Goal: Transaction & Acquisition: Purchase product/service

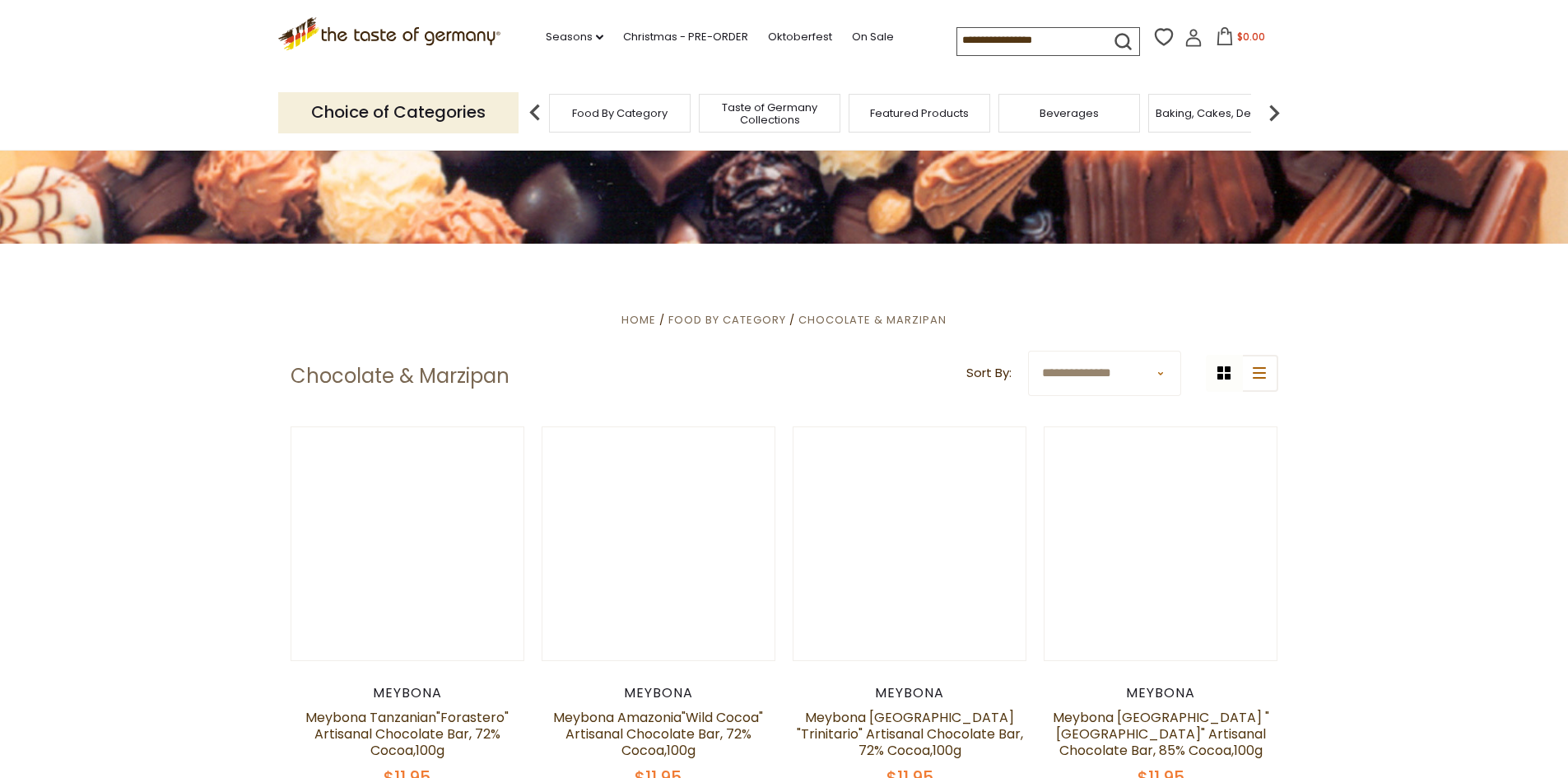
scroll to position [494, 0]
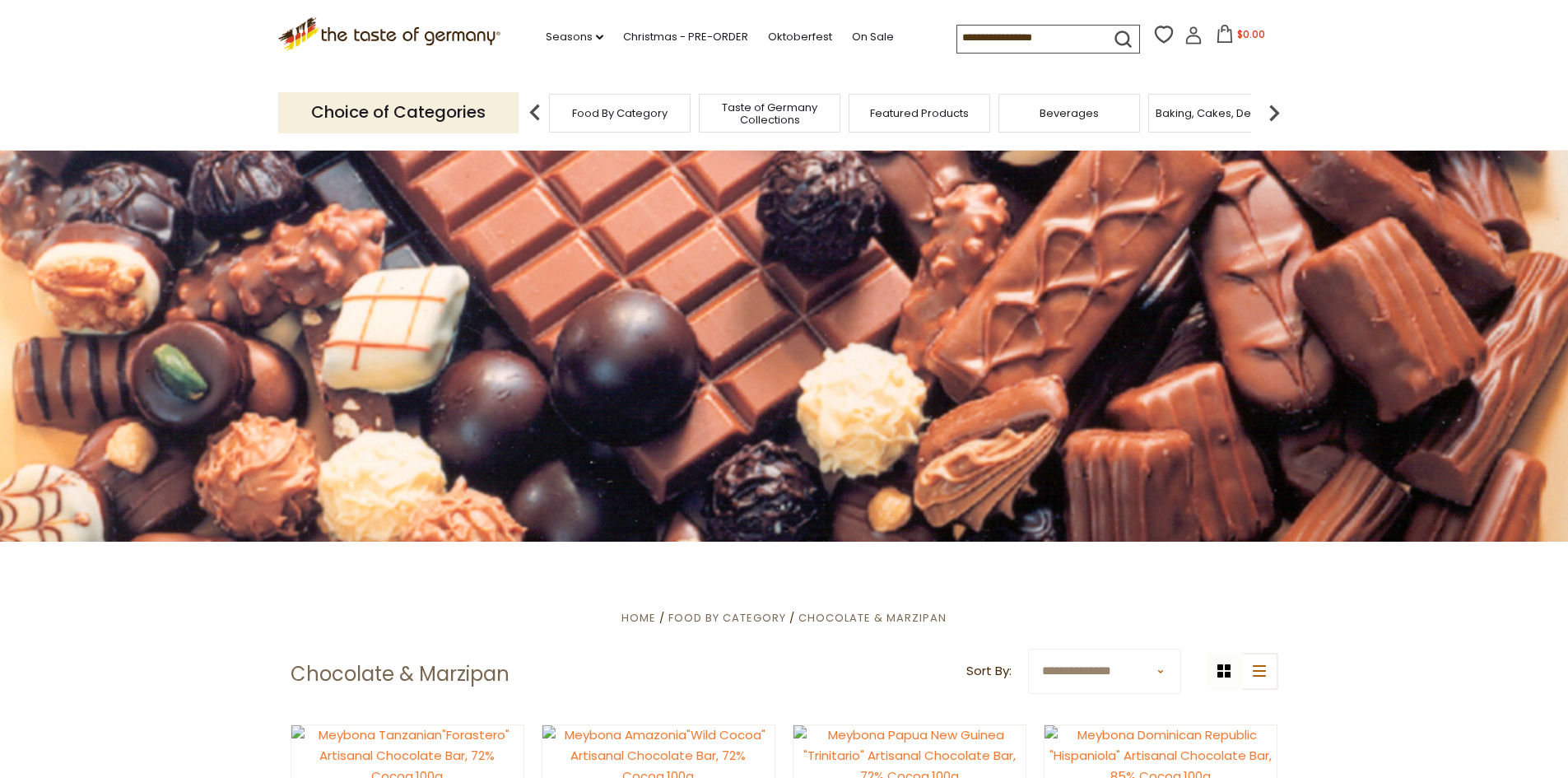
click at [1143, 669] on select "**********" at bounding box center [1104, 670] width 153 height 45
click at [1282, 112] on img at bounding box center [1274, 113] width 33 height 33
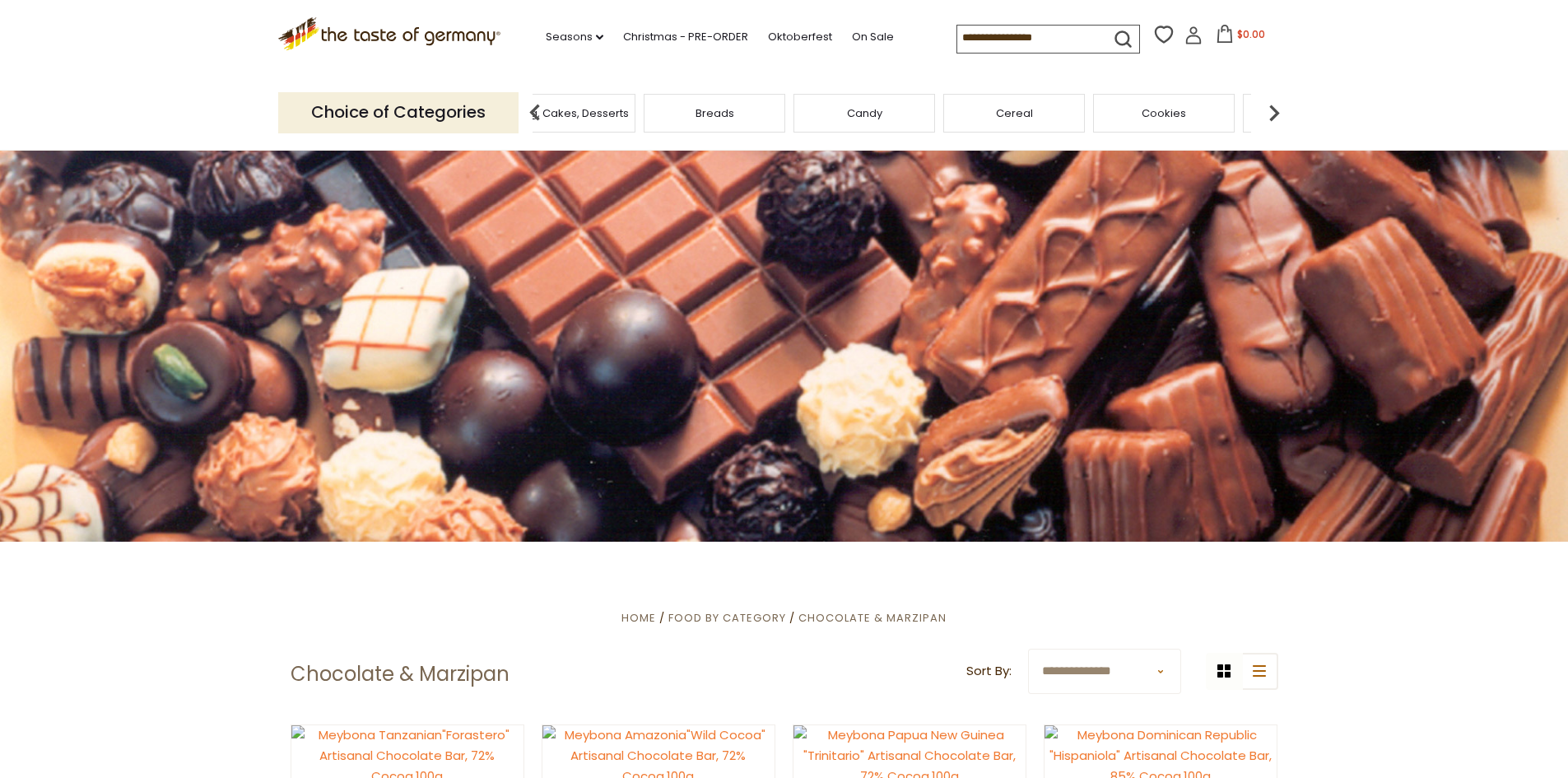
click at [1282, 112] on img at bounding box center [1274, 113] width 33 height 33
click at [1047, 113] on span "Chocolate & Marzipan" at bounding box center [1027, 112] width 121 height 12
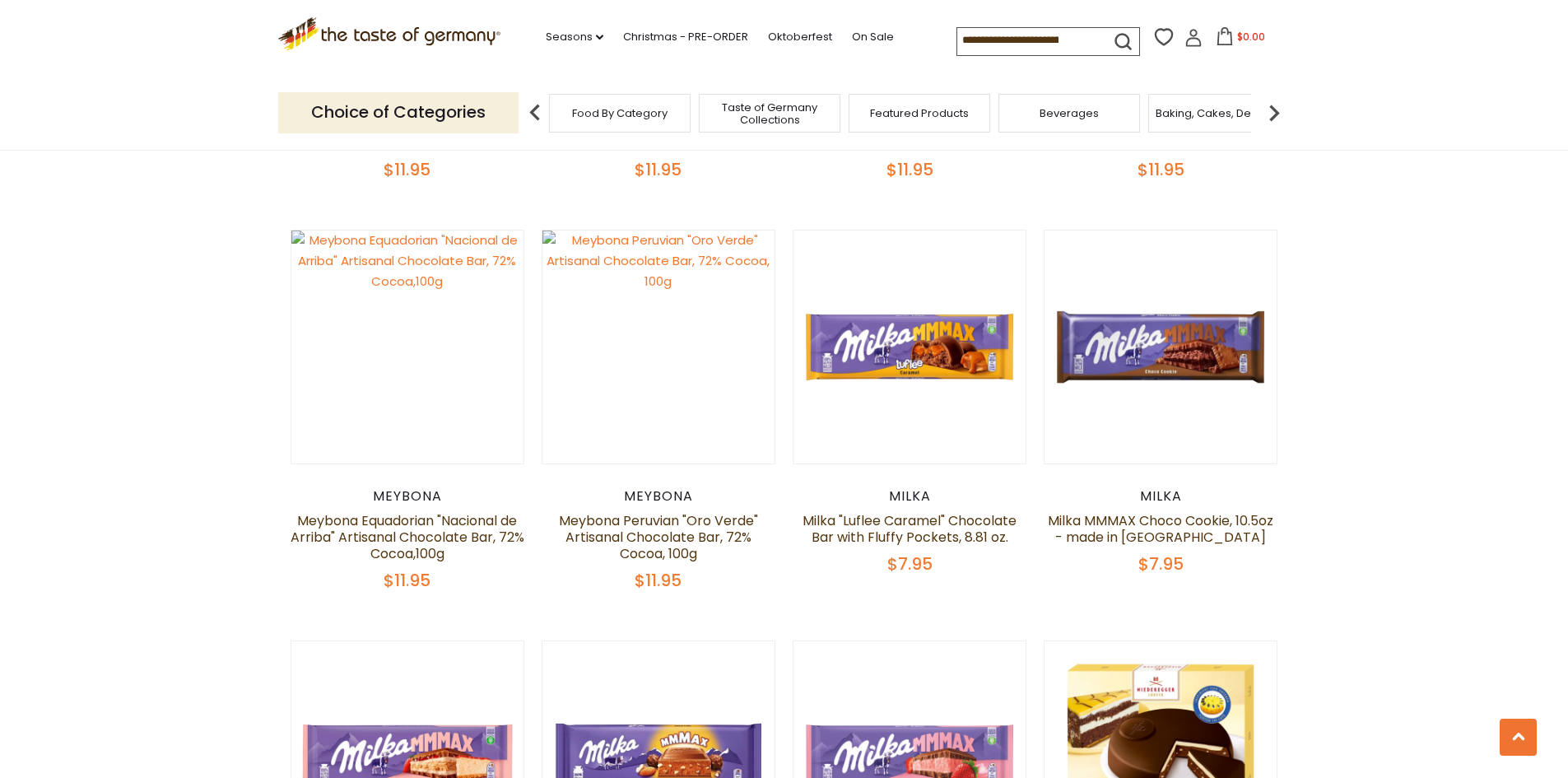
scroll to position [494, 0]
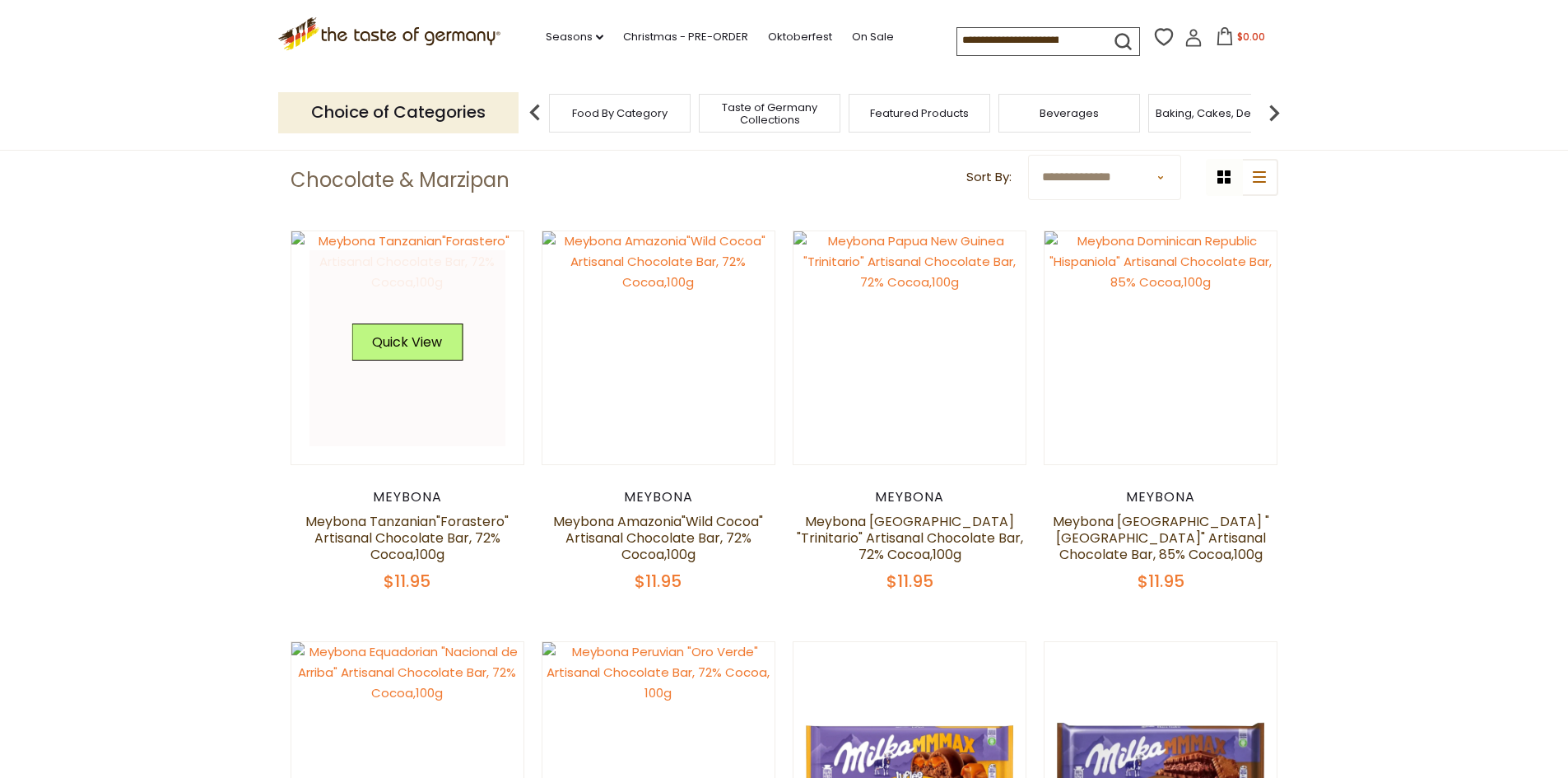
click at [400, 362] on div "Quick View" at bounding box center [407, 348] width 111 height 49
click at [417, 348] on button "Quick View" at bounding box center [407, 342] width 111 height 37
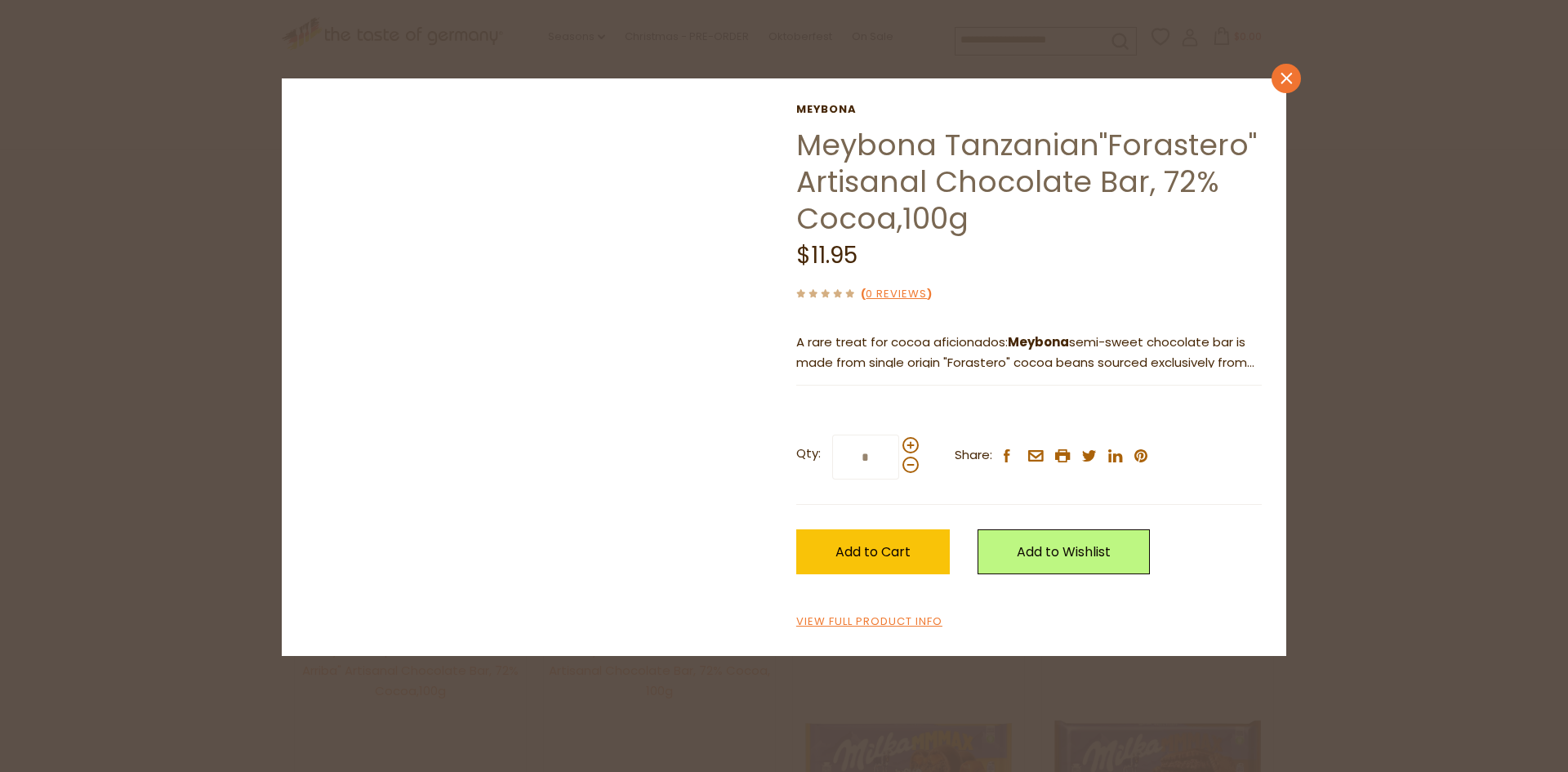
click at [1291, 86] on link "close" at bounding box center [1286, 78] width 29 height 29
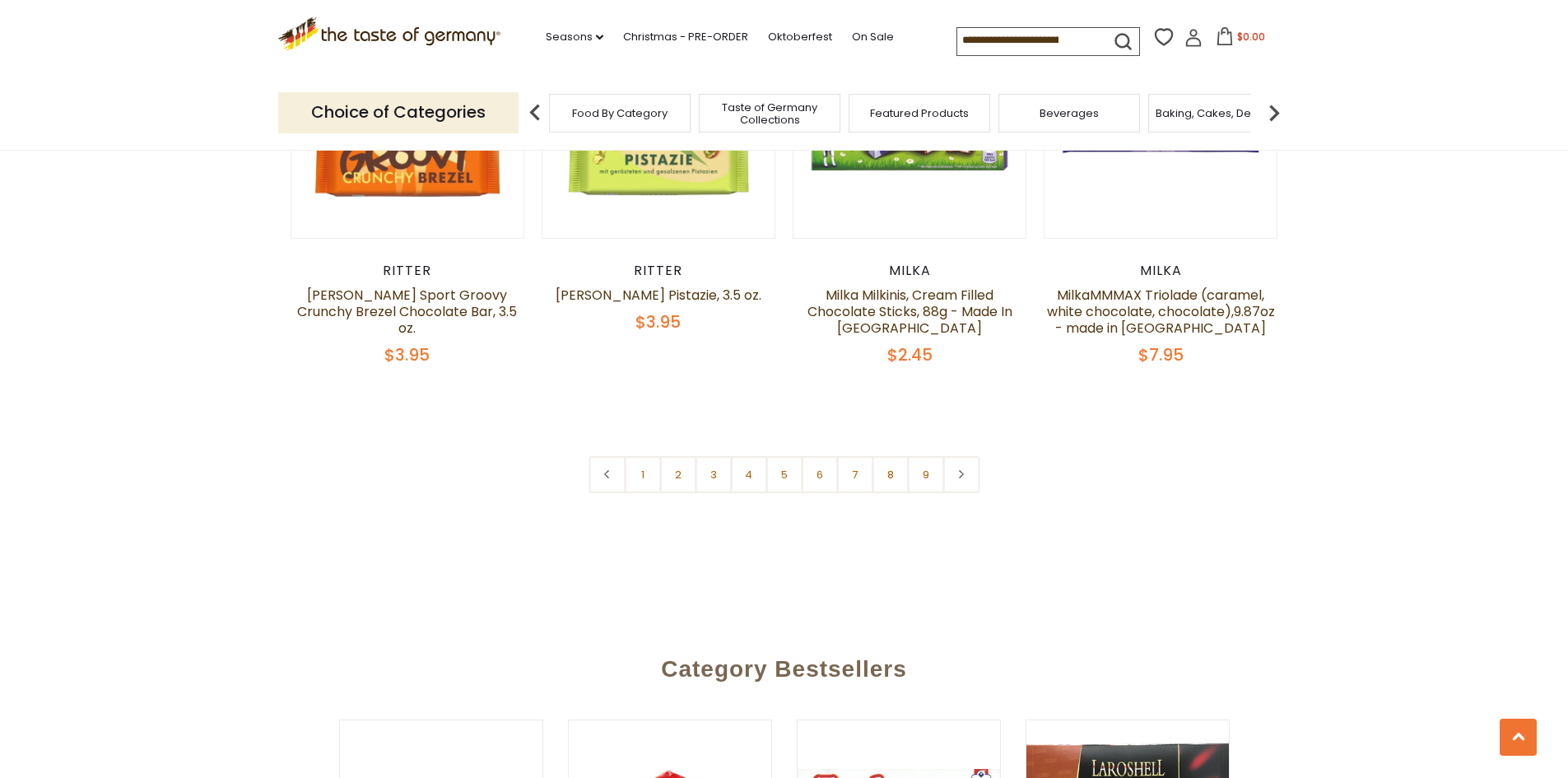
scroll to position [4280, 0]
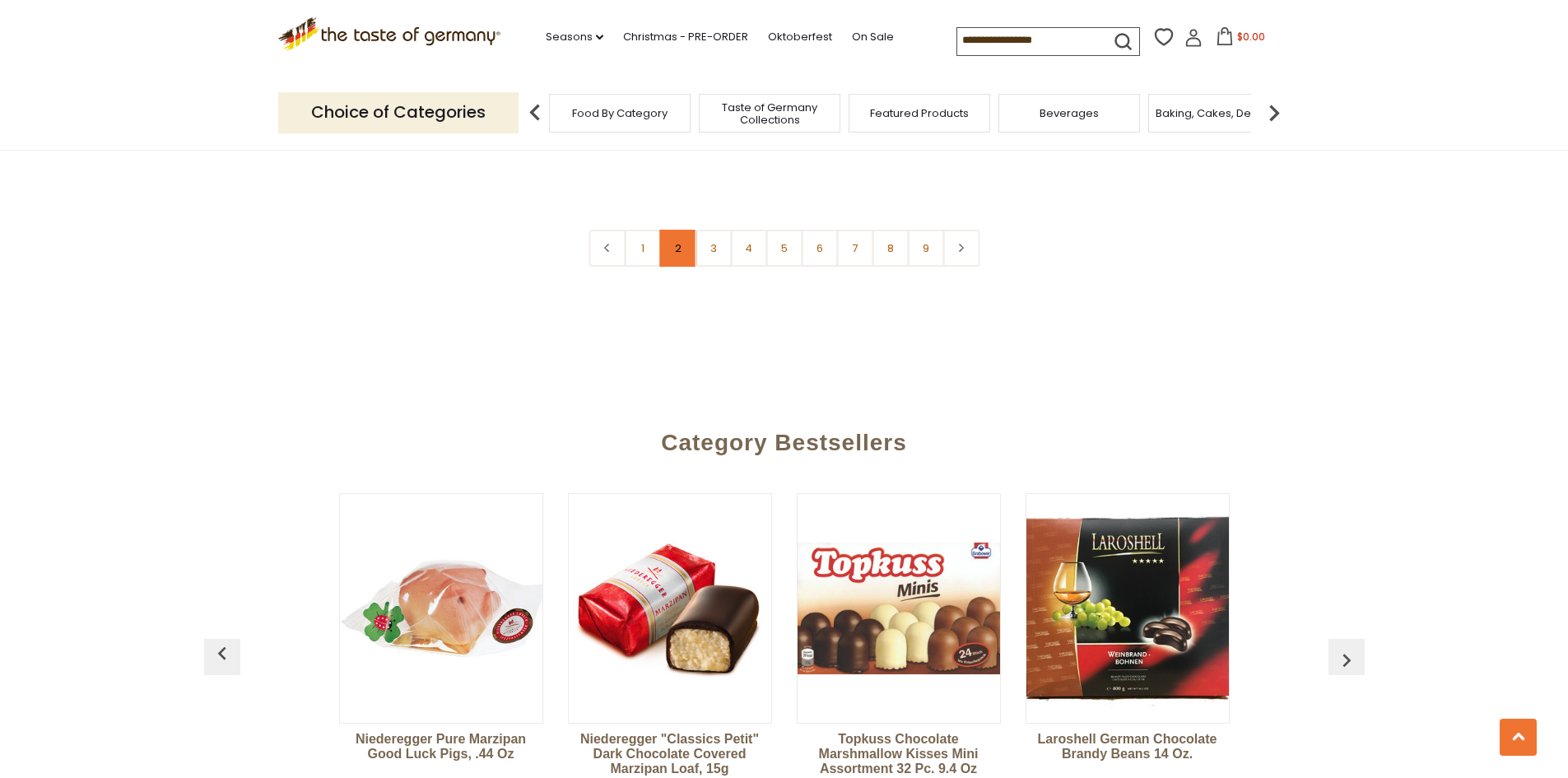
click at [667, 230] on link "2" at bounding box center [678, 249] width 37 height 37
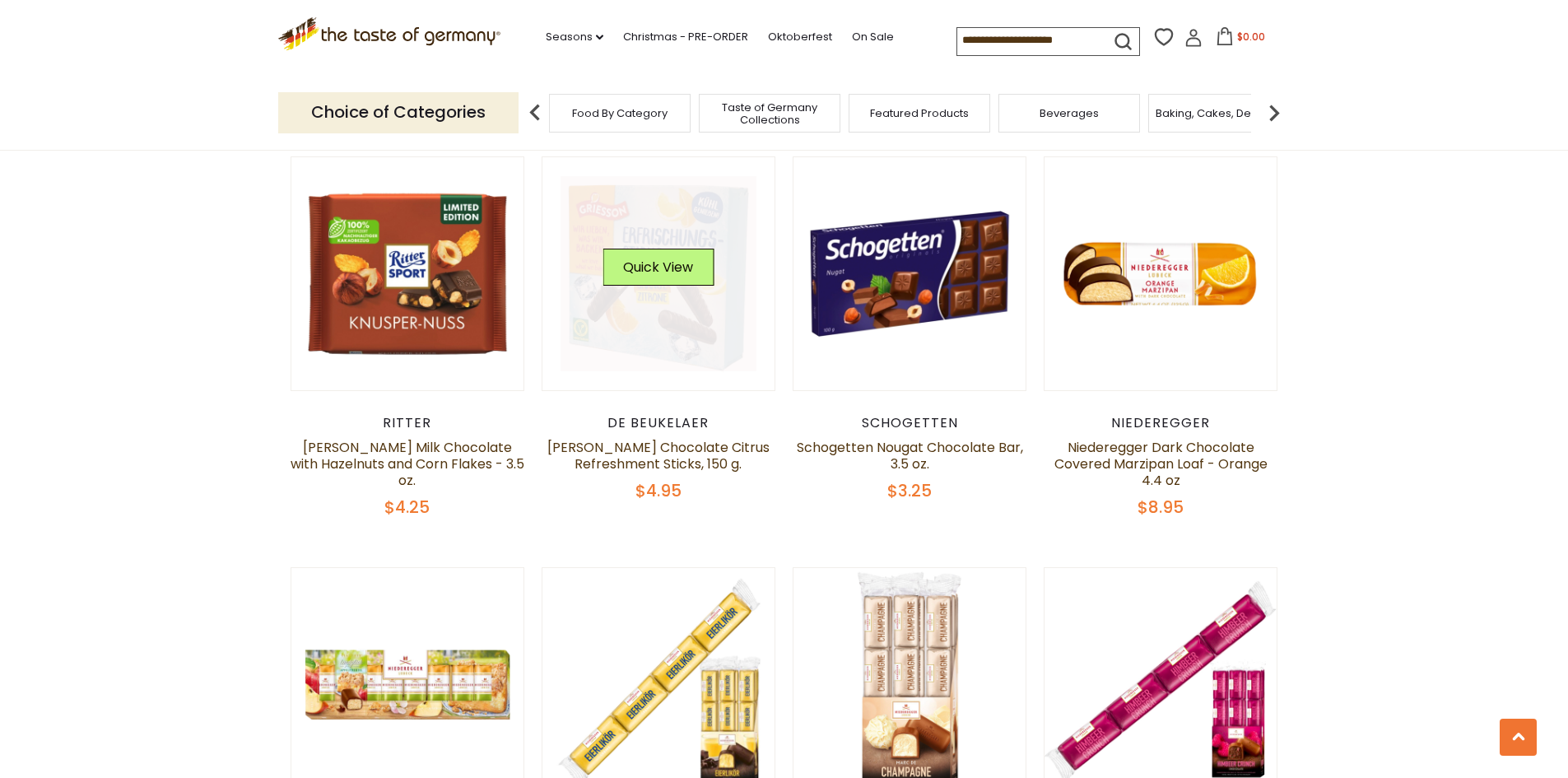
scroll to position [648, 0]
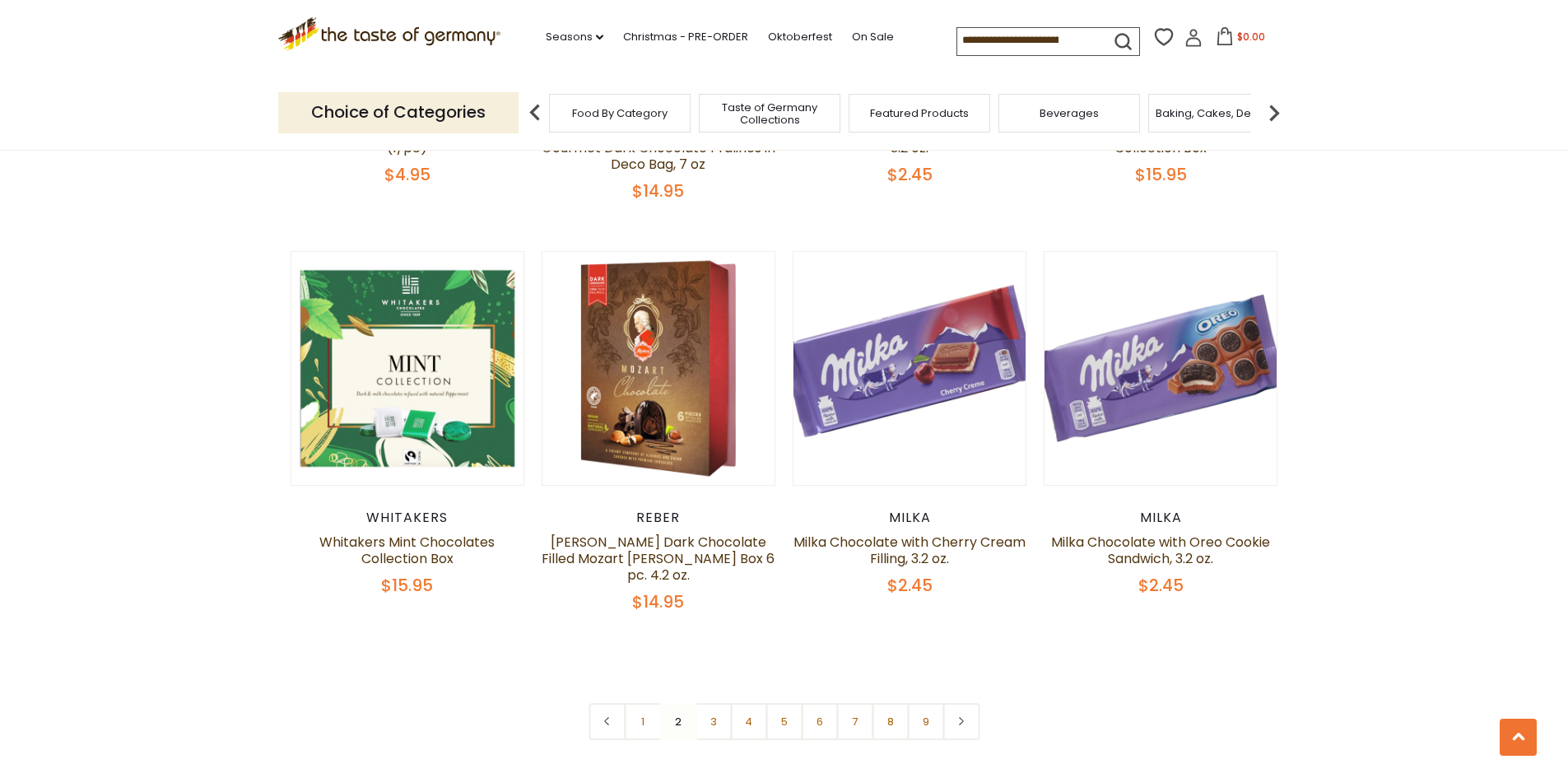
scroll to position [3777, 0]
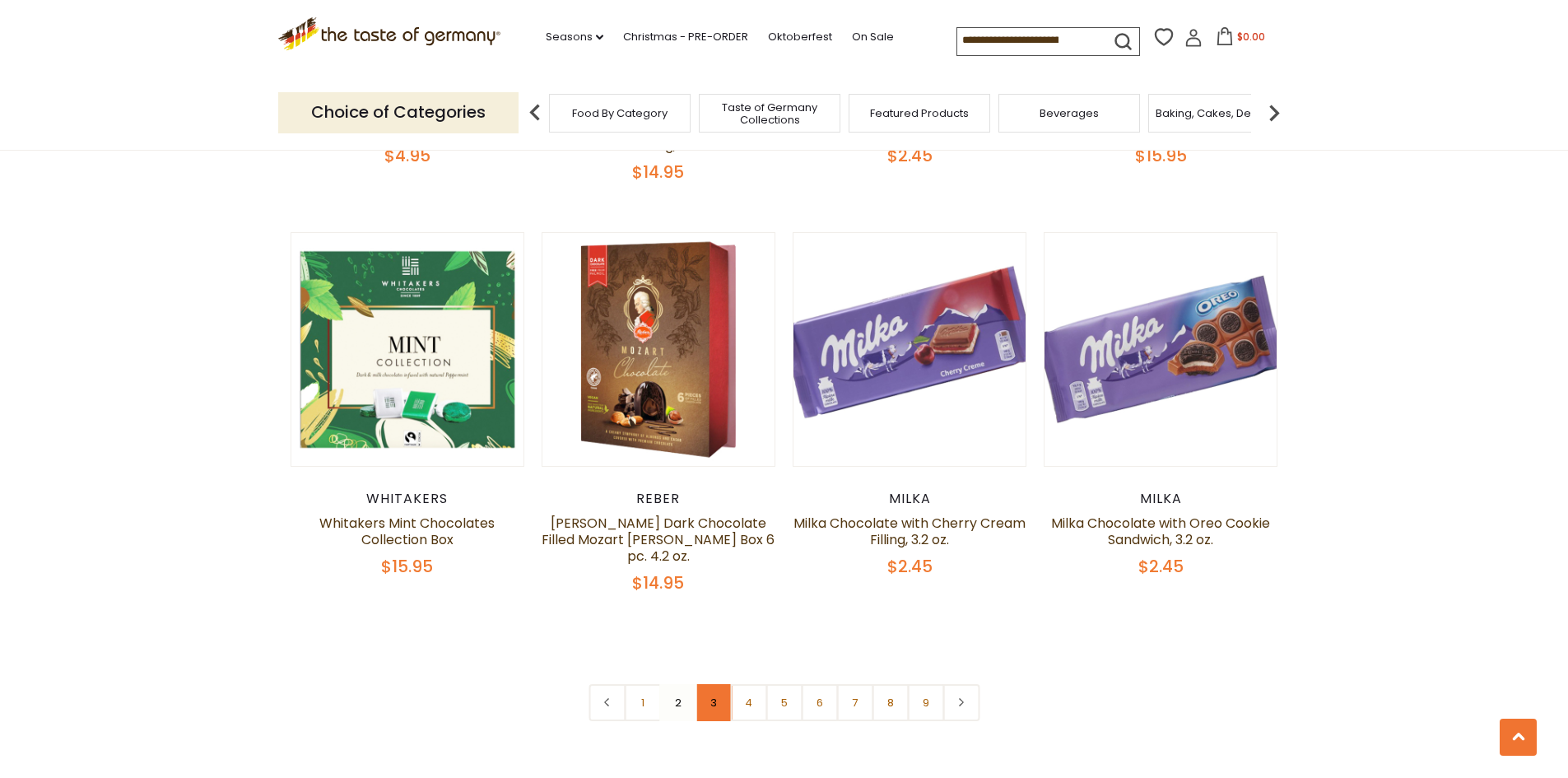
click at [708, 693] on link "3" at bounding box center [713, 703] width 37 height 37
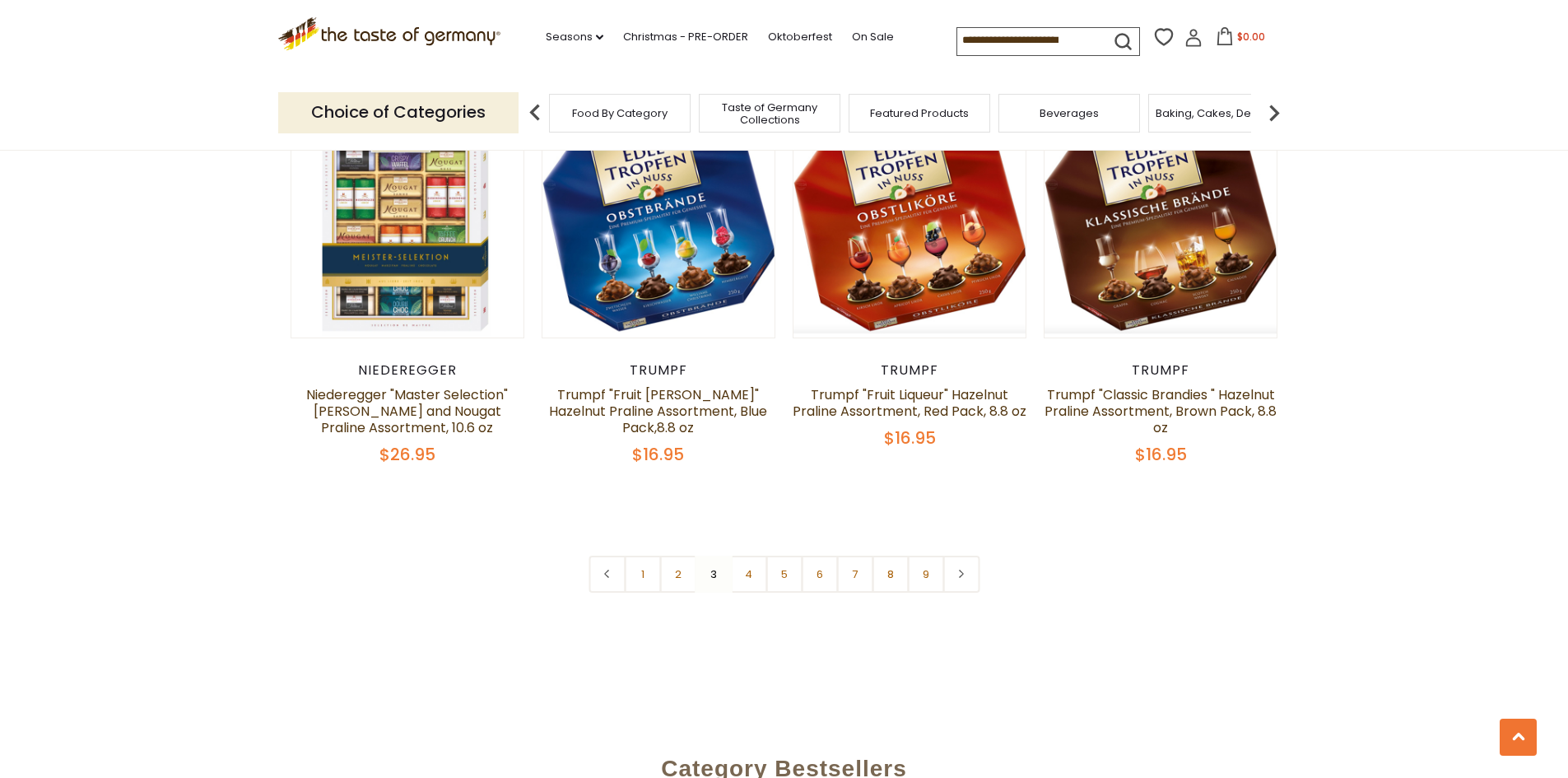
scroll to position [3941, 0]
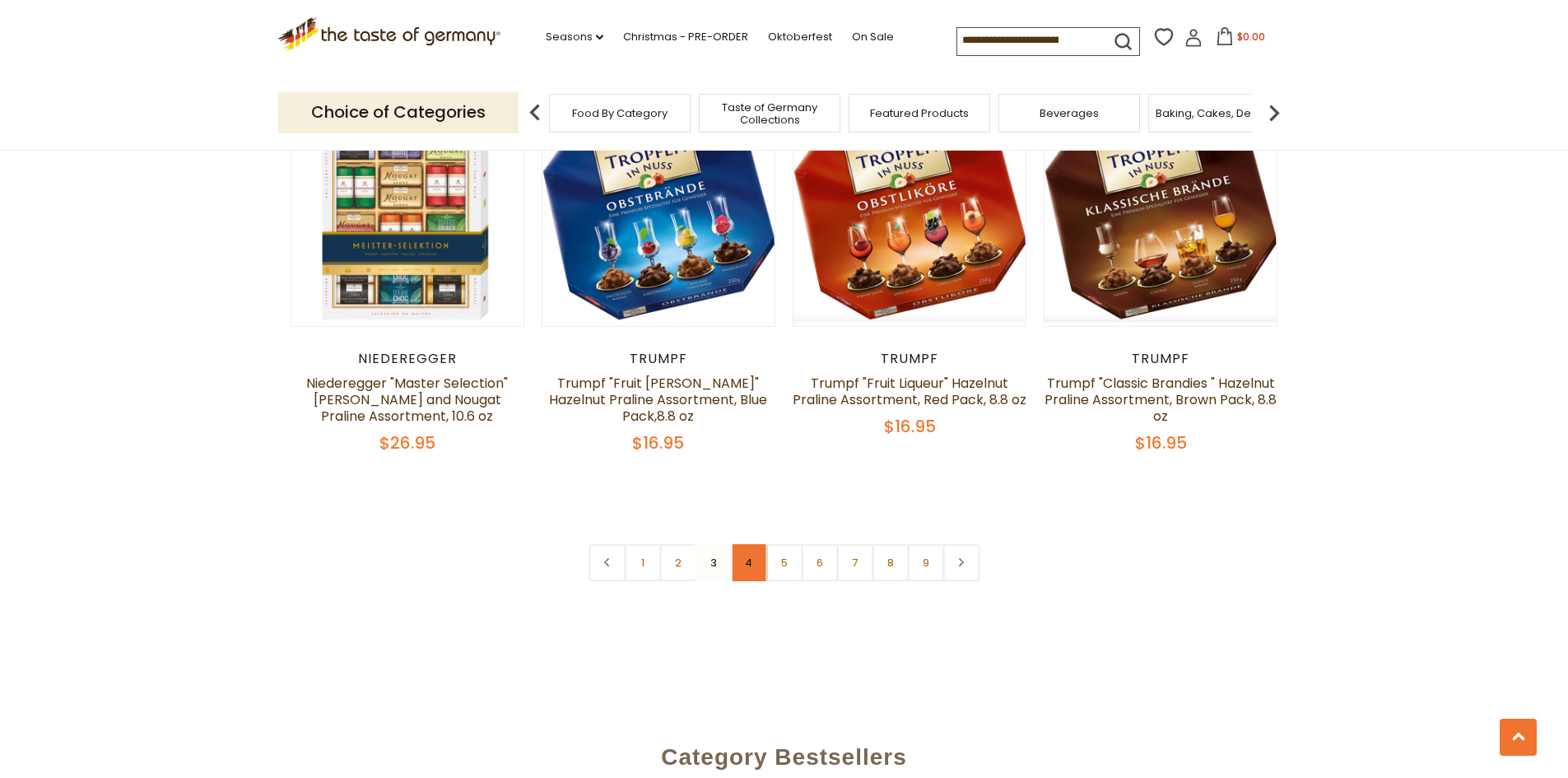
click at [743, 547] on link "4" at bounding box center [748, 563] width 37 height 37
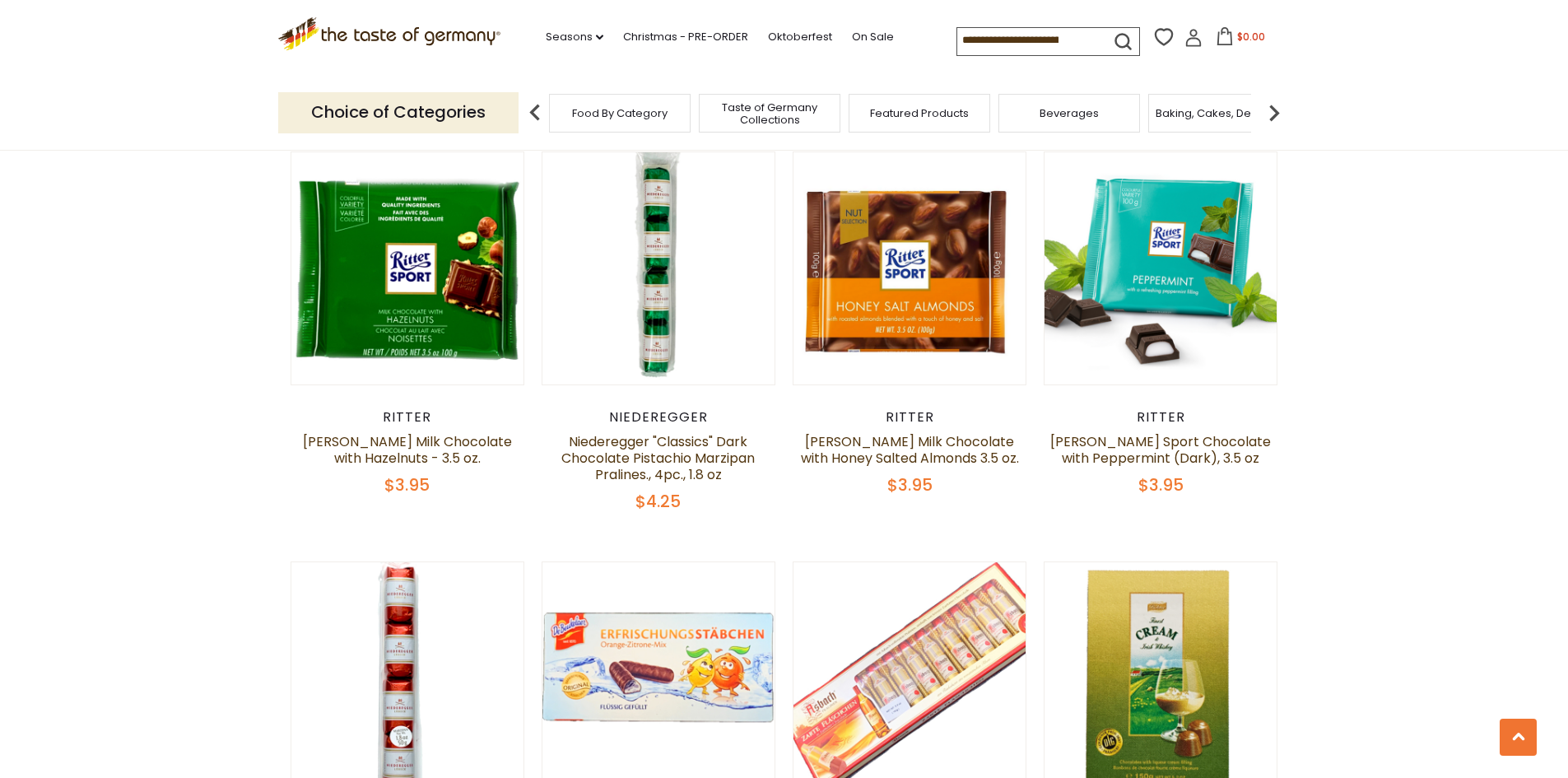
scroll to position [3200, 0]
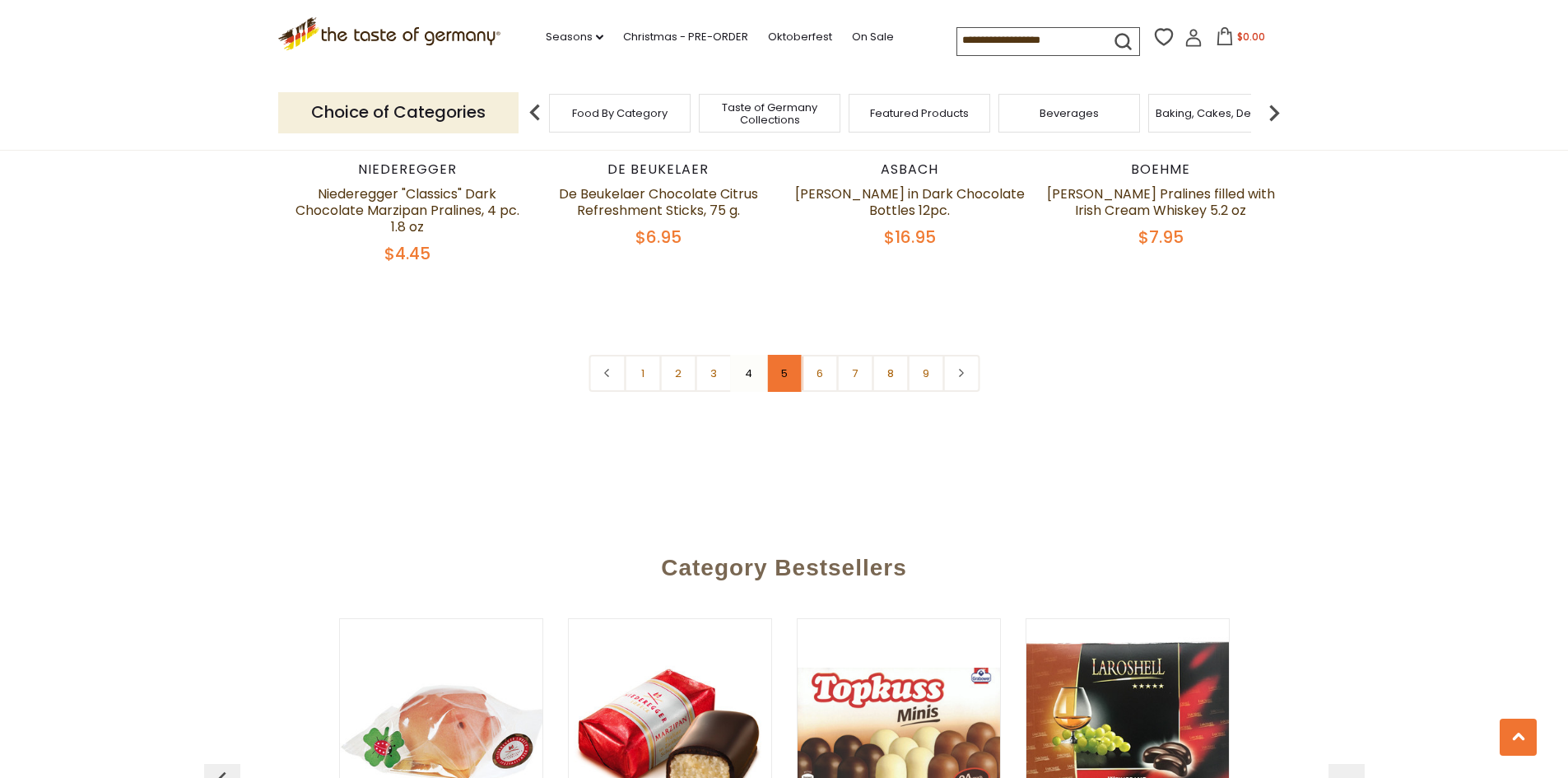
click at [783, 374] on link "5" at bounding box center [784, 374] width 37 height 37
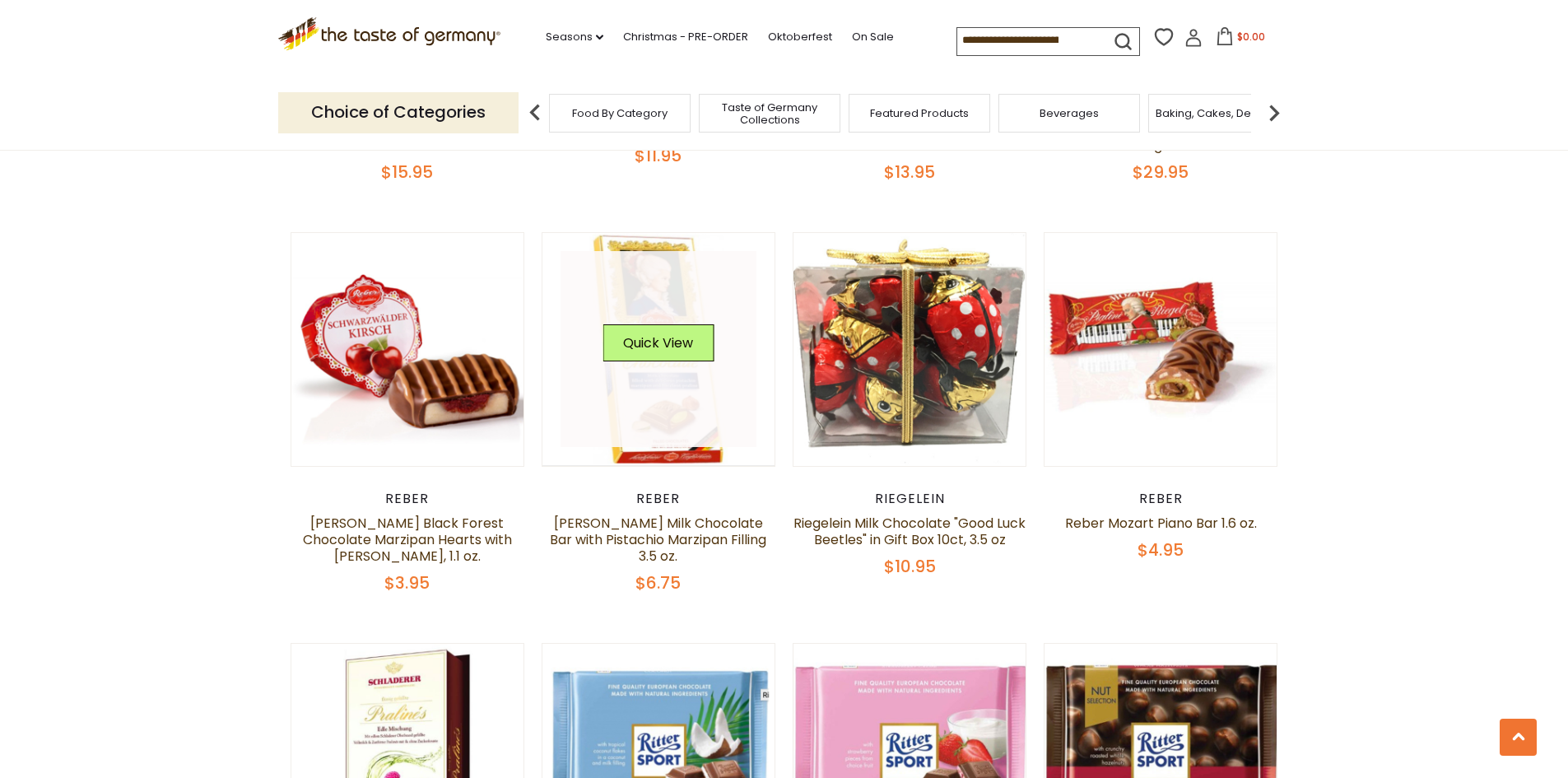
scroll to position [3118, 0]
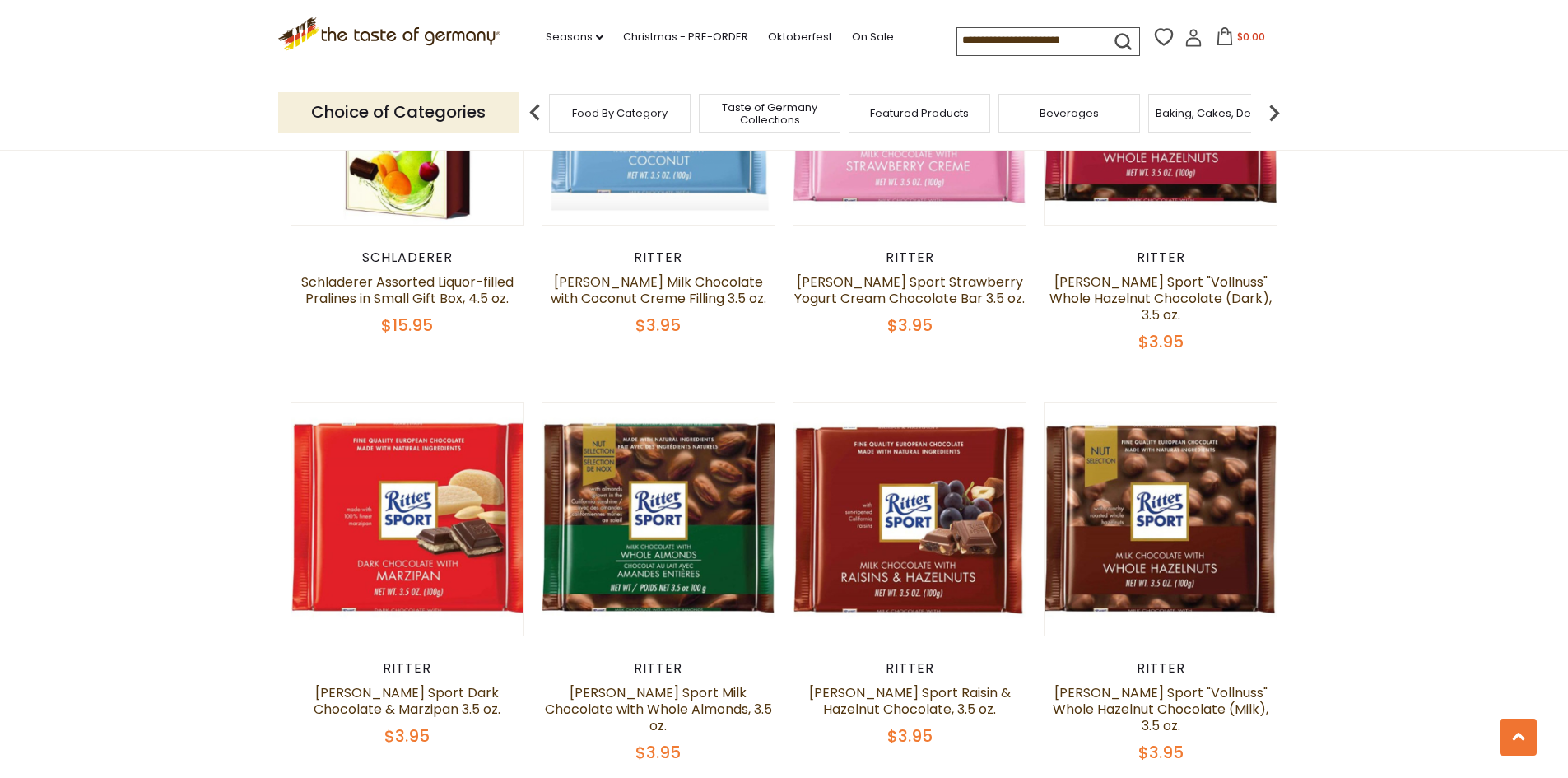
scroll to position [3694, 0]
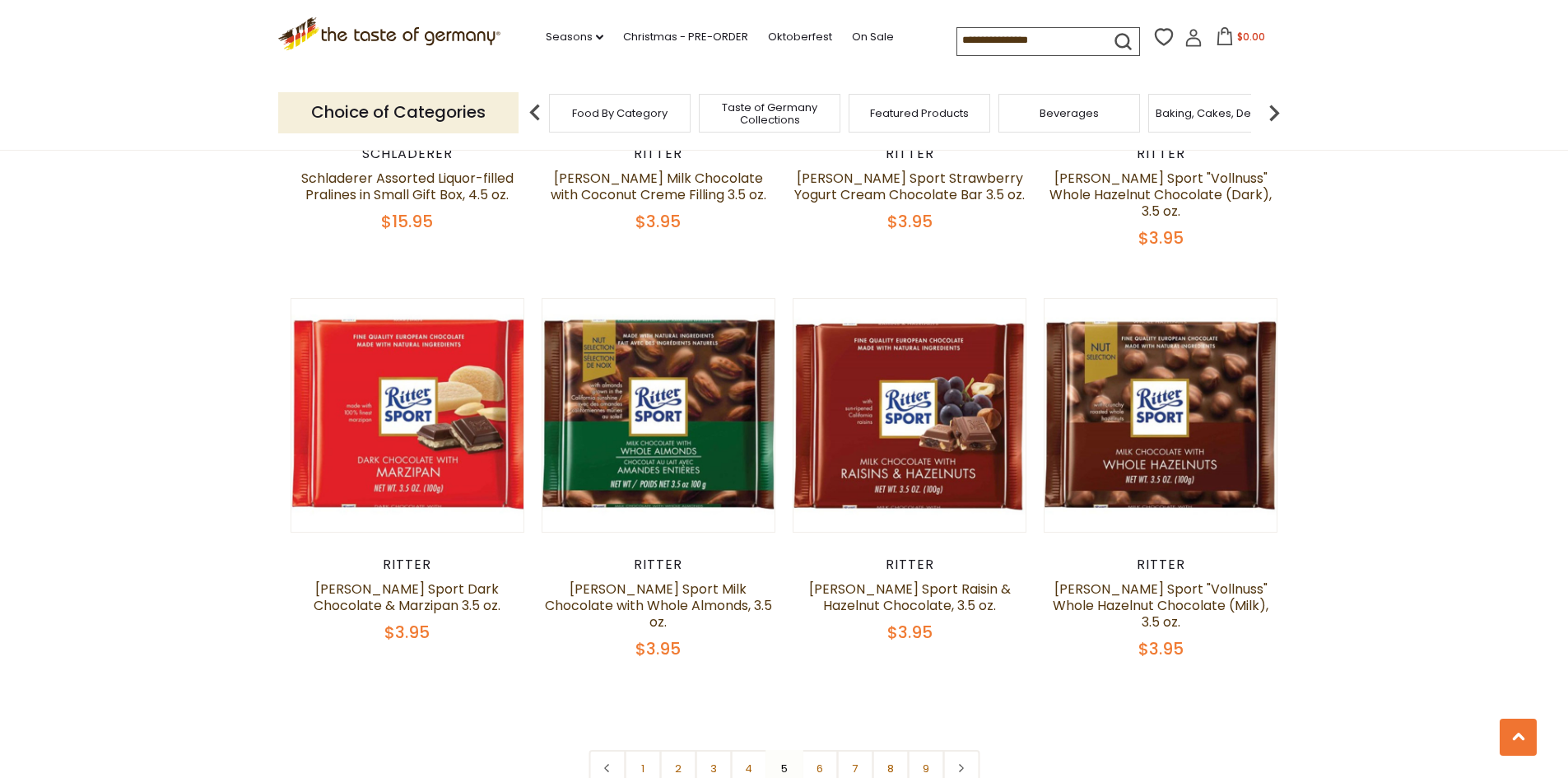
click at [782, 750] on nav "1 2 3 4 5 6 7 8 9" at bounding box center [784, 769] width 391 height 37
click at [816, 750] on link "6" at bounding box center [820, 769] width 37 height 37
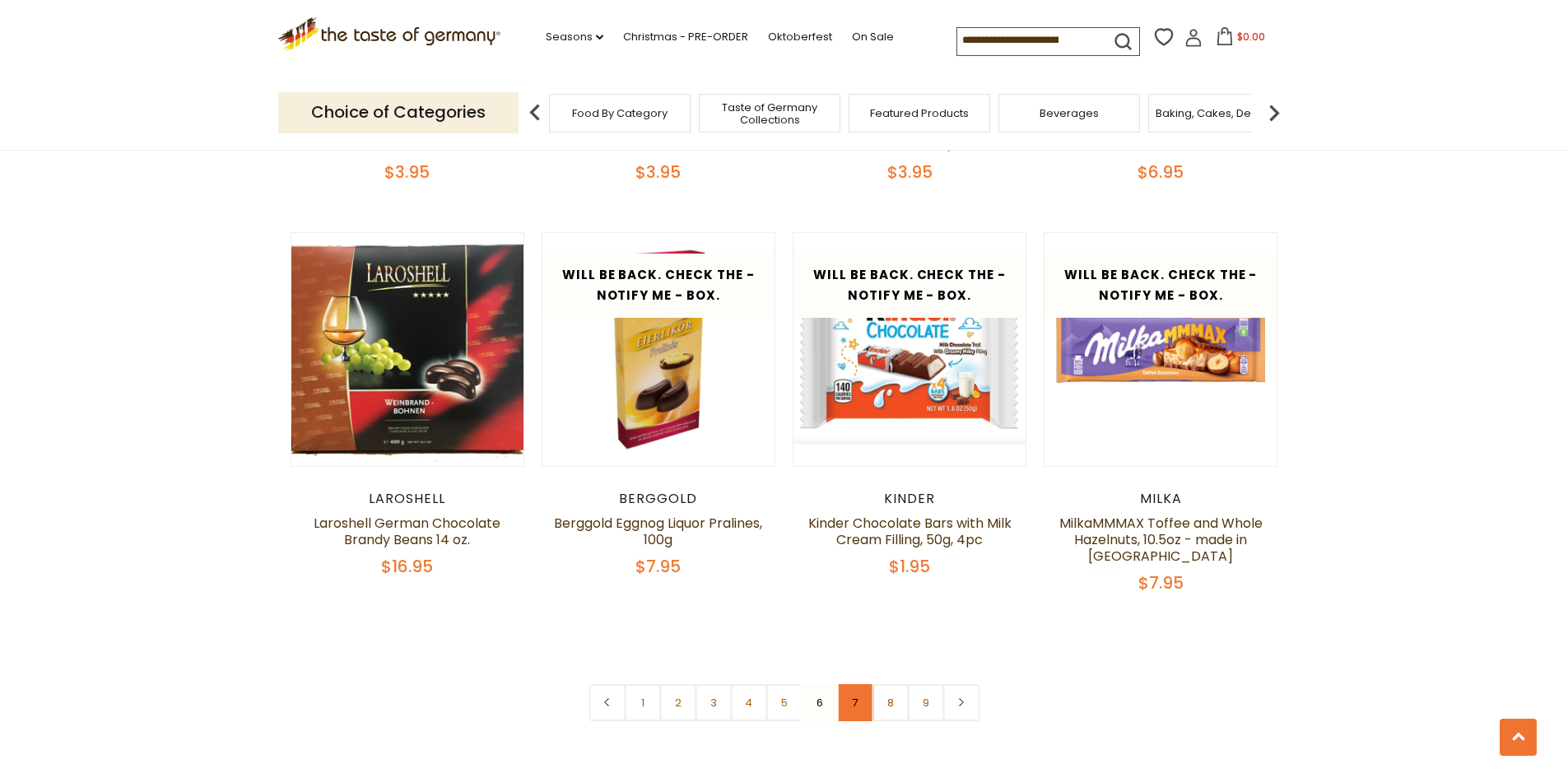
click at [849, 684] on link "7" at bounding box center [855, 703] width 37 height 37
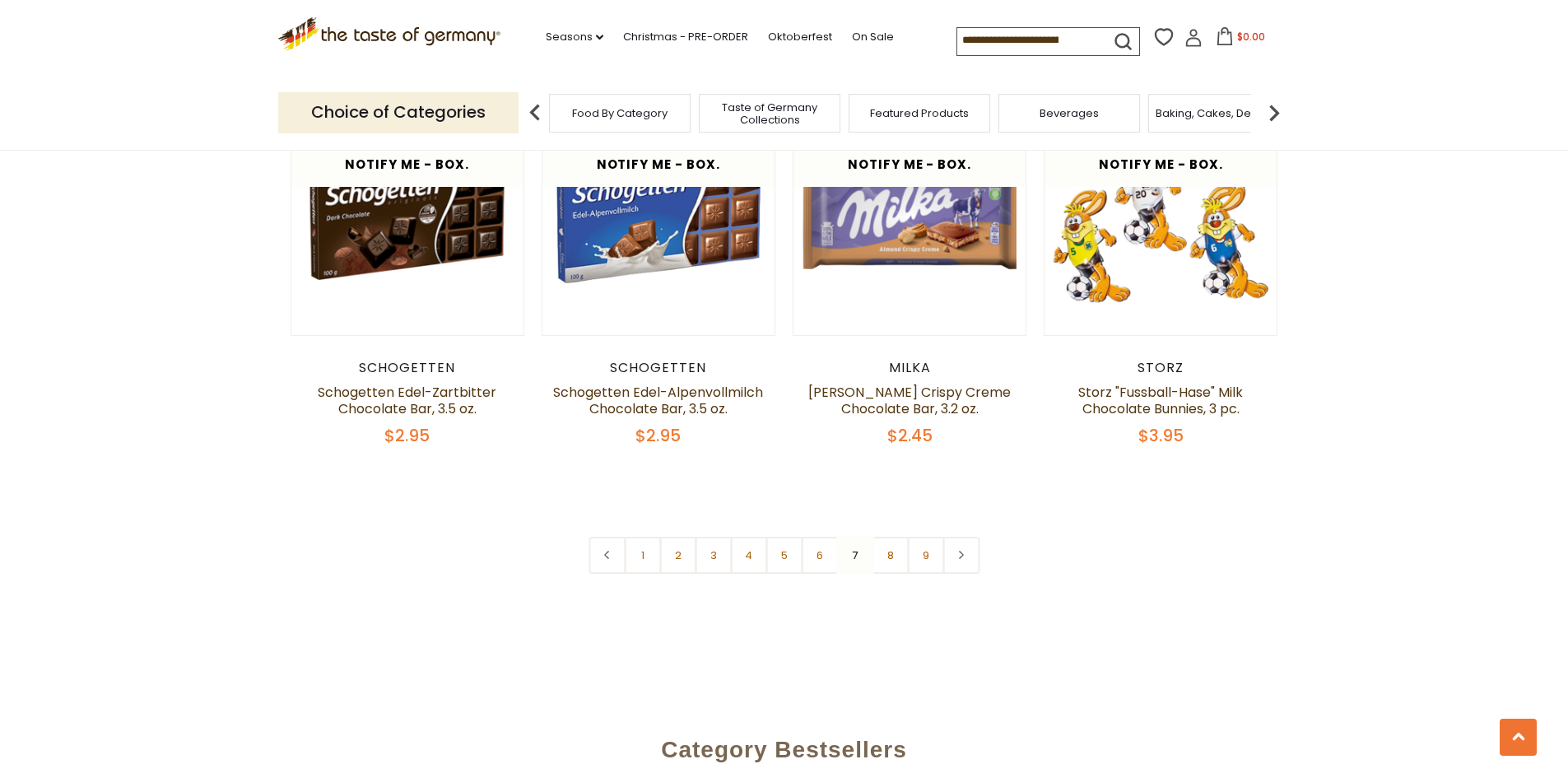
scroll to position [3858, 0]
click at [902, 536] on link "8" at bounding box center [890, 555] width 37 height 37
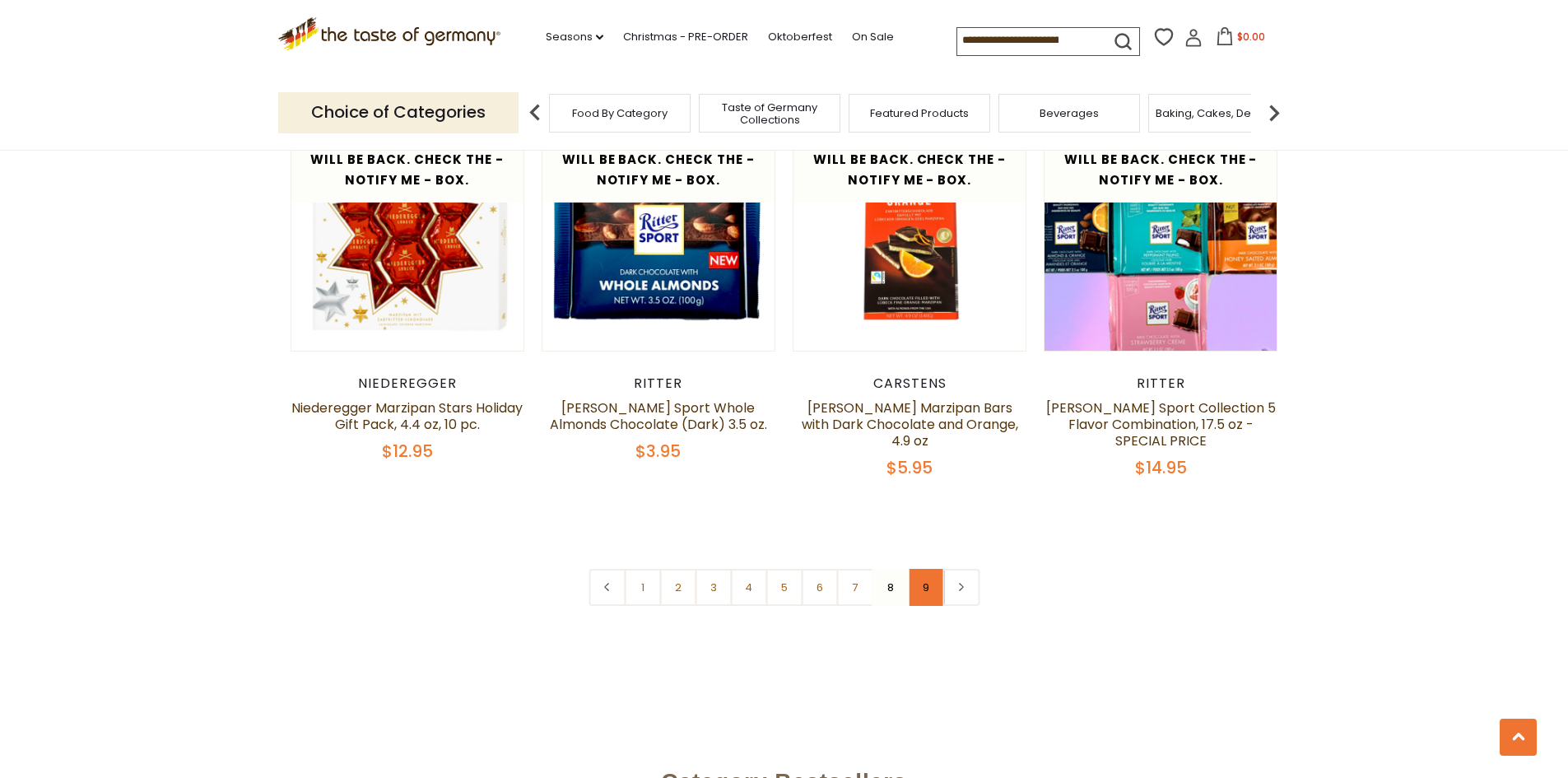
click at [924, 568] on link "9" at bounding box center [925, 587] width 37 height 37
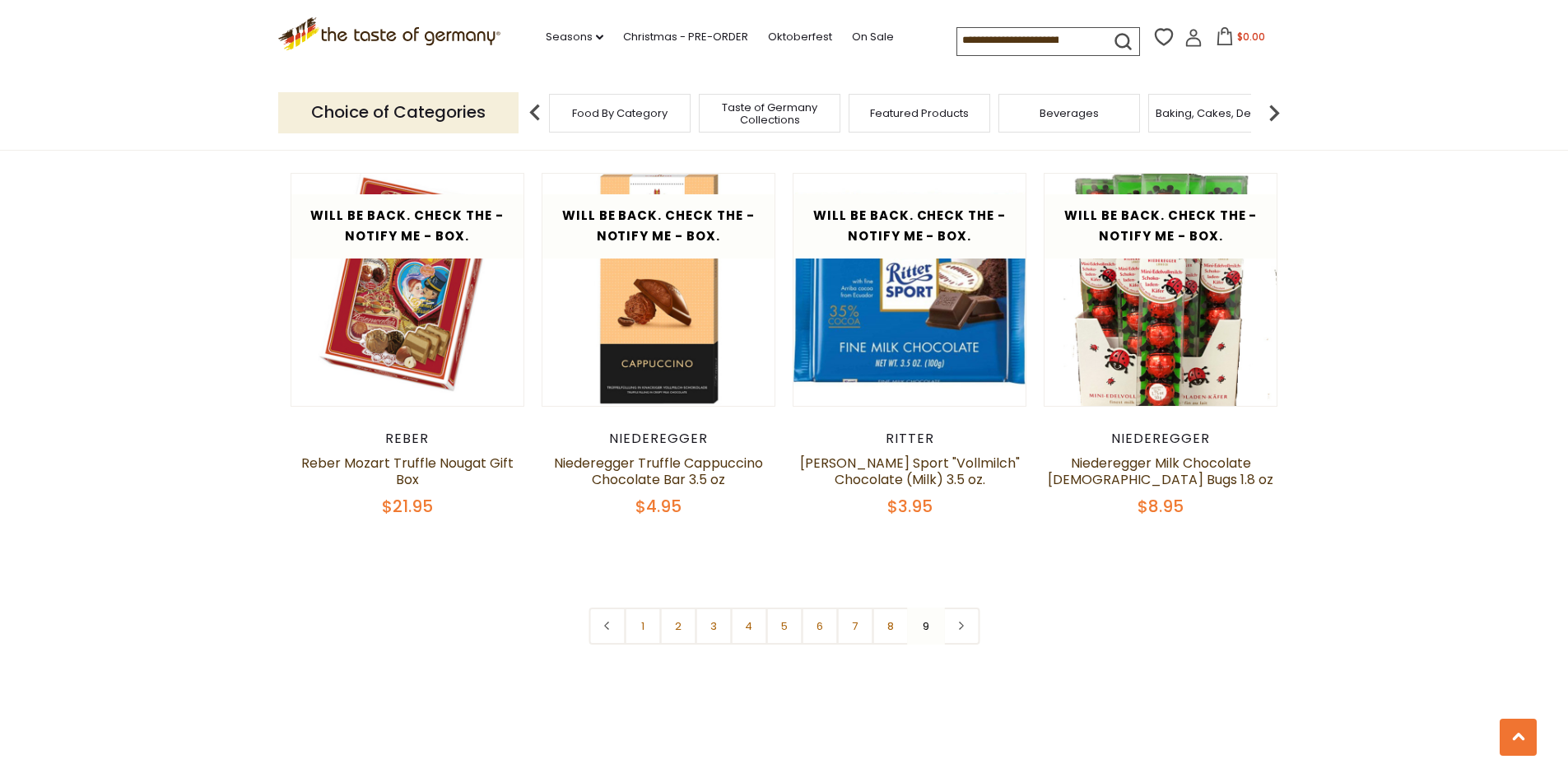
scroll to position [3447, 0]
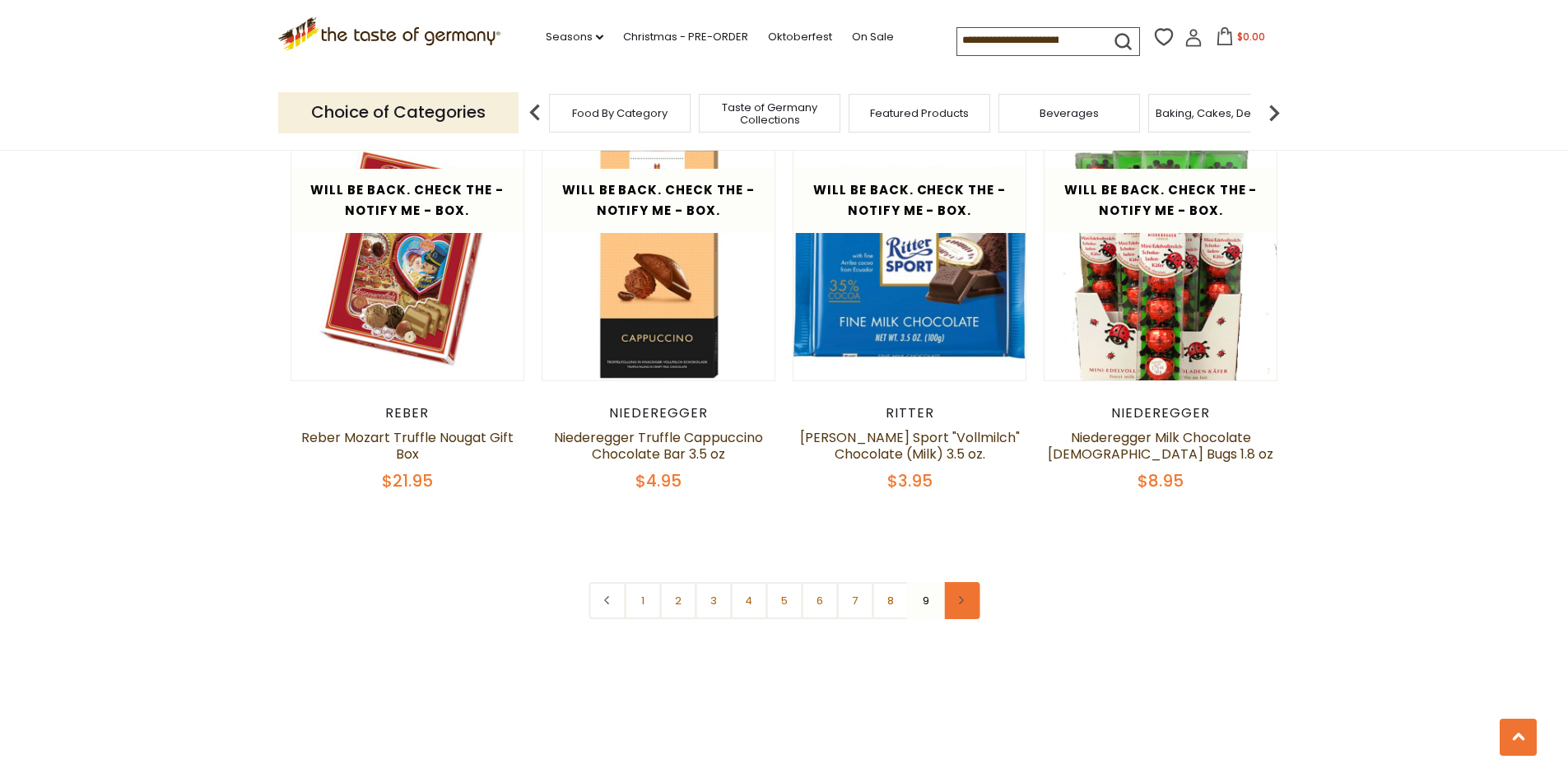
click at [967, 605] on link at bounding box center [961, 601] width 37 height 37
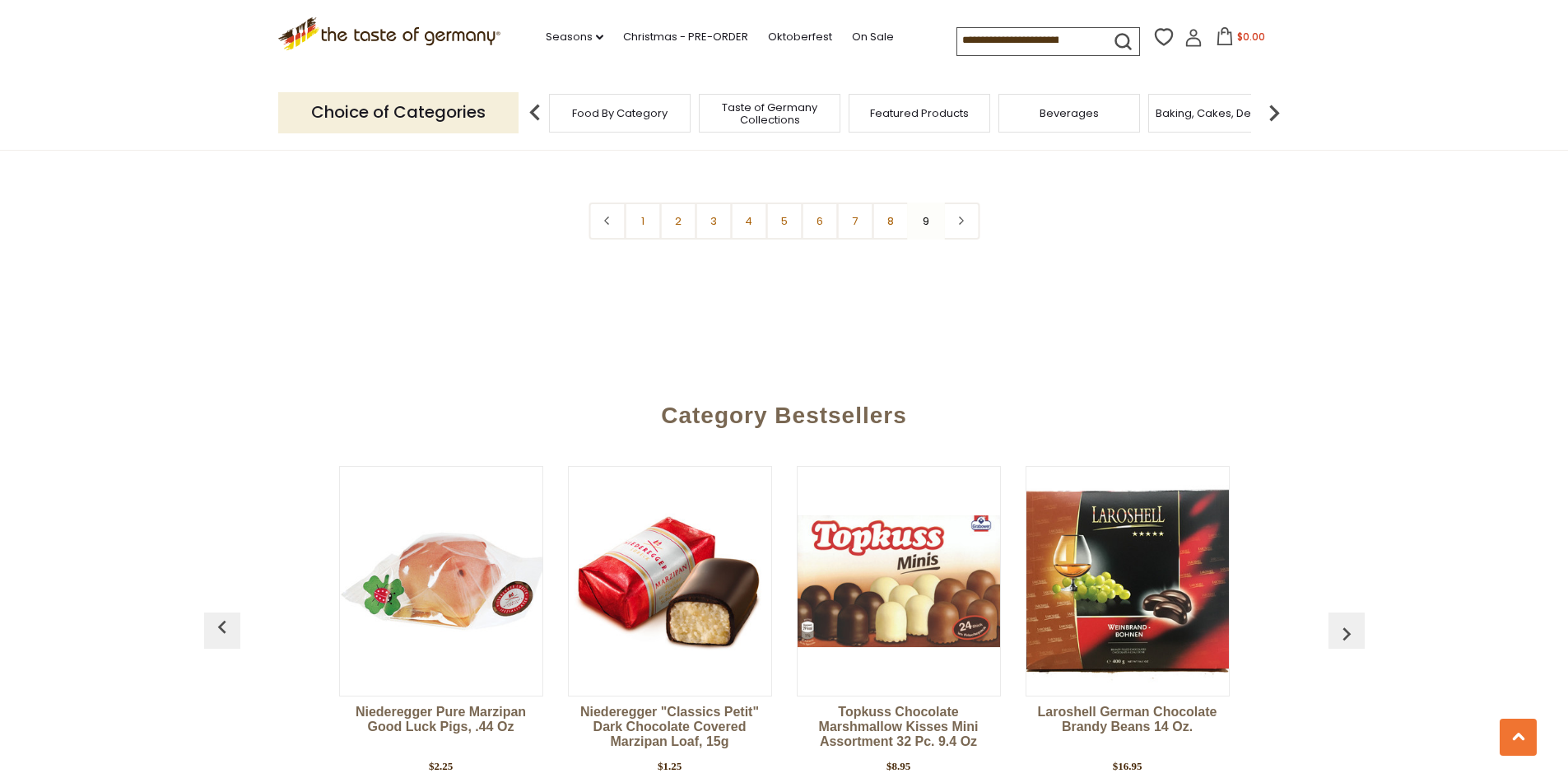
scroll to position [3786, 0]
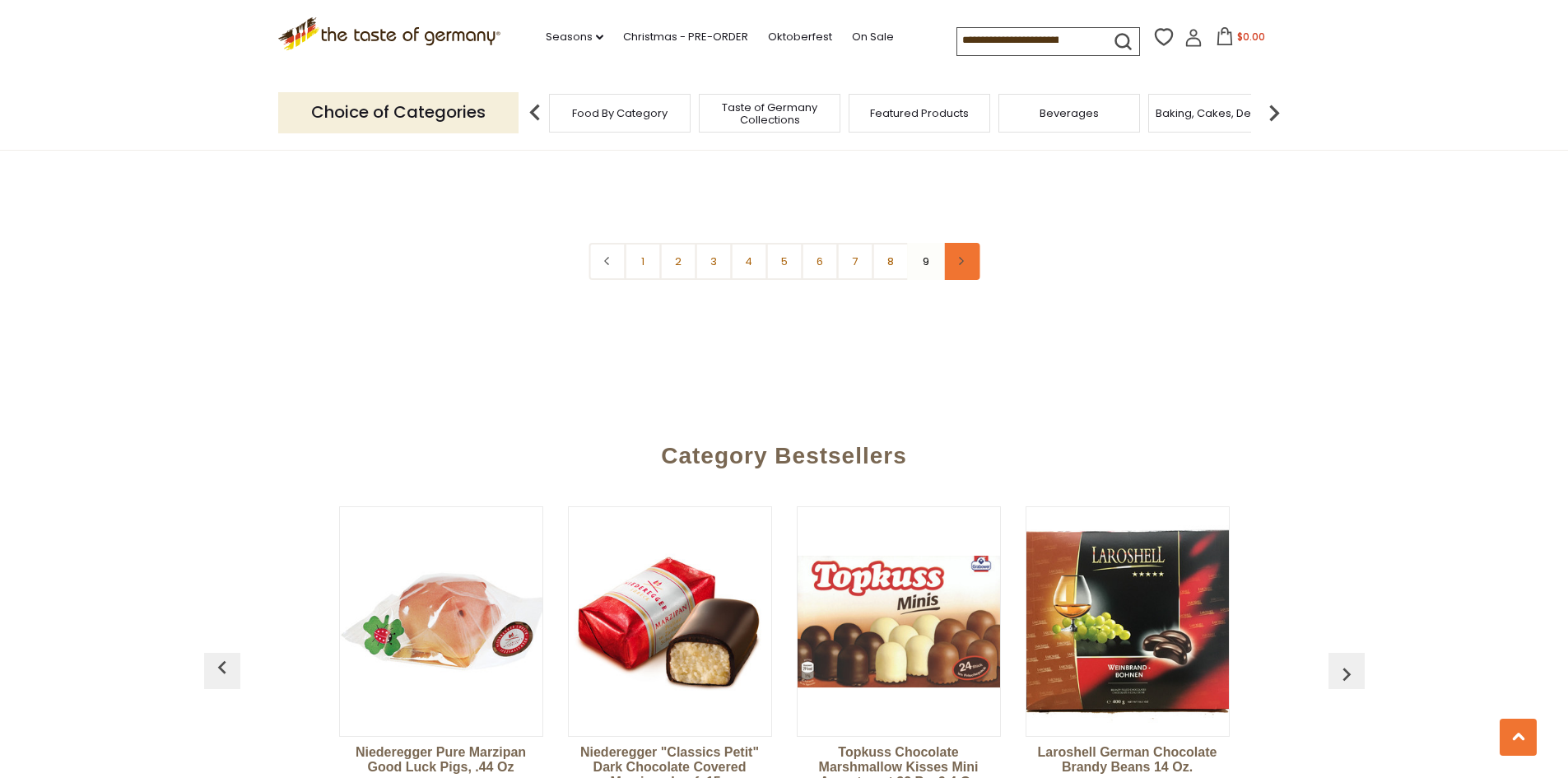
click at [962, 269] on link at bounding box center [961, 261] width 37 height 37
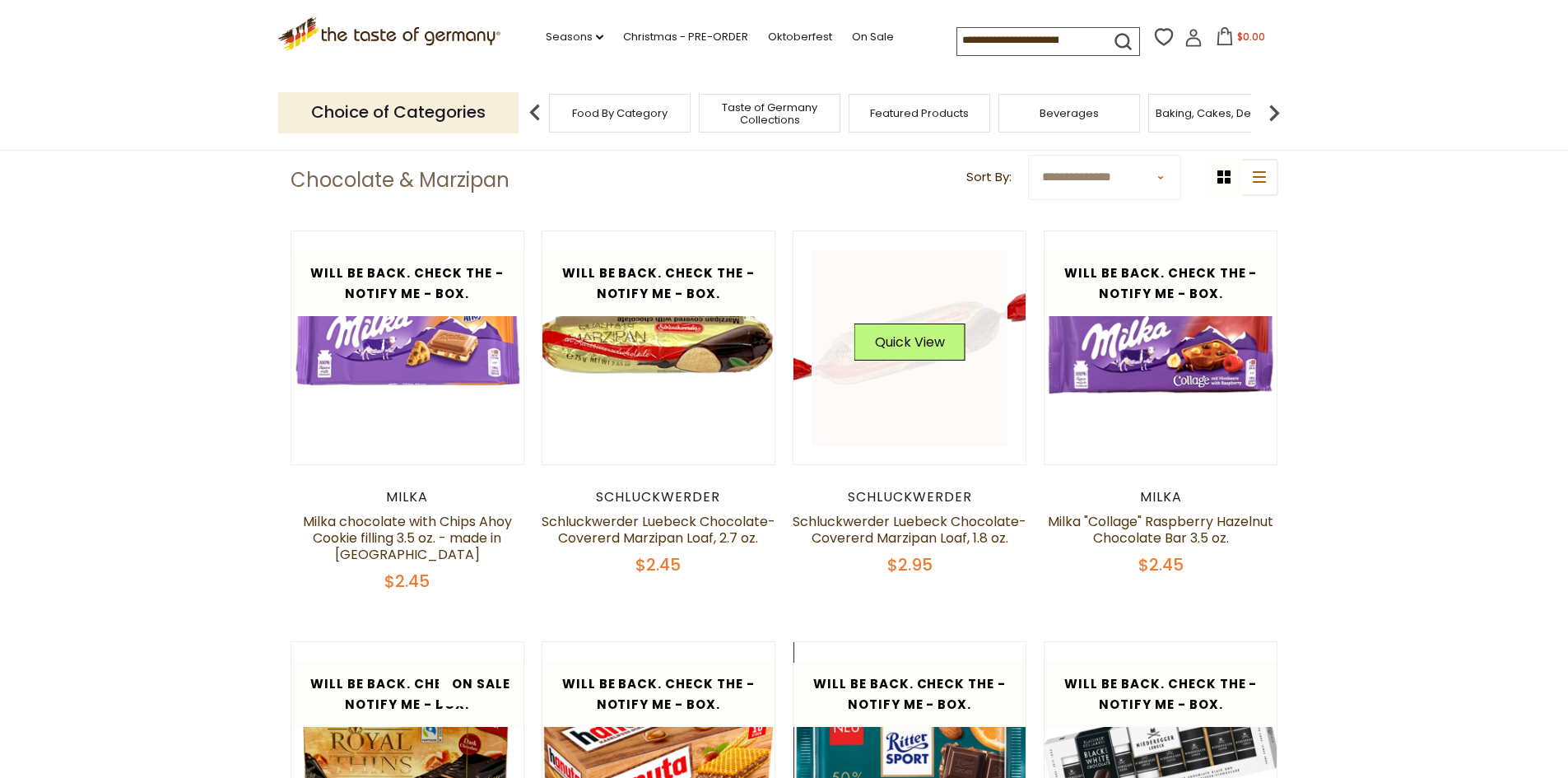
scroll to position [0, 0]
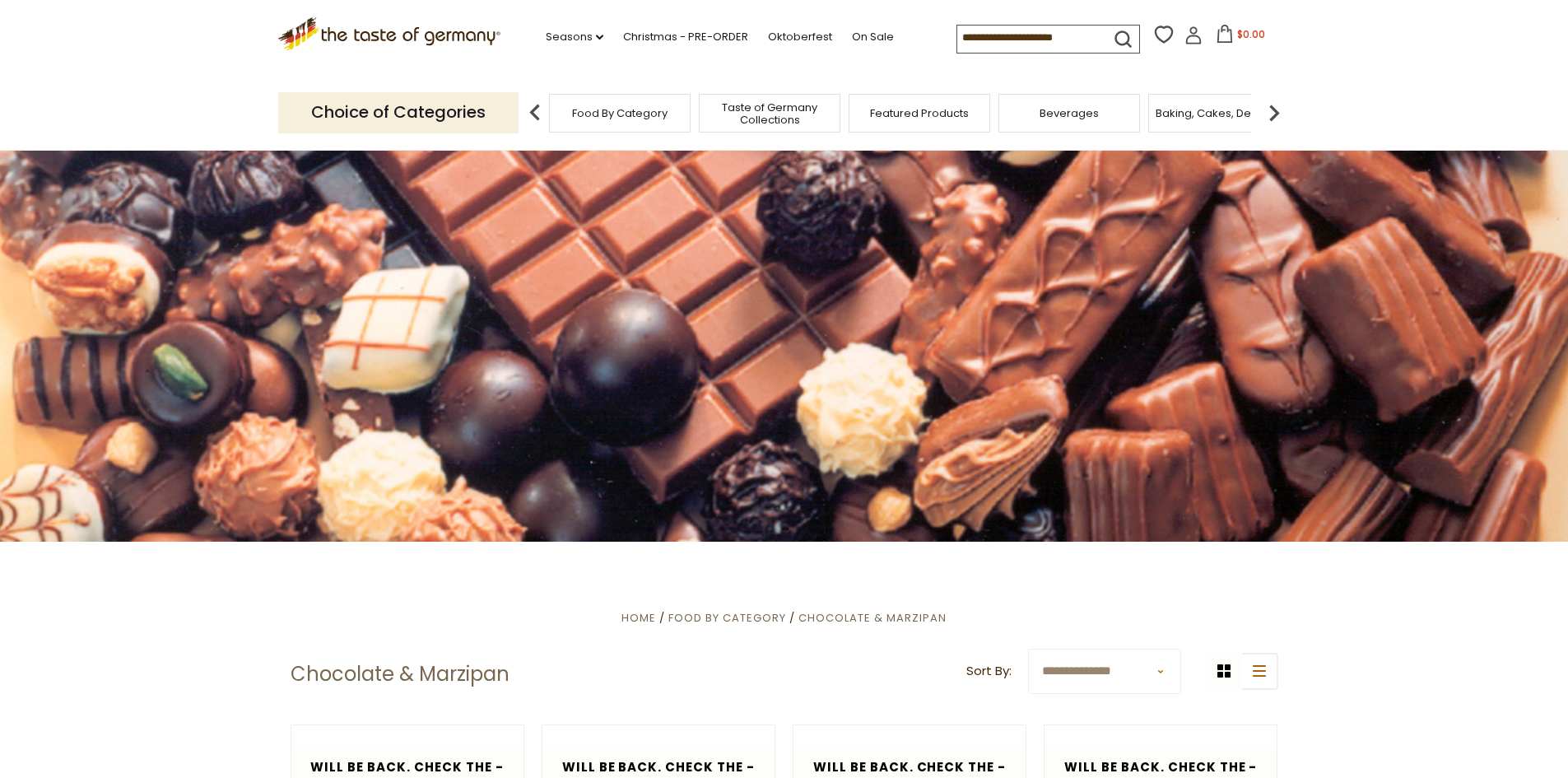
click at [1269, 114] on img at bounding box center [1274, 113] width 33 height 33
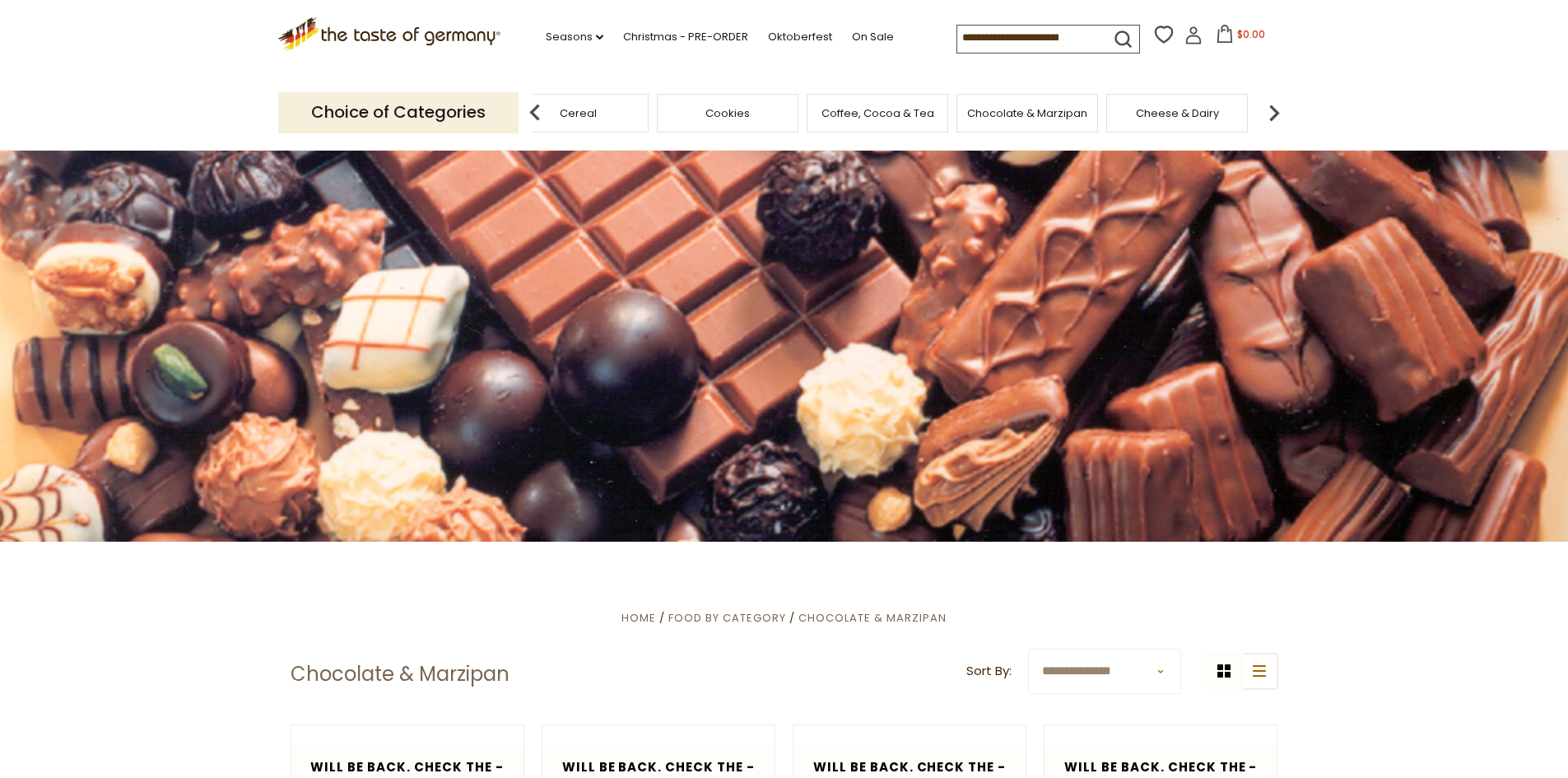
click at [1269, 114] on img at bounding box center [1274, 113] width 33 height 33
click at [1003, 111] on div "Cheese & Dairy" at bounding box center [959, 113] width 142 height 39
click at [952, 115] on span "Cheese & Dairy" at bounding box center [960, 112] width 83 height 12
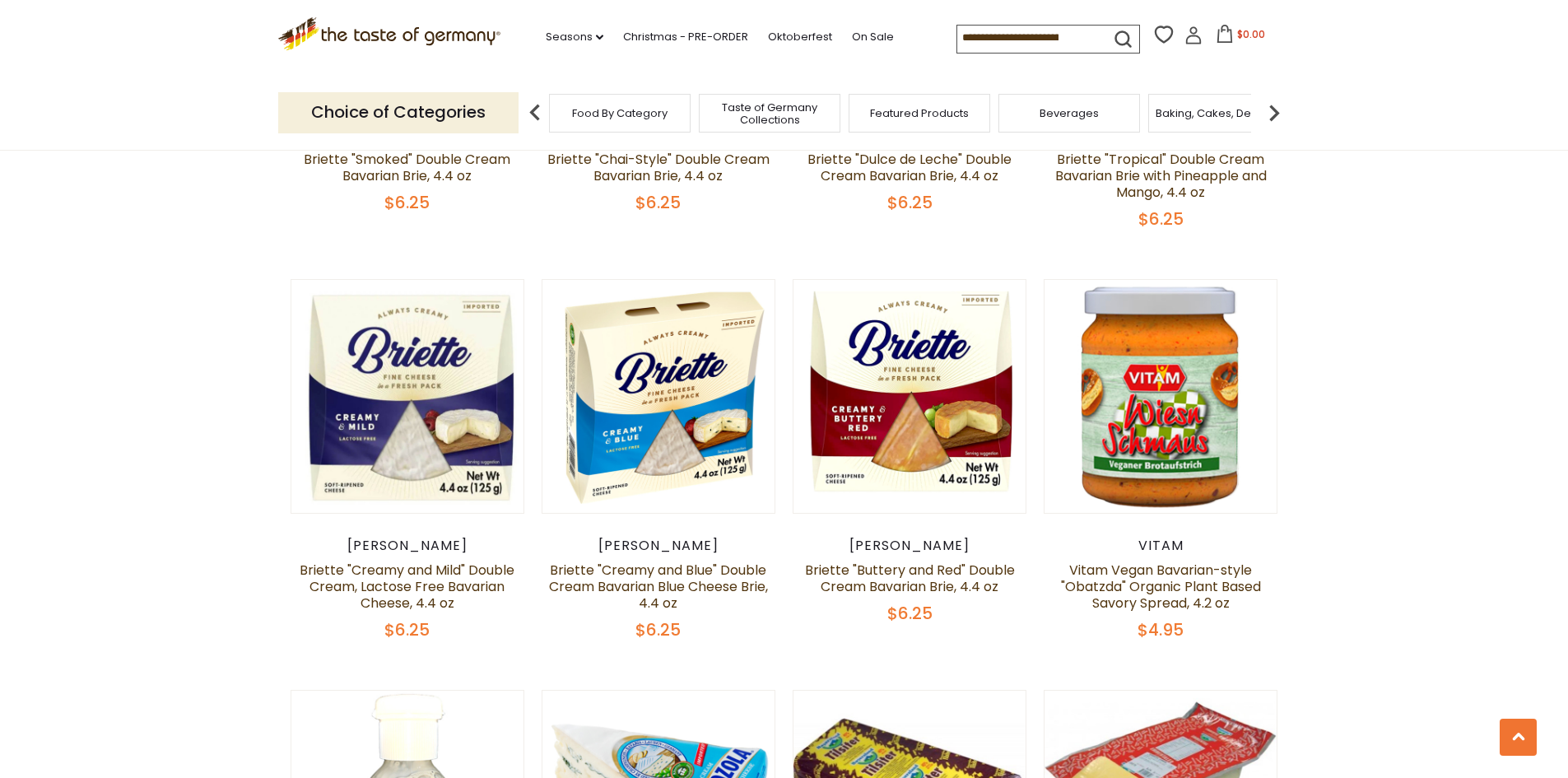
scroll to position [905, 0]
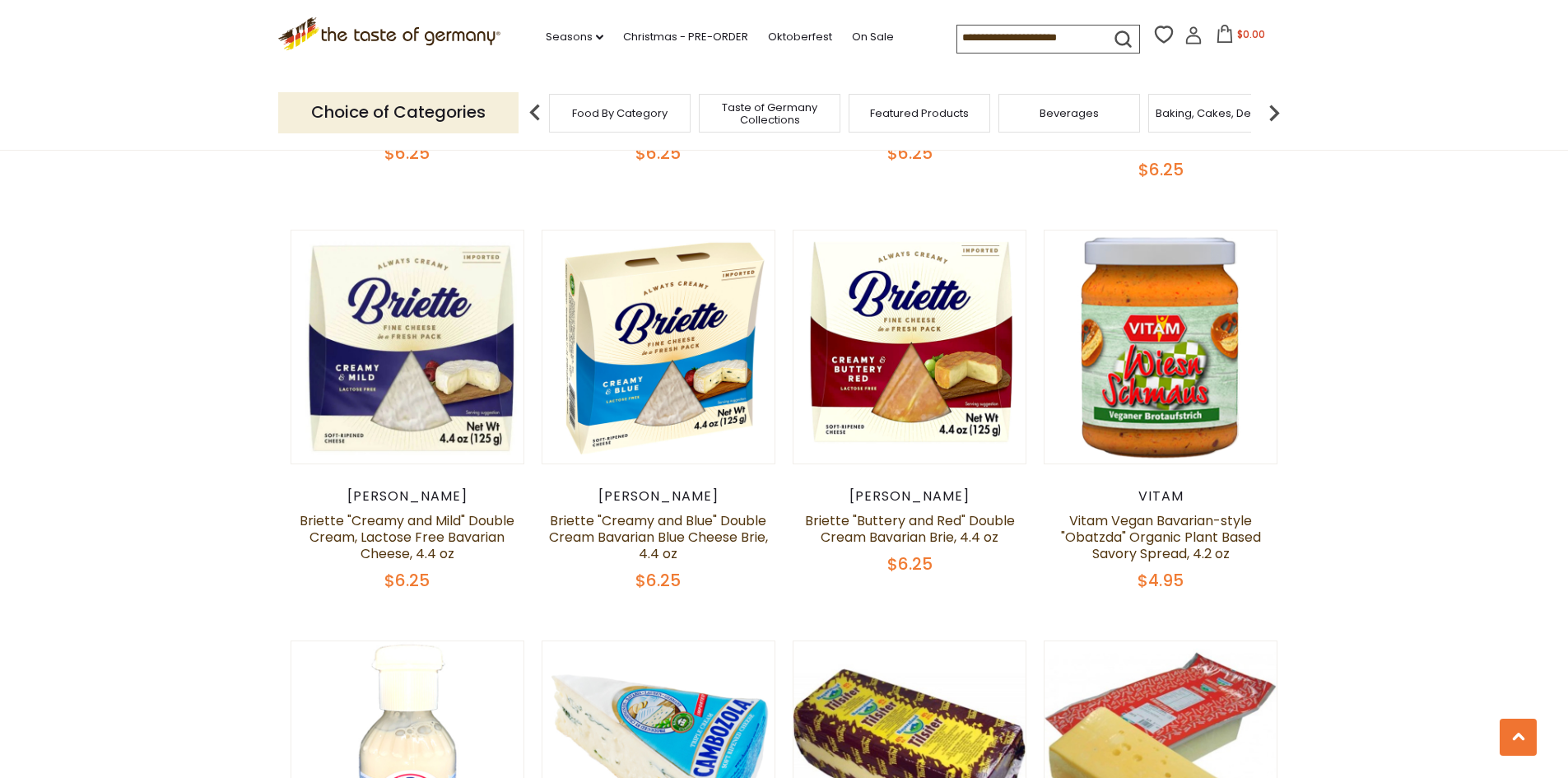
click at [1279, 108] on img at bounding box center [1274, 113] width 33 height 33
click at [776, 113] on span "Baking, Cakes, Desserts" at bounding box center [784, 112] width 128 height 12
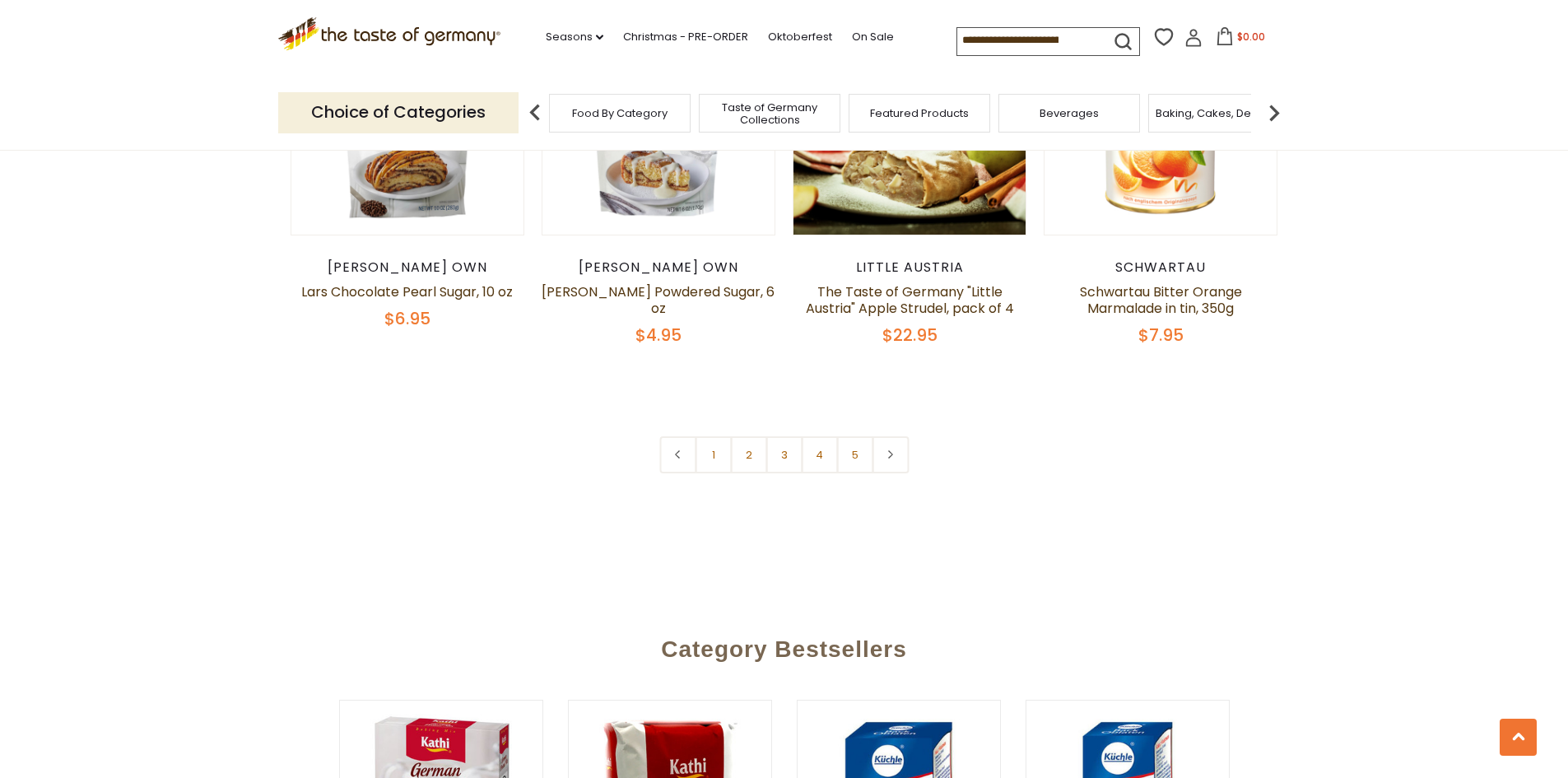
scroll to position [3880, 0]
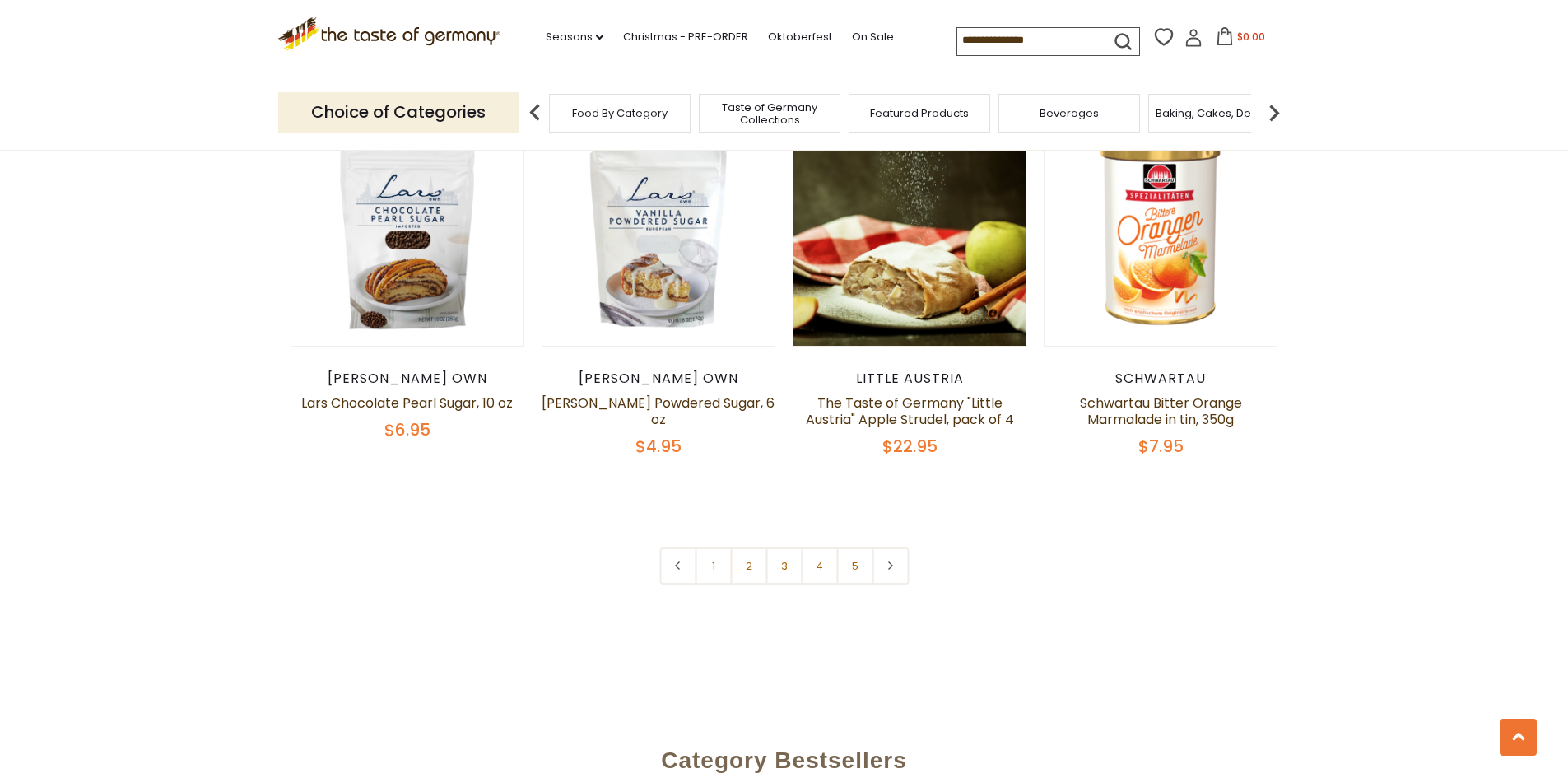
click at [1279, 108] on img at bounding box center [1274, 113] width 33 height 33
click at [912, 113] on div "Candy" at bounding box center [864, 113] width 142 height 39
click at [880, 113] on span "Candy" at bounding box center [864, 112] width 35 height 12
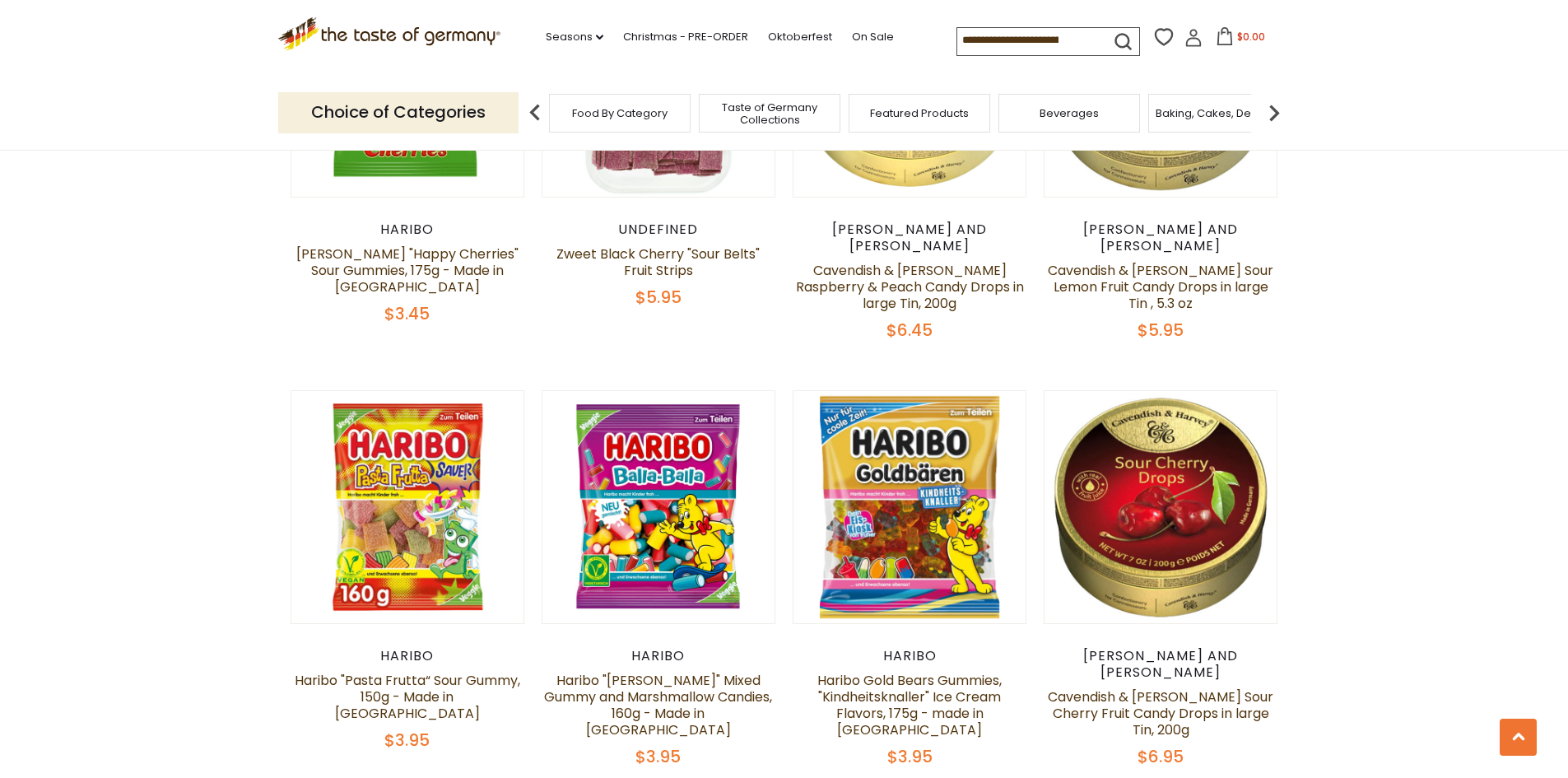
scroll to position [3210, 0]
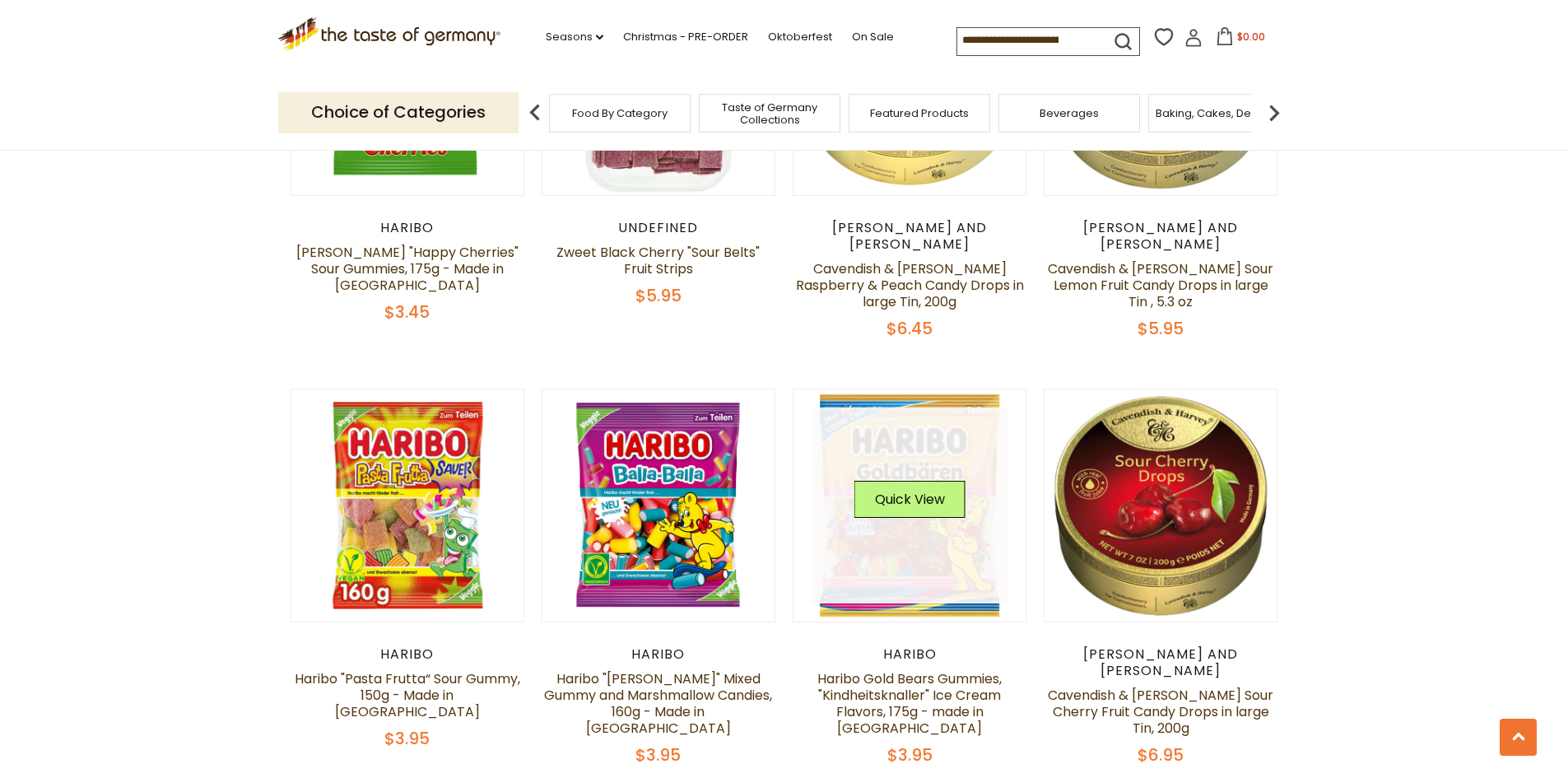
click at [873, 488] on div "Quick View" at bounding box center [910, 504] width 111 height 49
click at [905, 480] on button "Quick View" at bounding box center [910, 499] width 111 height 37
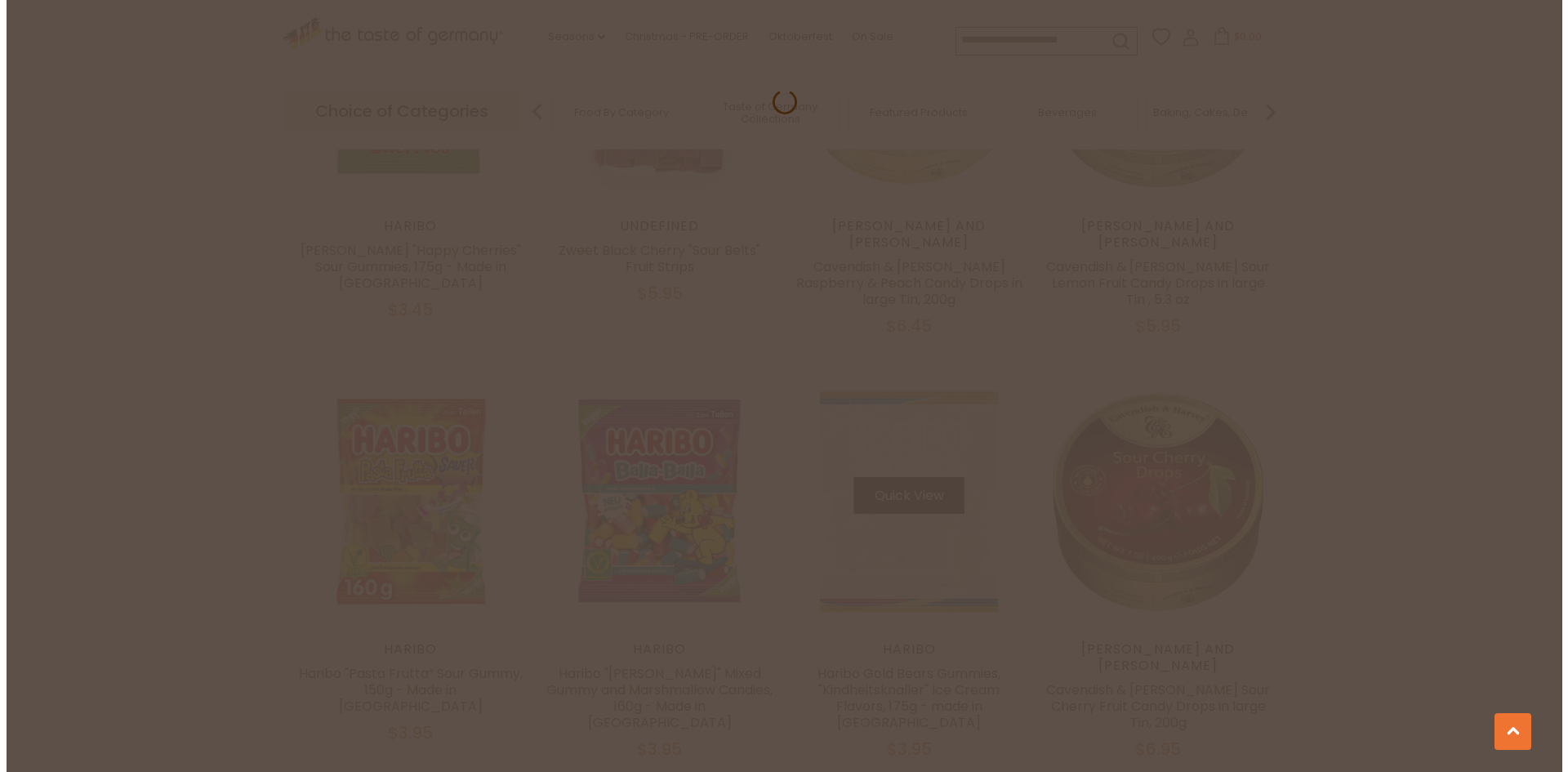
scroll to position [3188, 0]
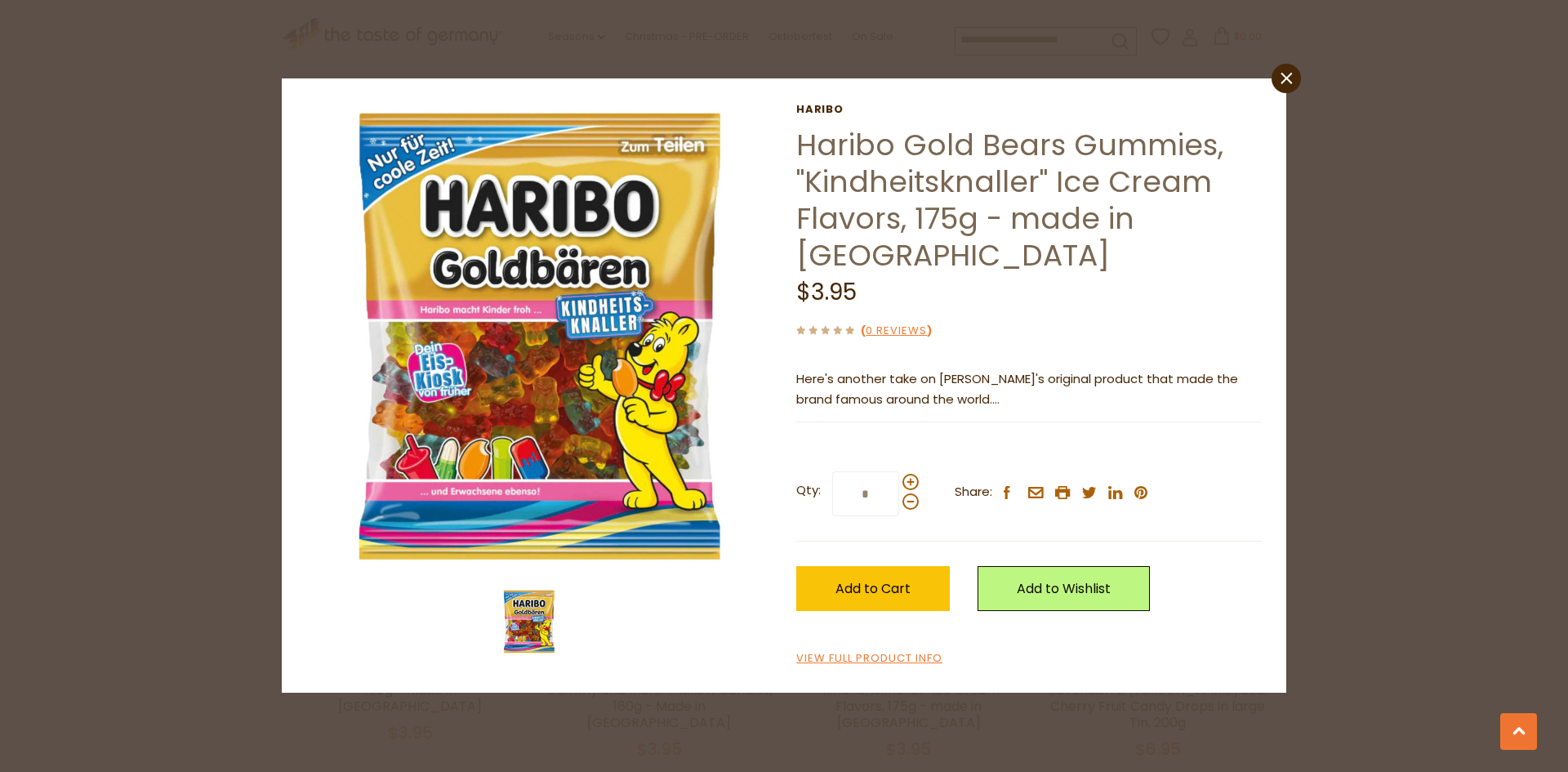
click at [1295, 366] on div "close Haribo Haribo Gold Bears Gummies, "Kindheitsknaller" Ice Cream Flavors, 1…" at bounding box center [784, 386] width 1568 height 772
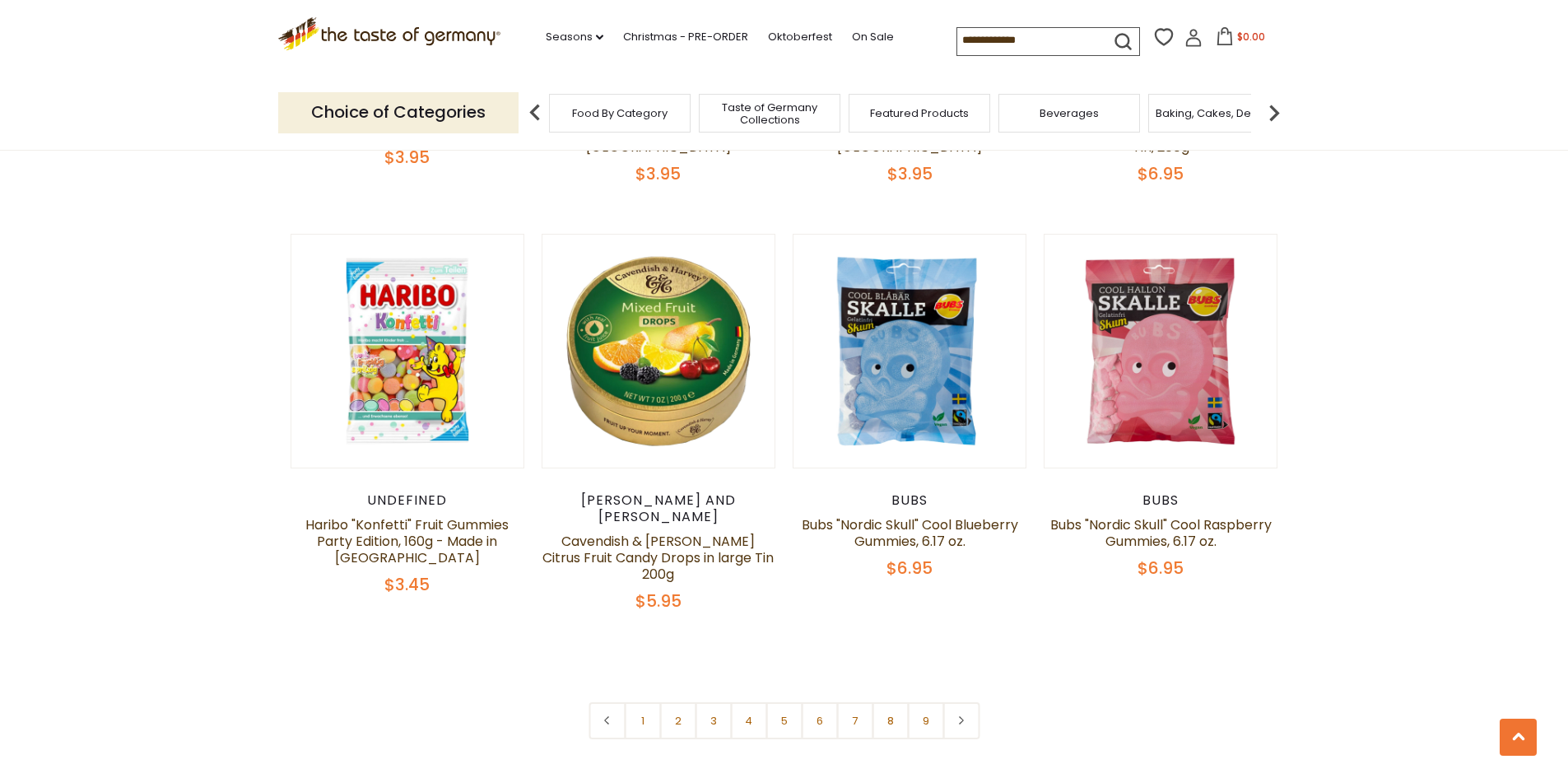
scroll to position [3786, 0]
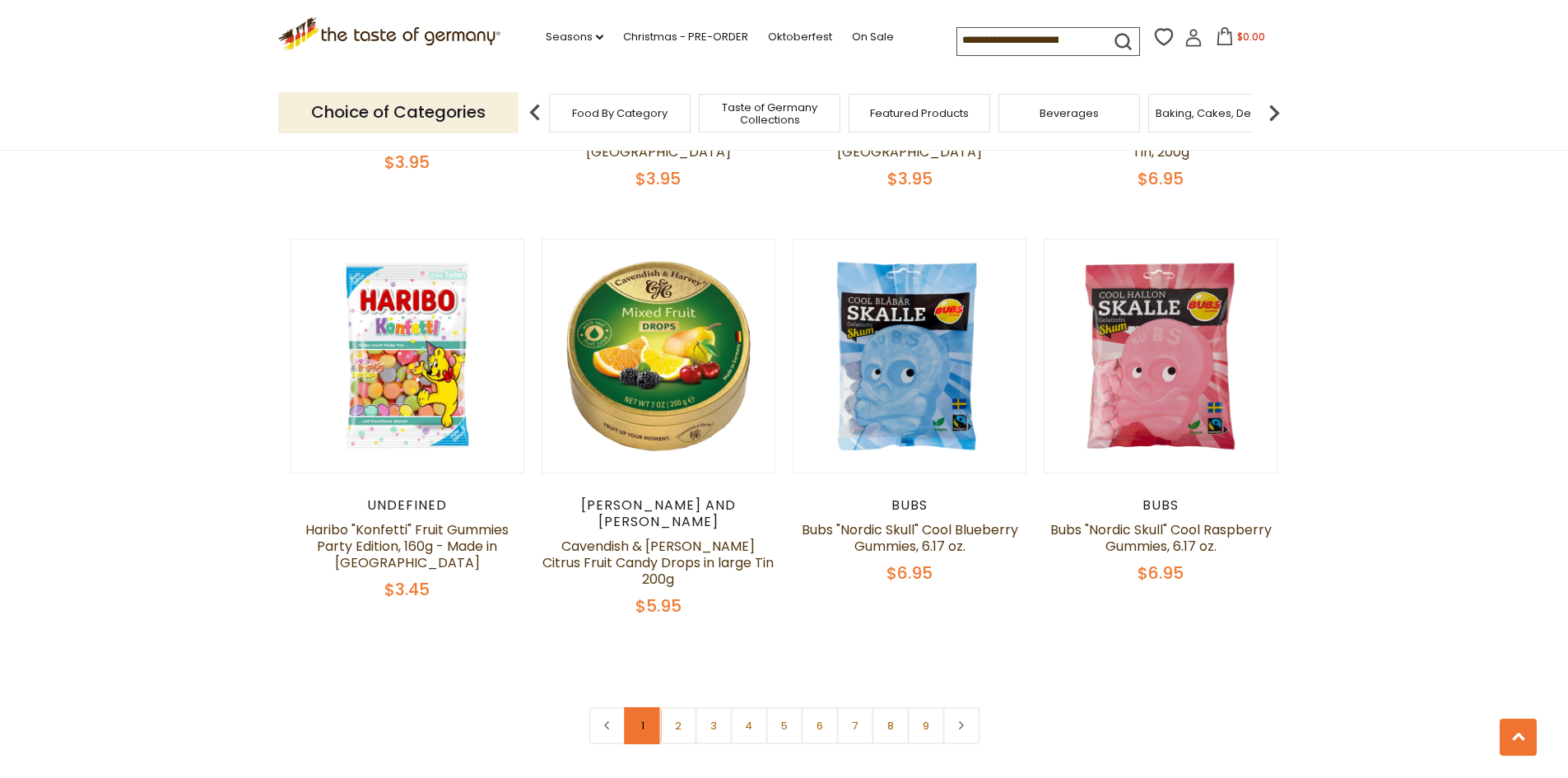
click at [643, 707] on link "1" at bounding box center [643, 725] width 37 height 37
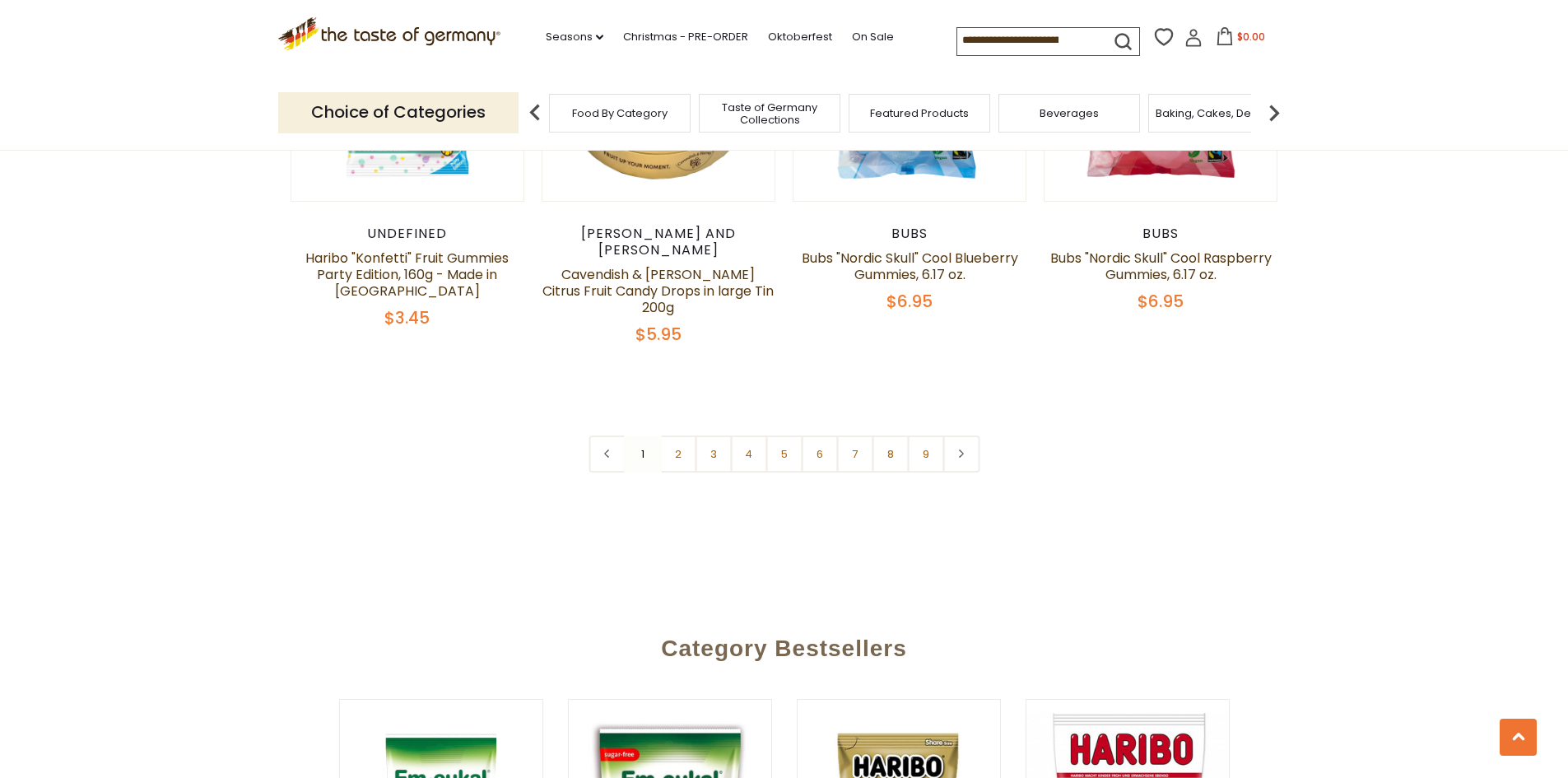
scroll to position [4270, 0]
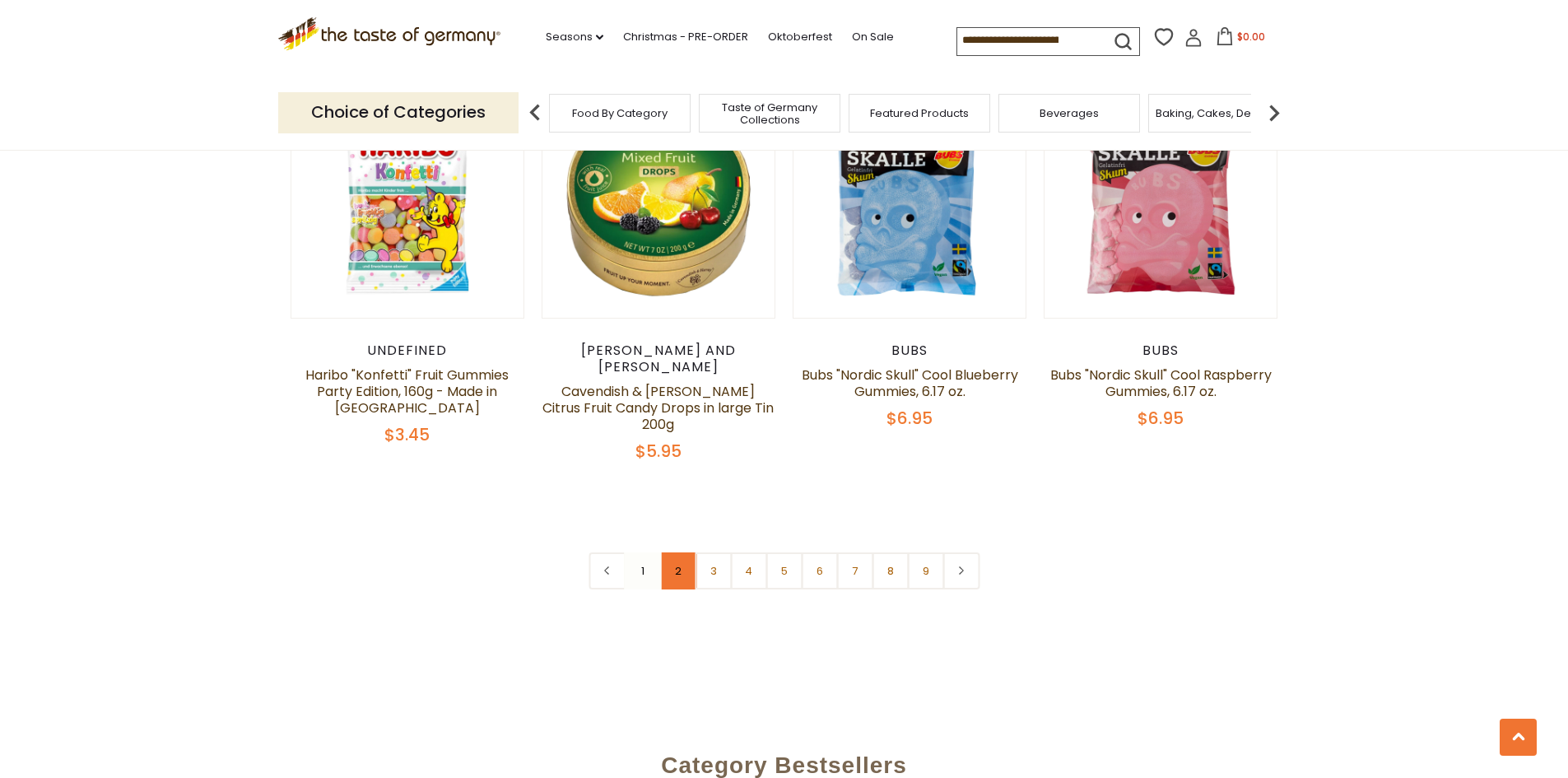
click at [669, 553] on link "2" at bounding box center [678, 571] width 37 height 37
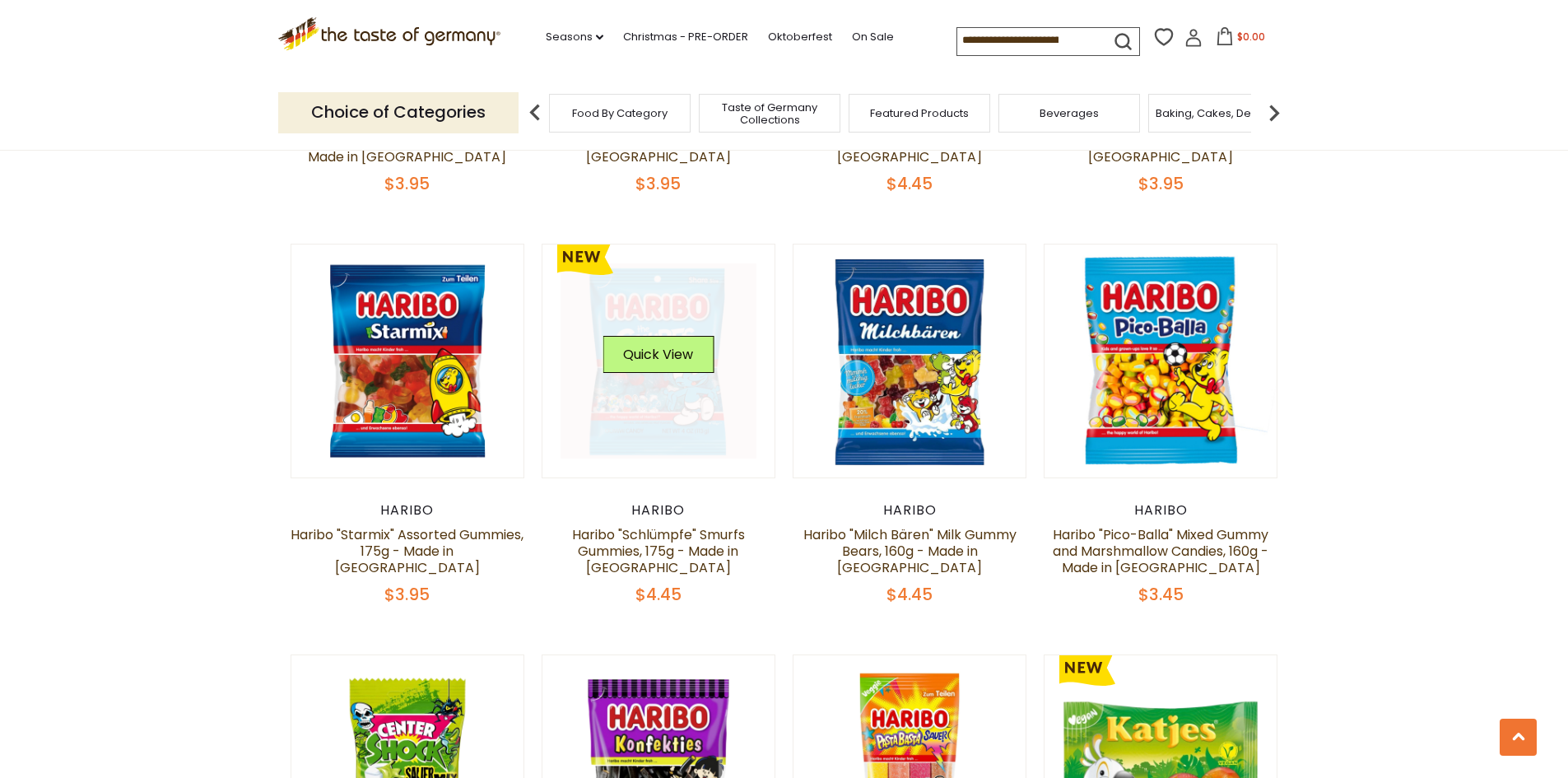
scroll to position [648, 0]
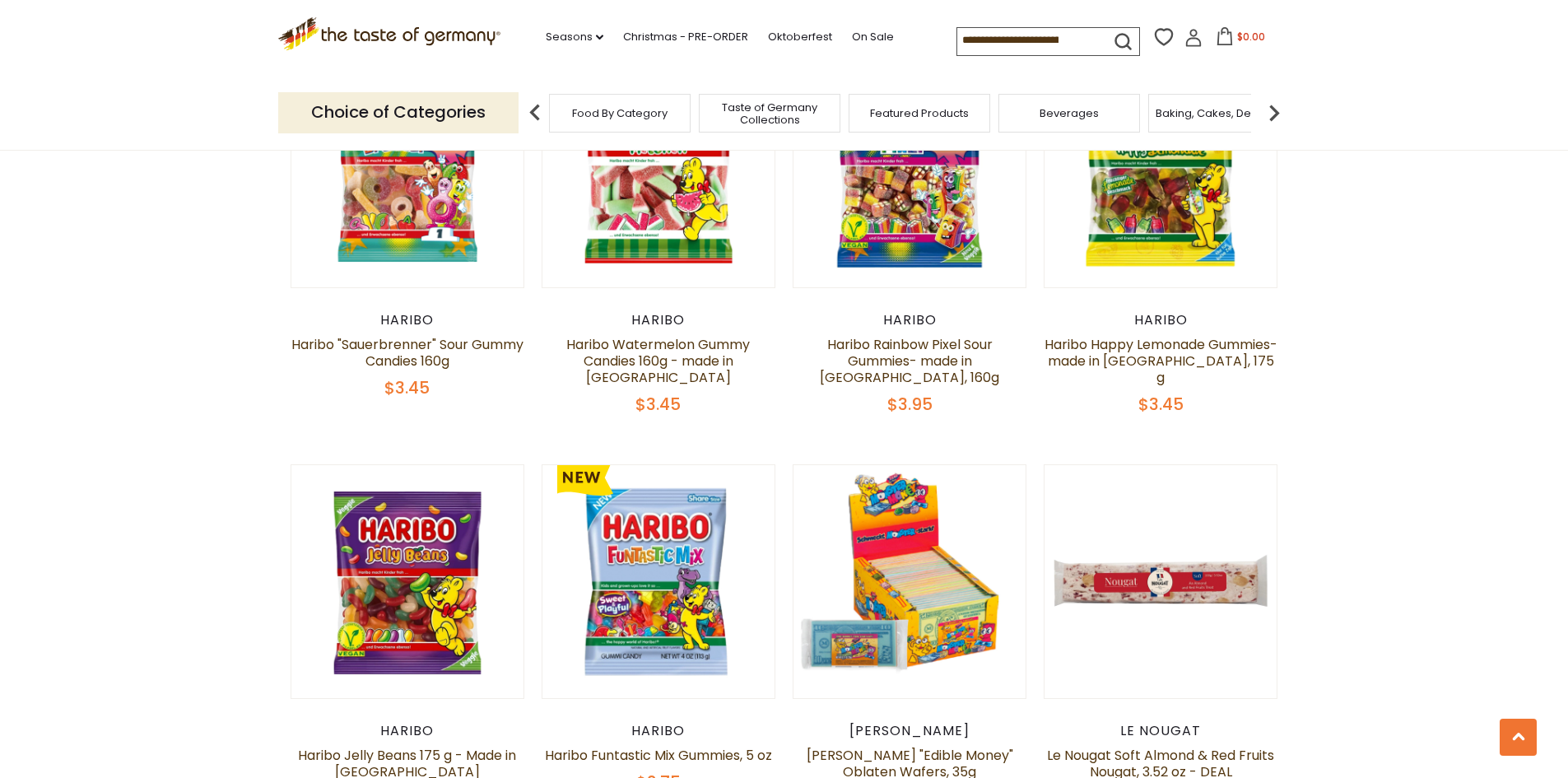
scroll to position [1966, 0]
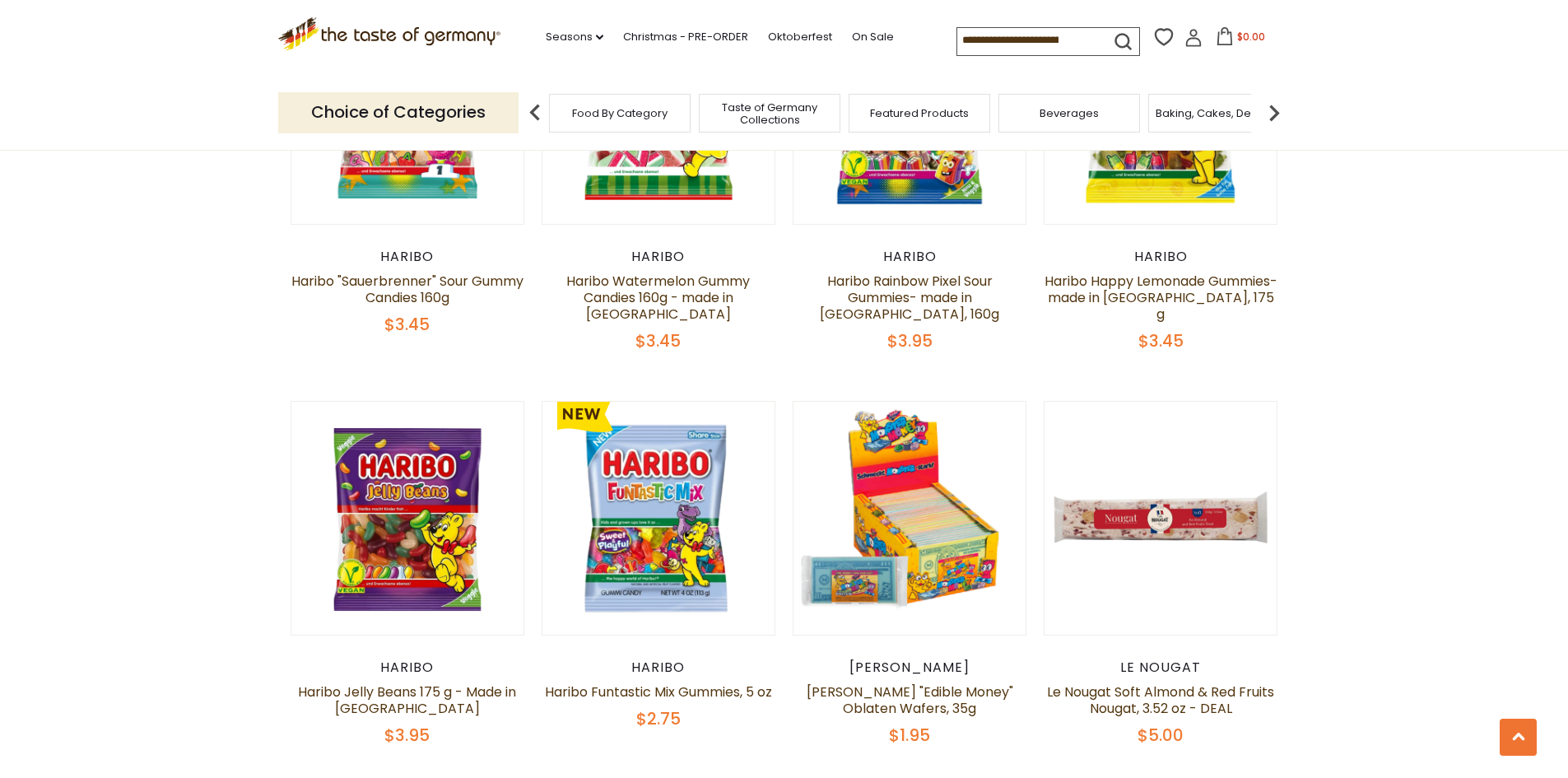
click at [257, 328] on section "**********" at bounding box center [784, 614] width 1568 height 4077
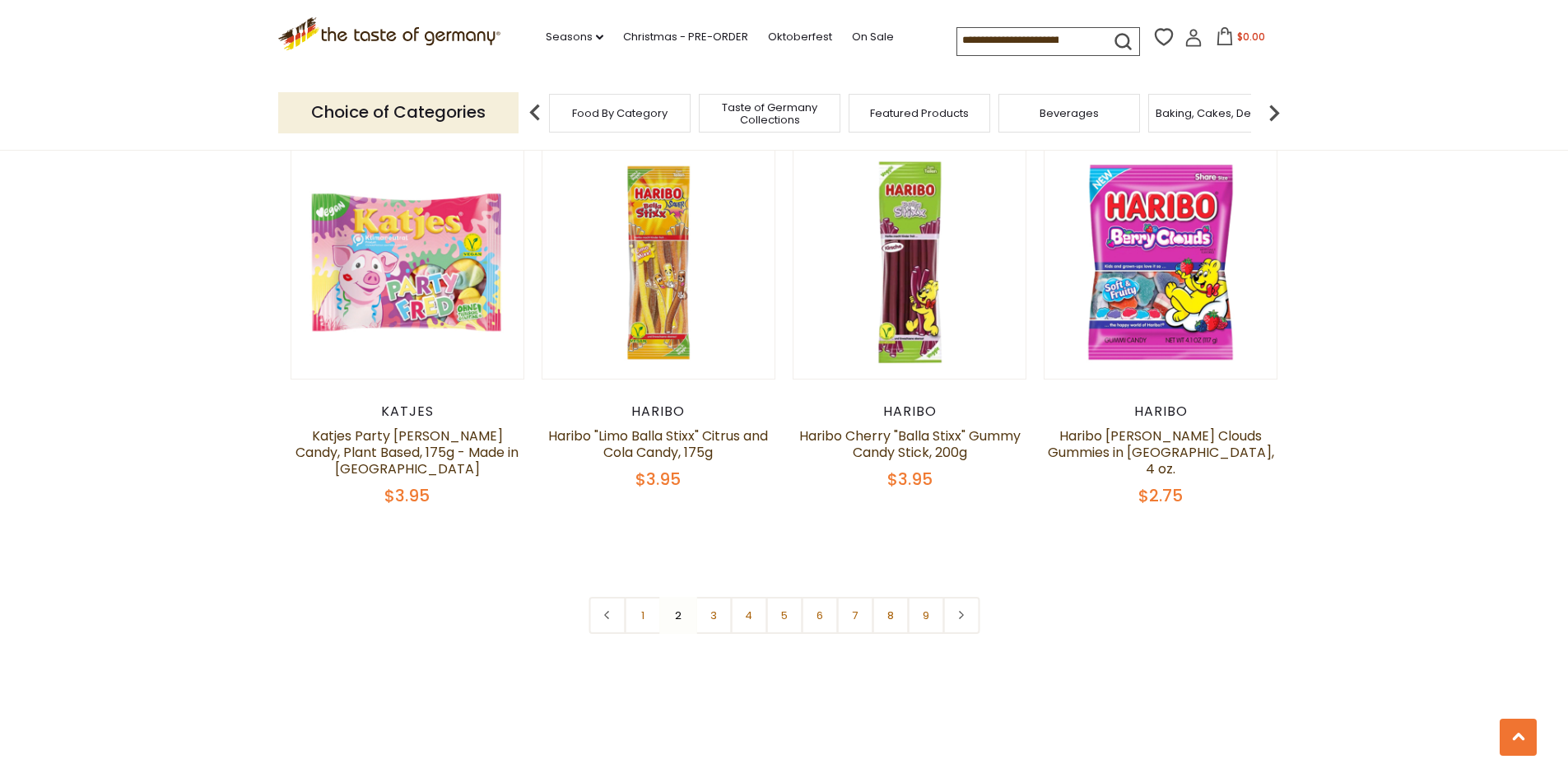
scroll to position [3858, 0]
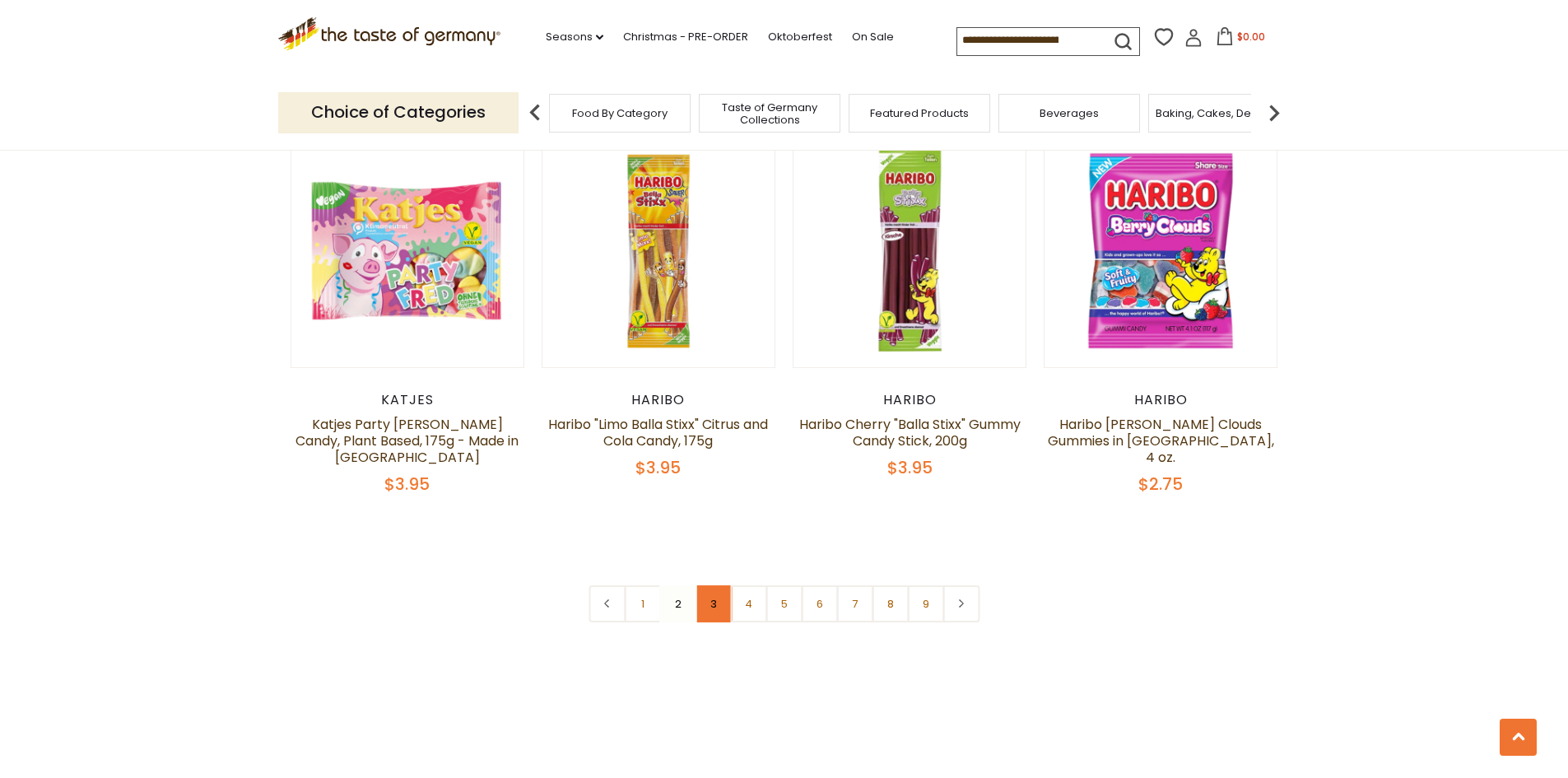
click at [719, 587] on link "3" at bounding box center [713, 604] width 37 height 37
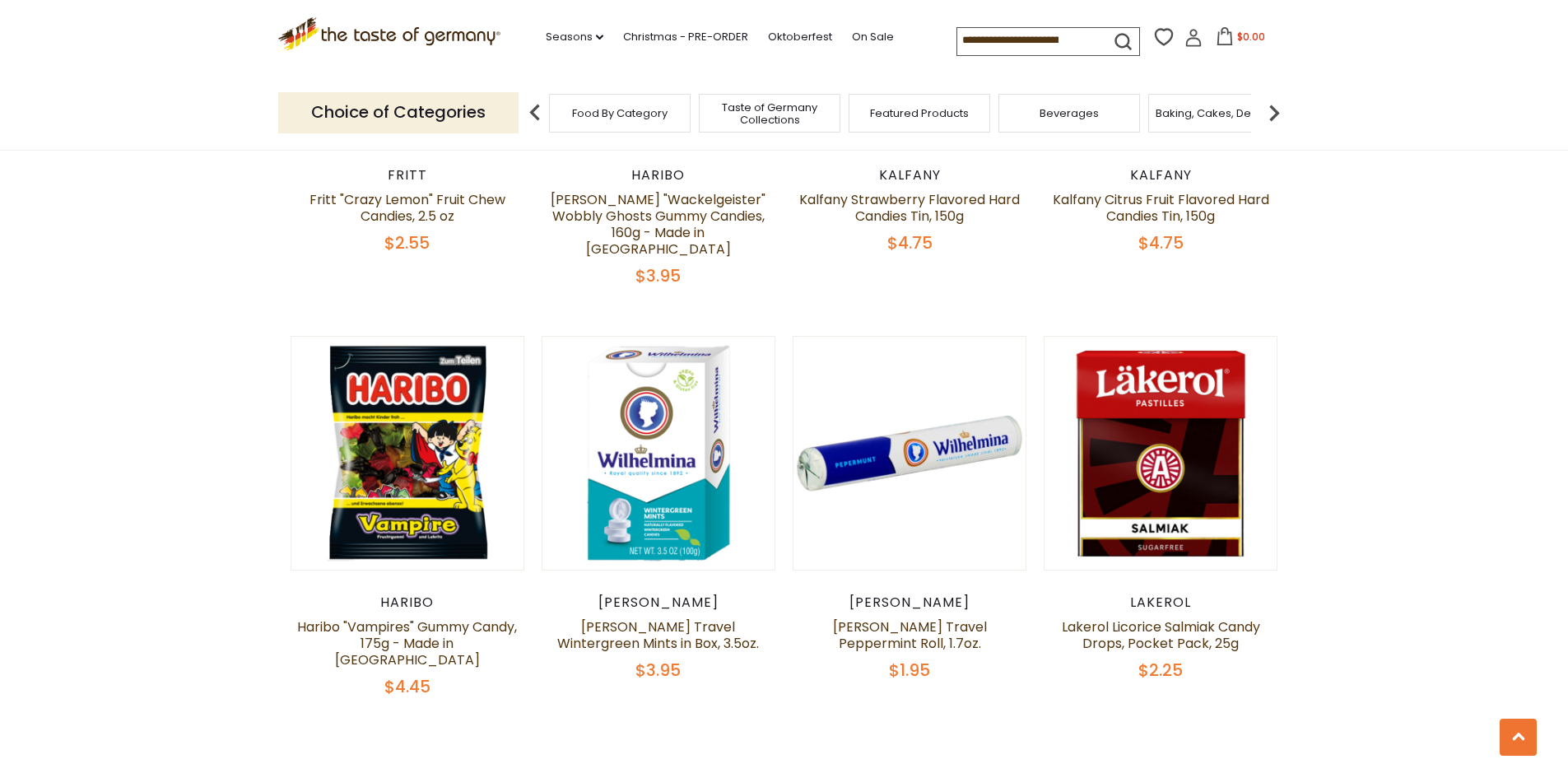
scroll to position [3694, 0]
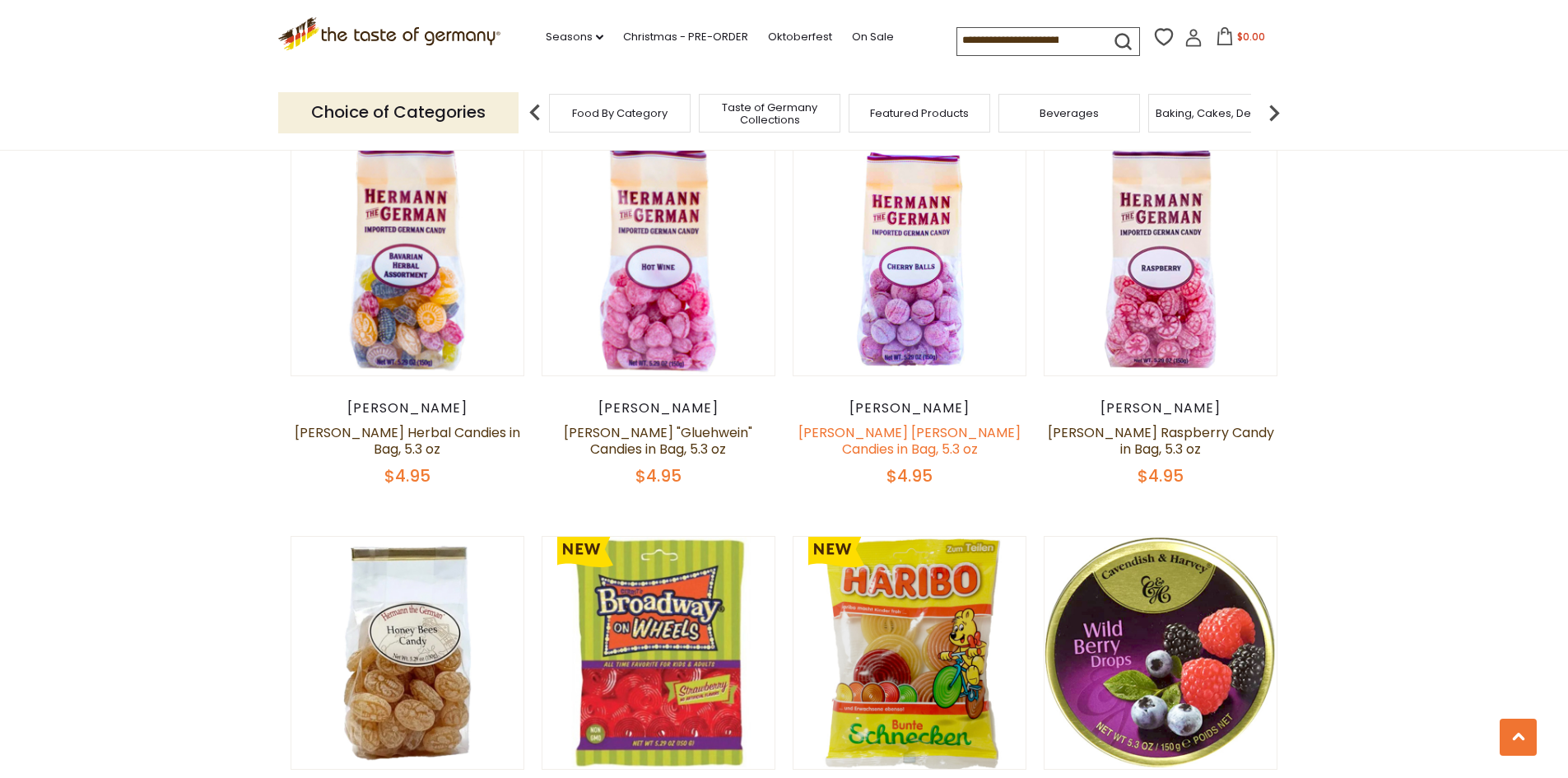
scroll to position [1389, 0]
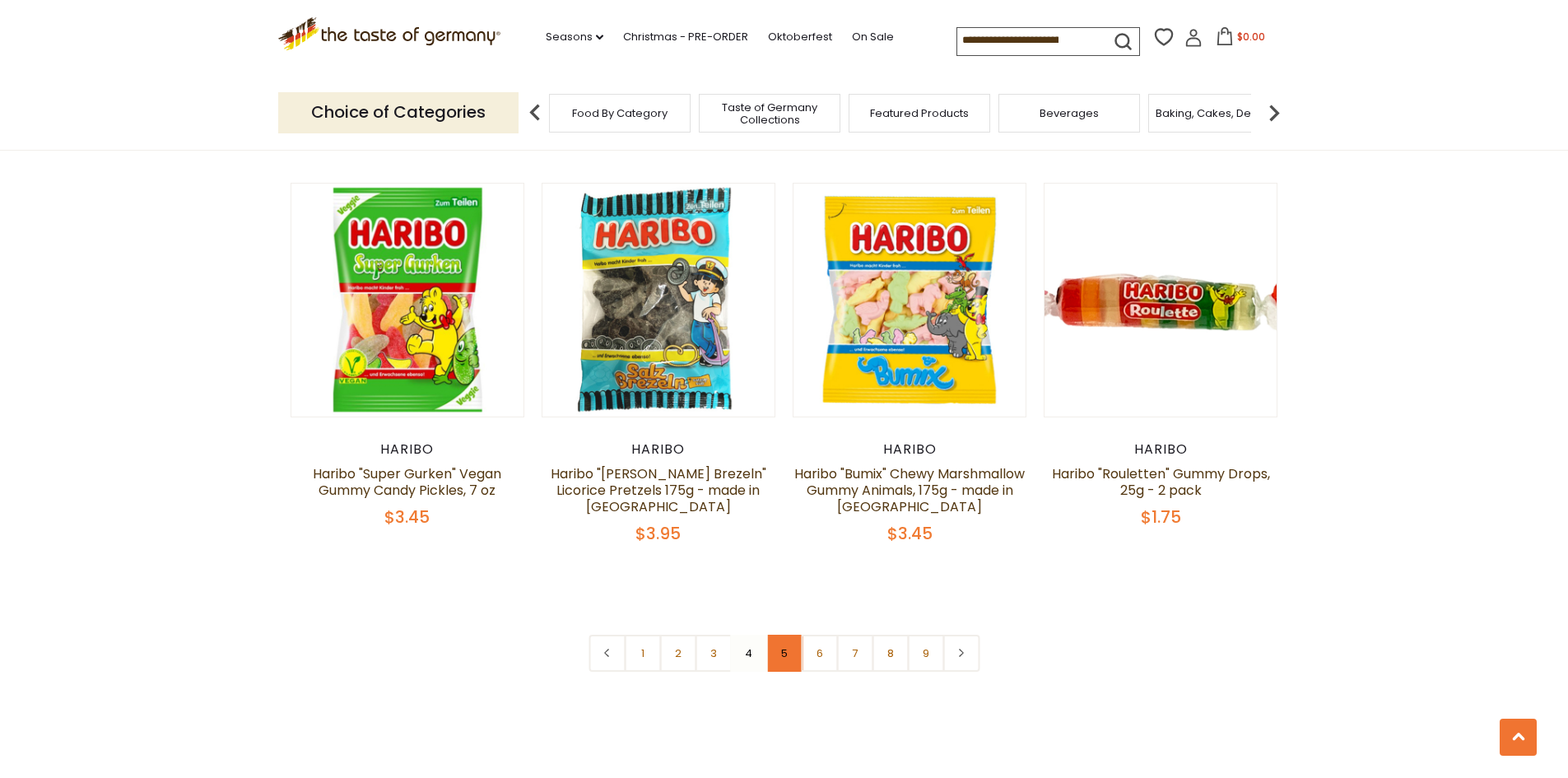
click at [782, 634] on link "5" at bounding box center [784, 653] width 37 height 37
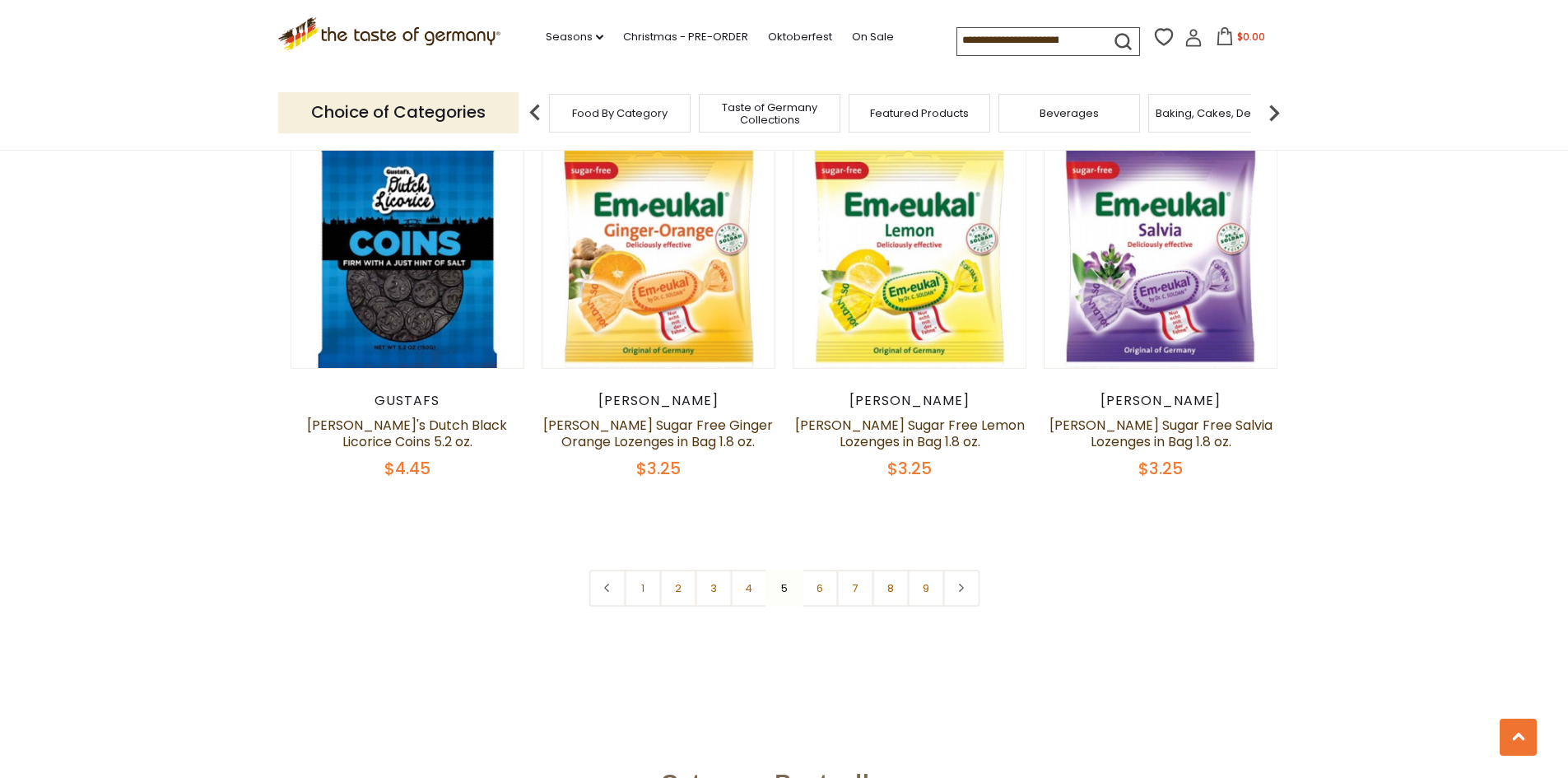
scroll to position [3858, 0]
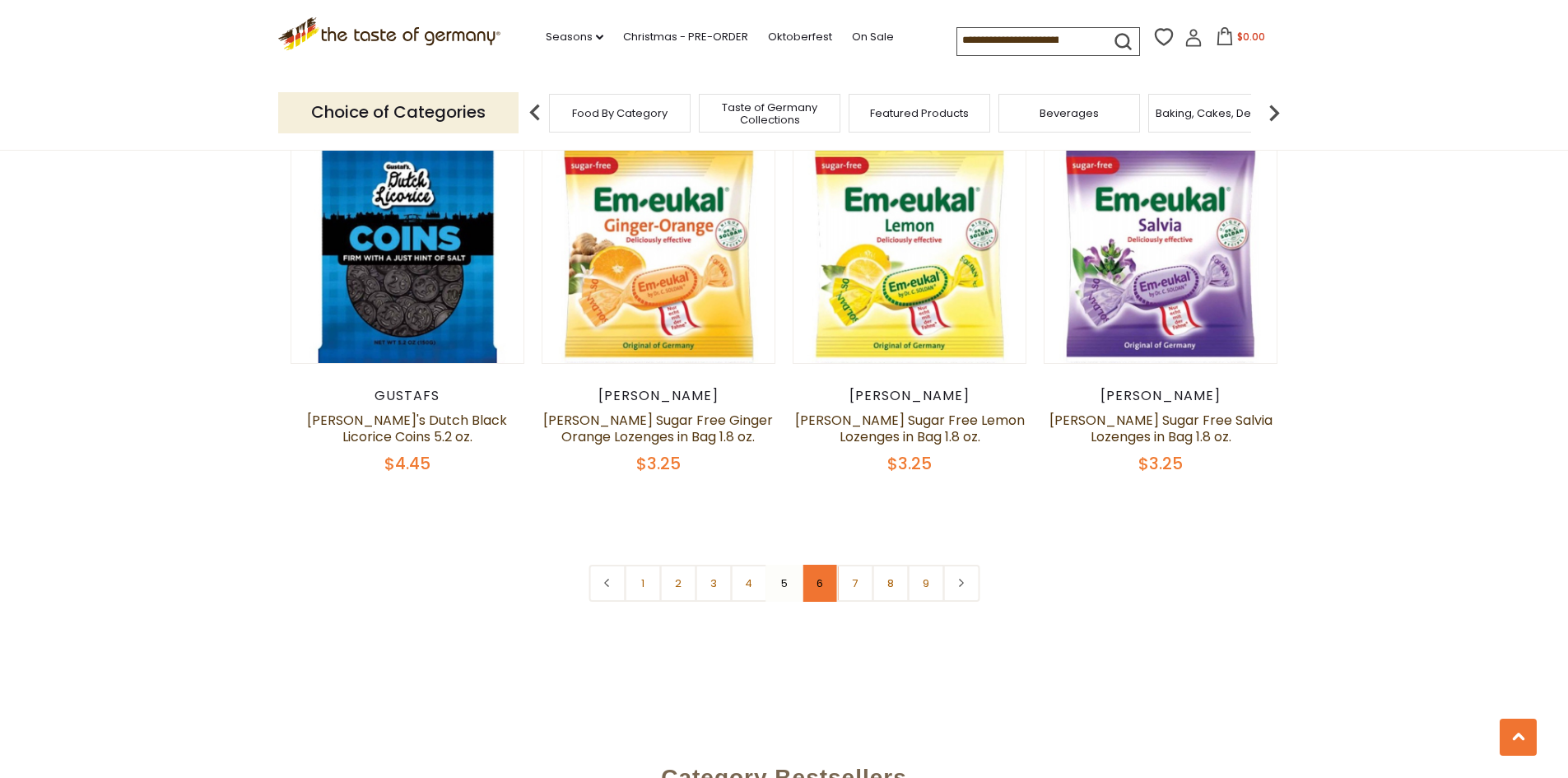
click at [817, 575] on link "6" at bounding box center [820, 583] width 37 height 37
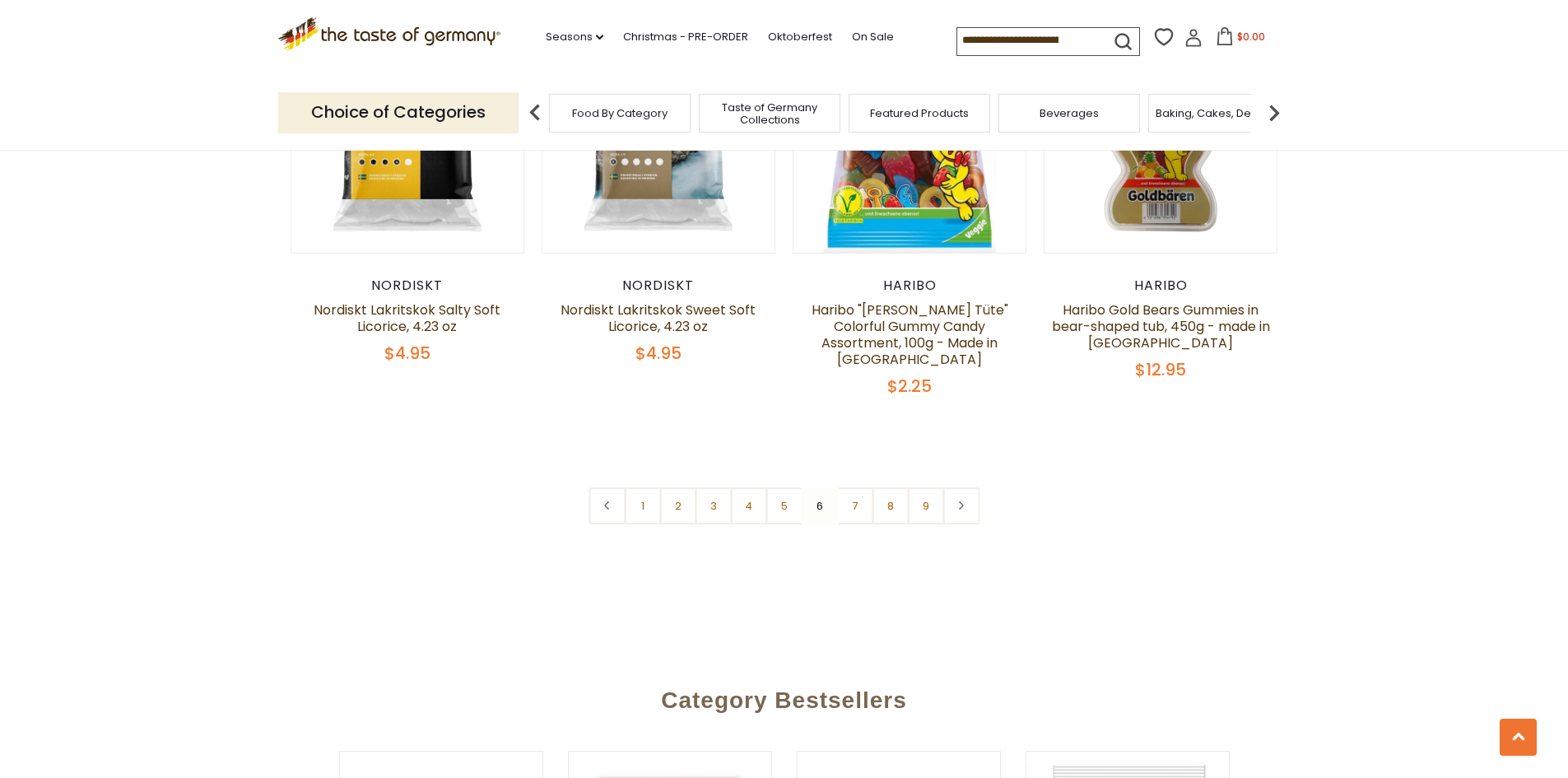
scroll to position [4024, 0]
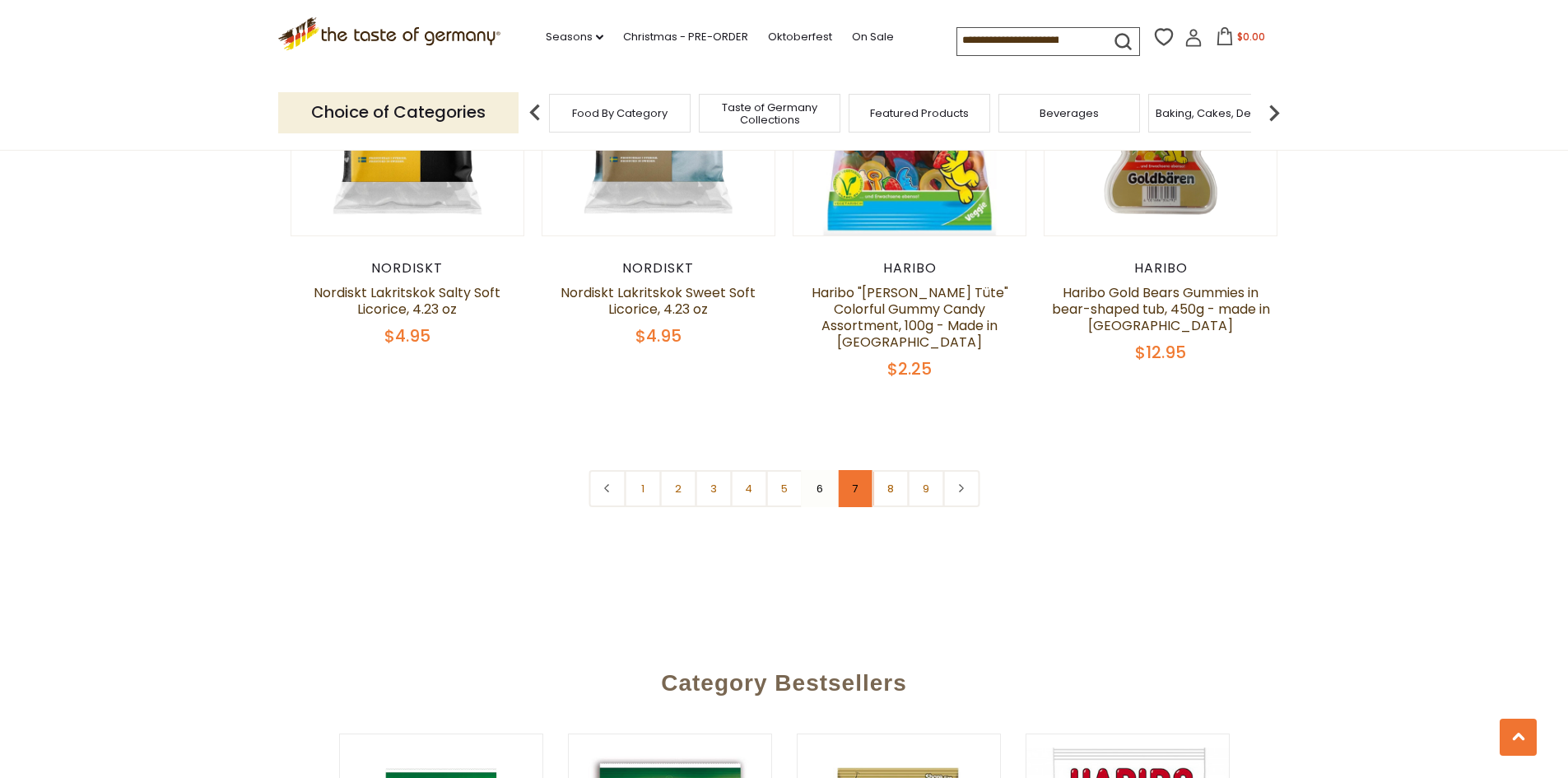
click at [846, 470] on link "7" at bounding box center [855, 489] width 37 height 37
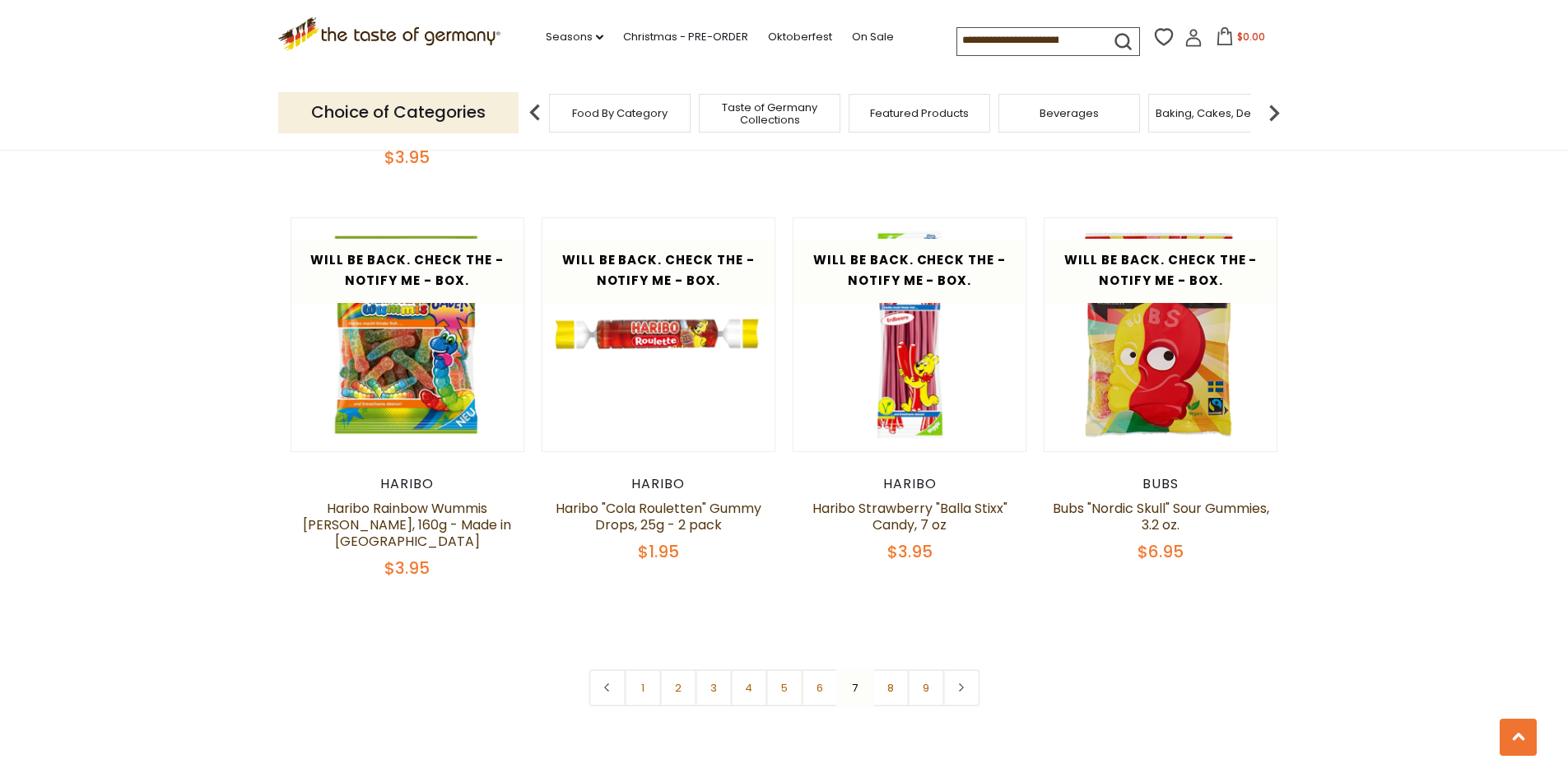
scroll to position [3777, 0]
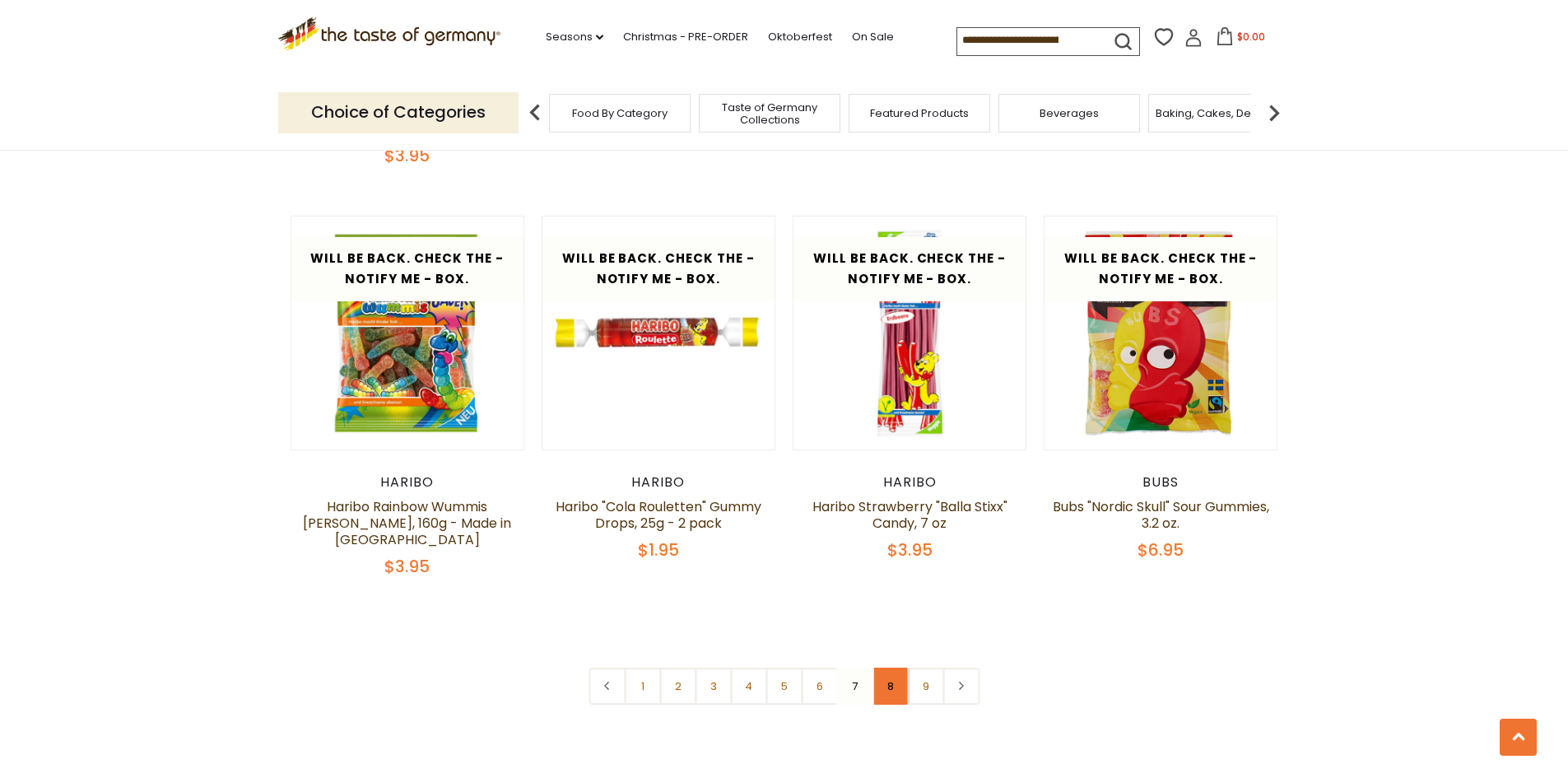
click at [890, 668] on link "8" at bounding box center [890, 686] width 37 height 37
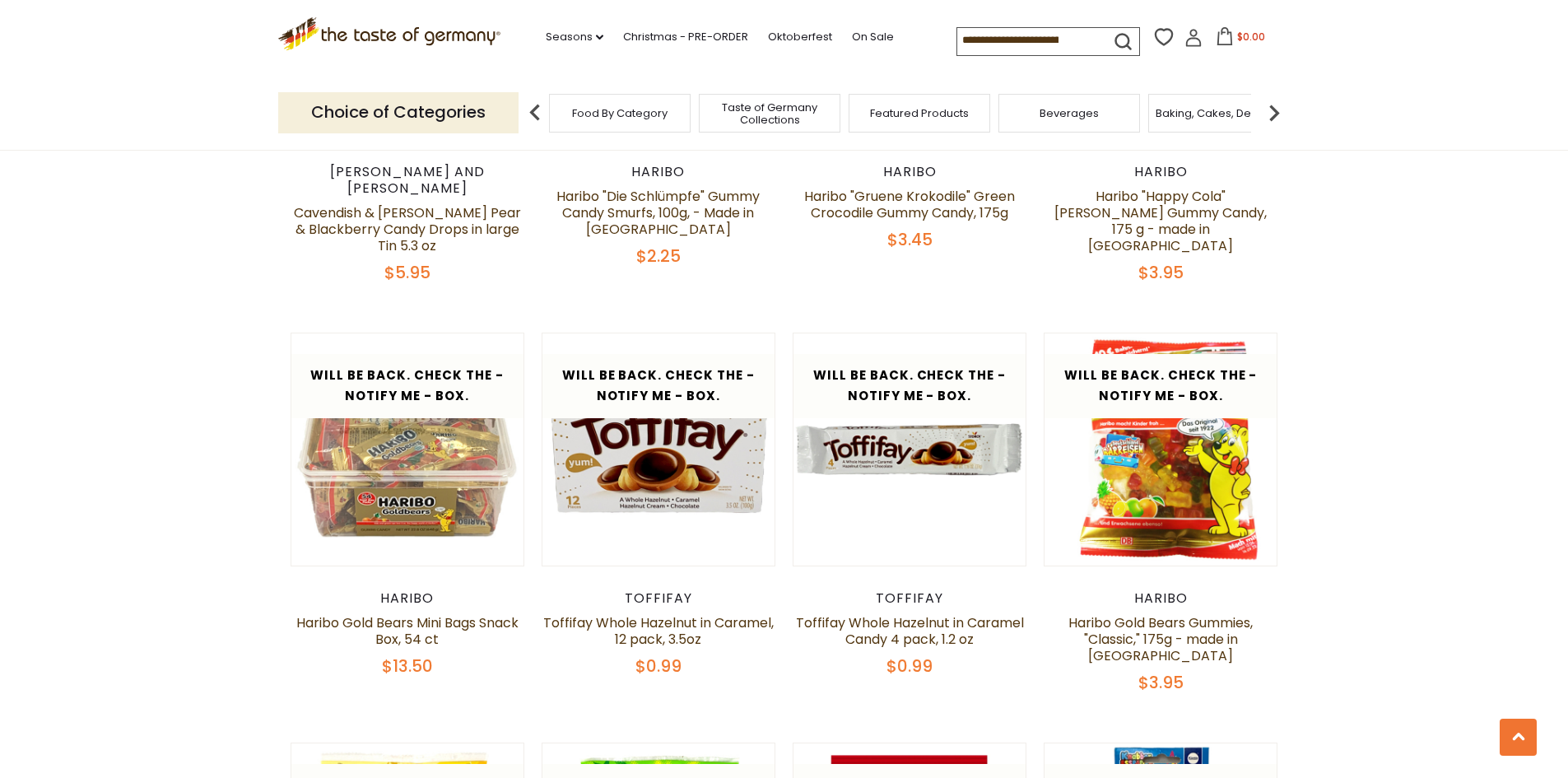
scroll to position [3694, 0]
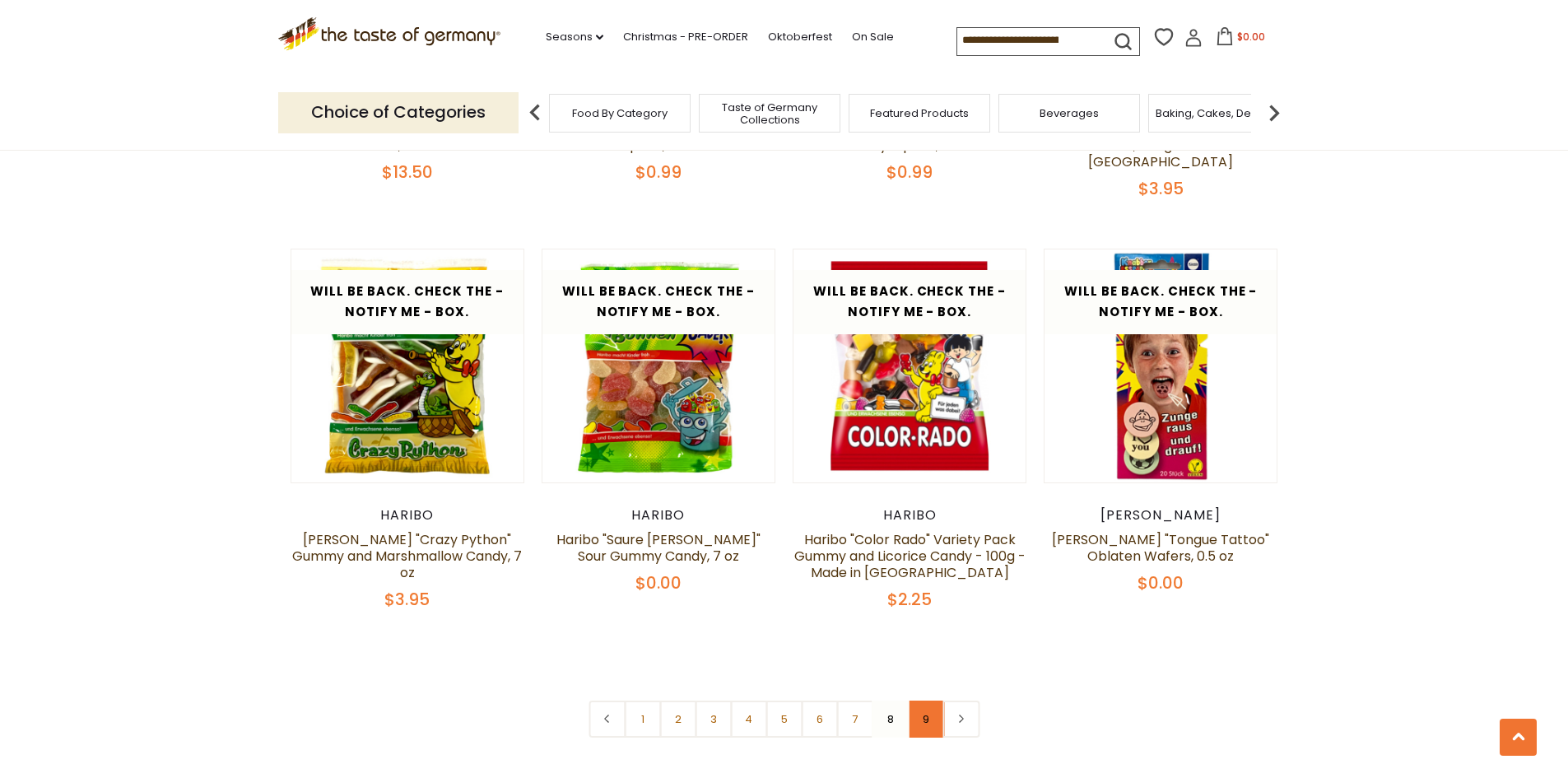
click at [912, 700] on link "9" at bounding box center [925, 719] width 37 height 37
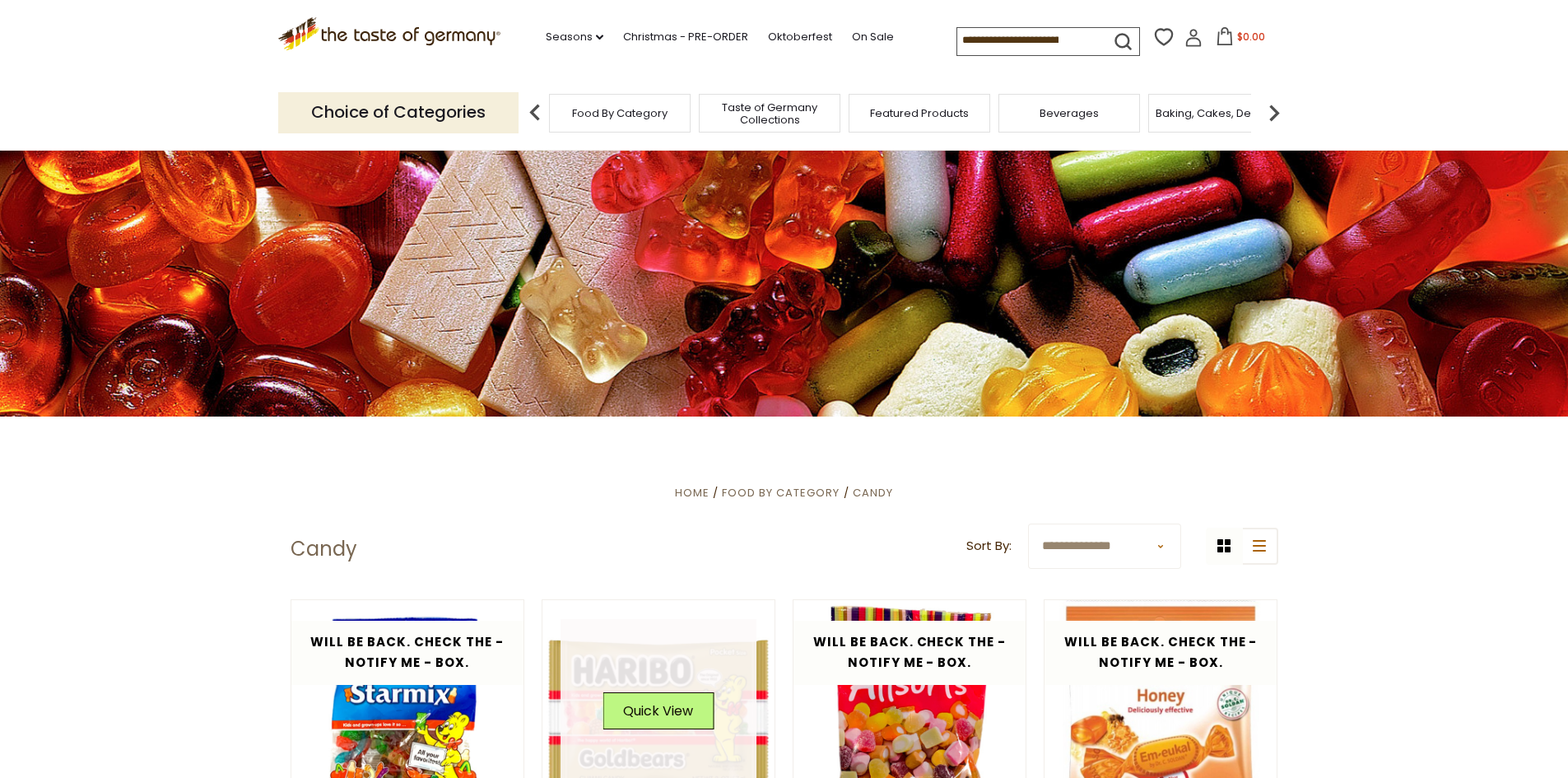
scroll to position [0, 0]
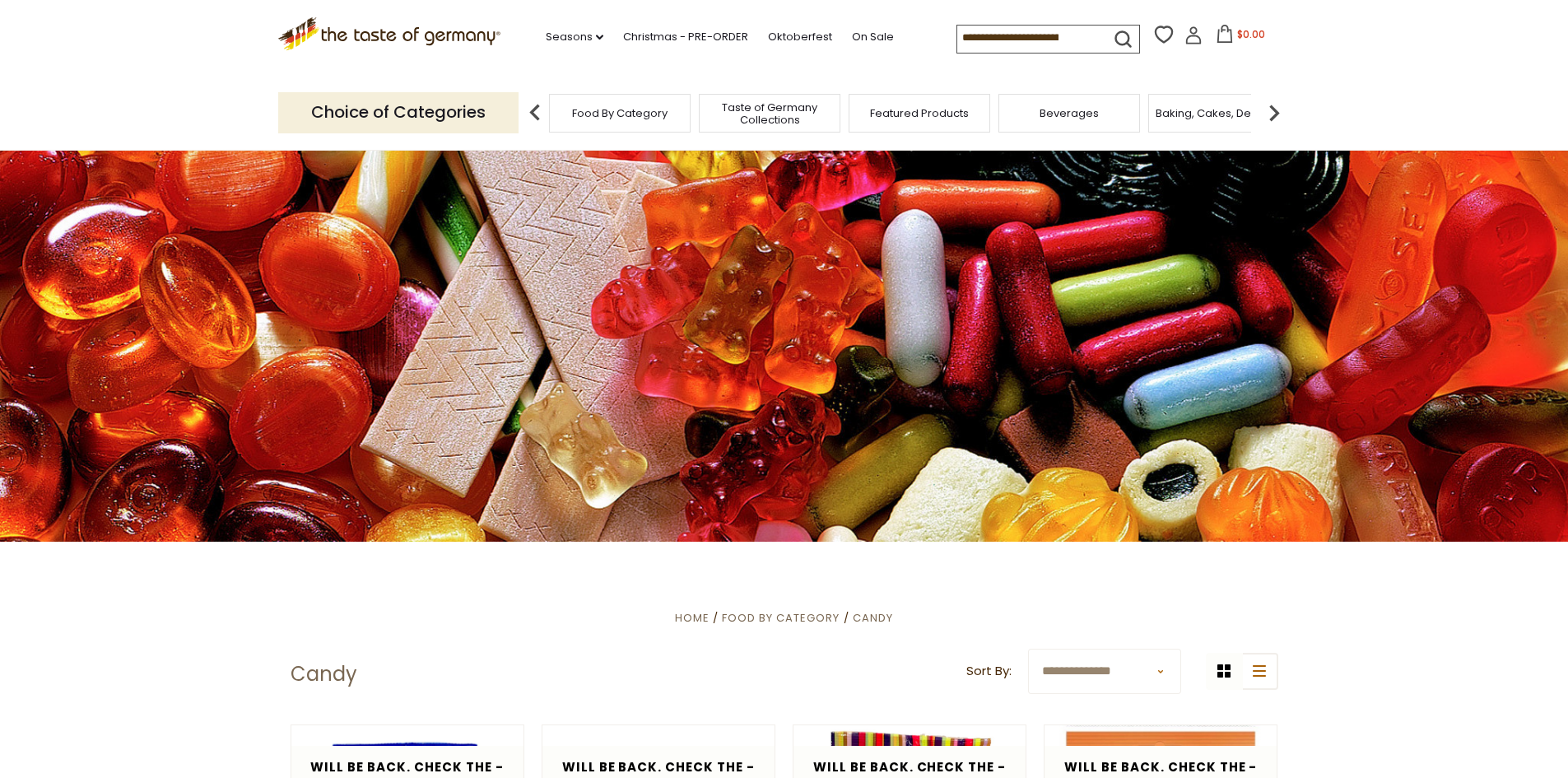
click at [1010, 27] on input at bounding box center [1026, 37] width 139 height 23
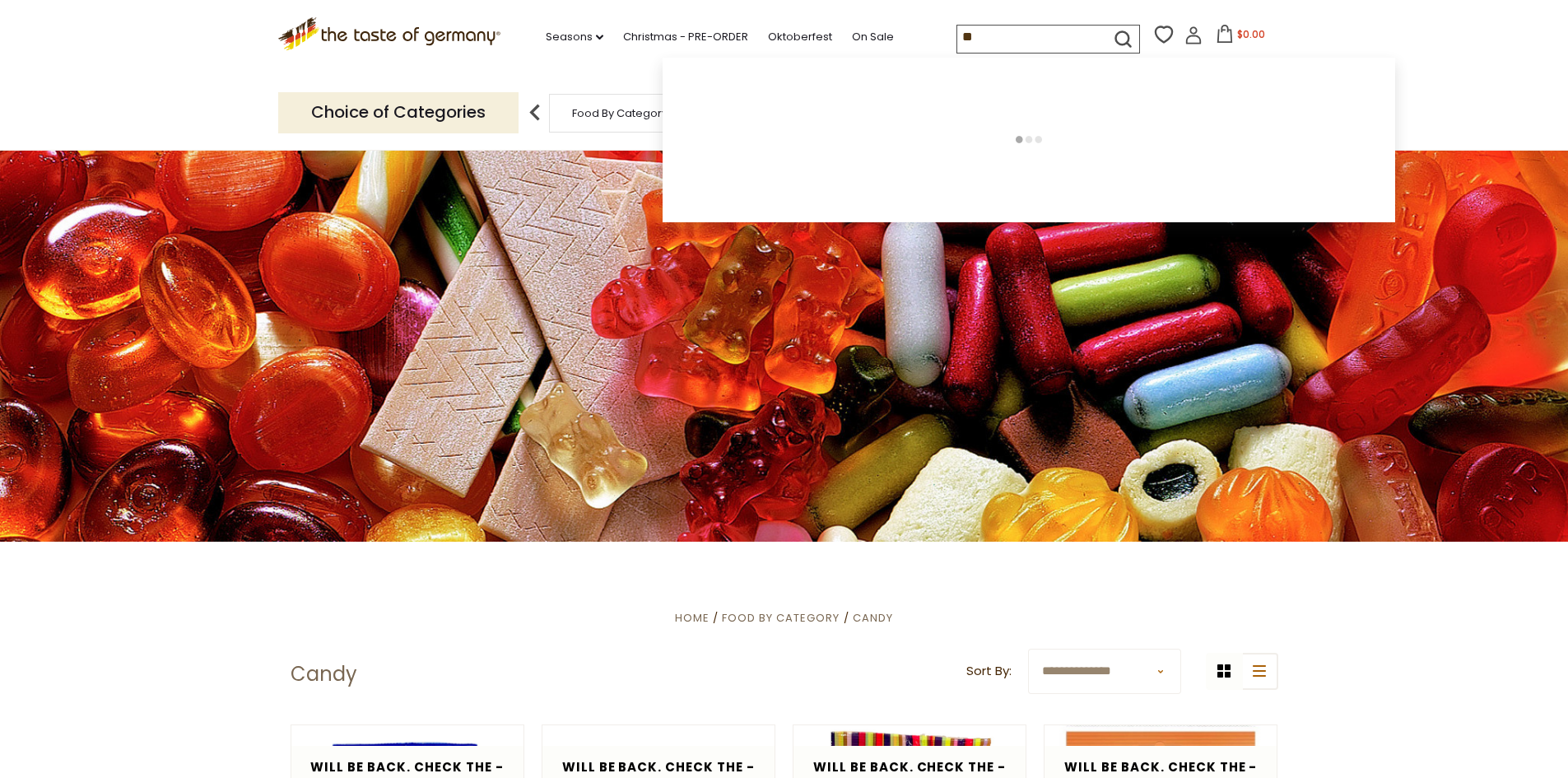
type input "***"
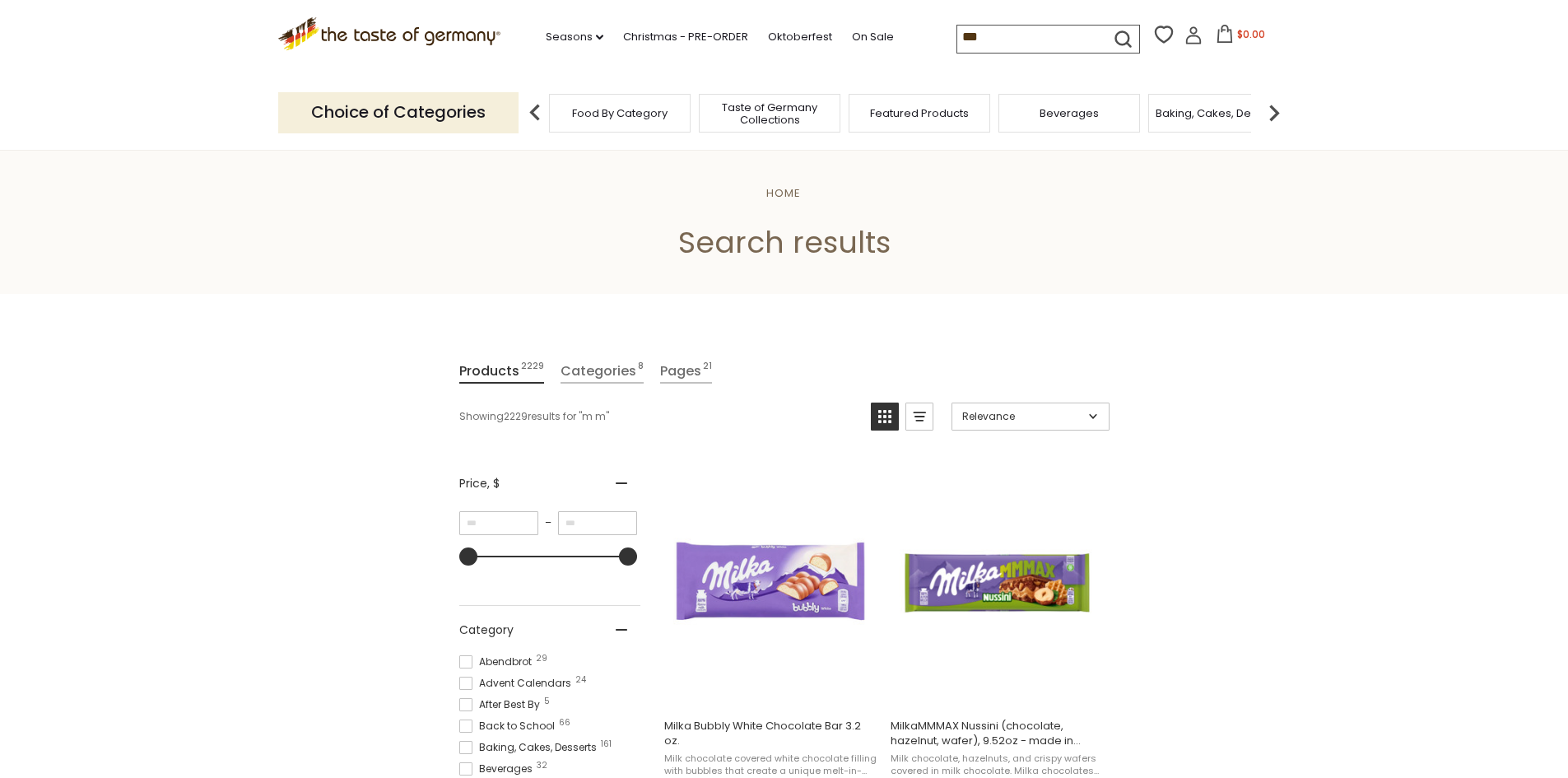
click at [1006, 32] on input "***" at bounding box center [1026, 37] width 139 height 23
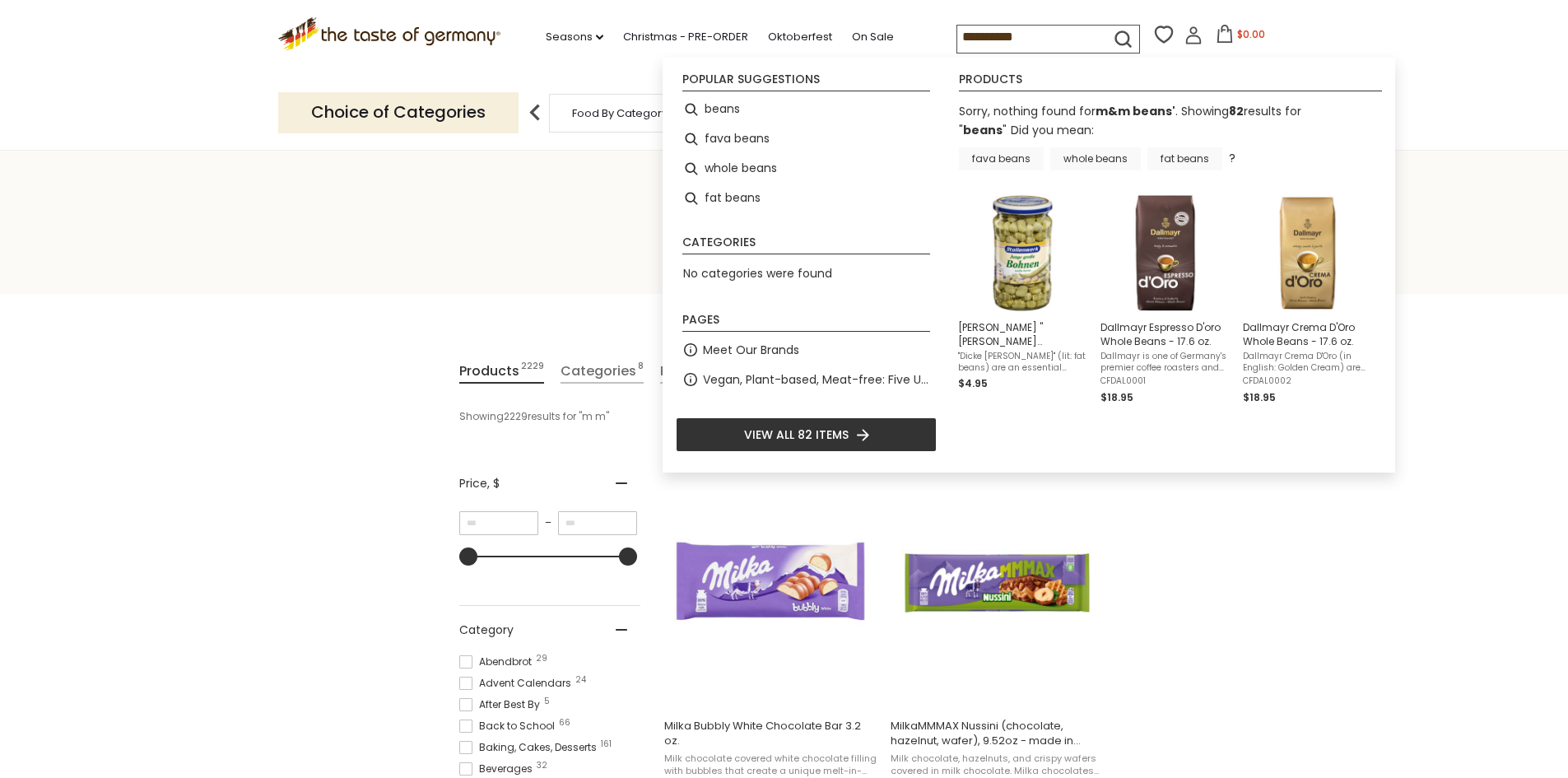
click at [1035, 35] on input "**********" at bounding box center [1026, 37] width 139 height 23
type input "*****"
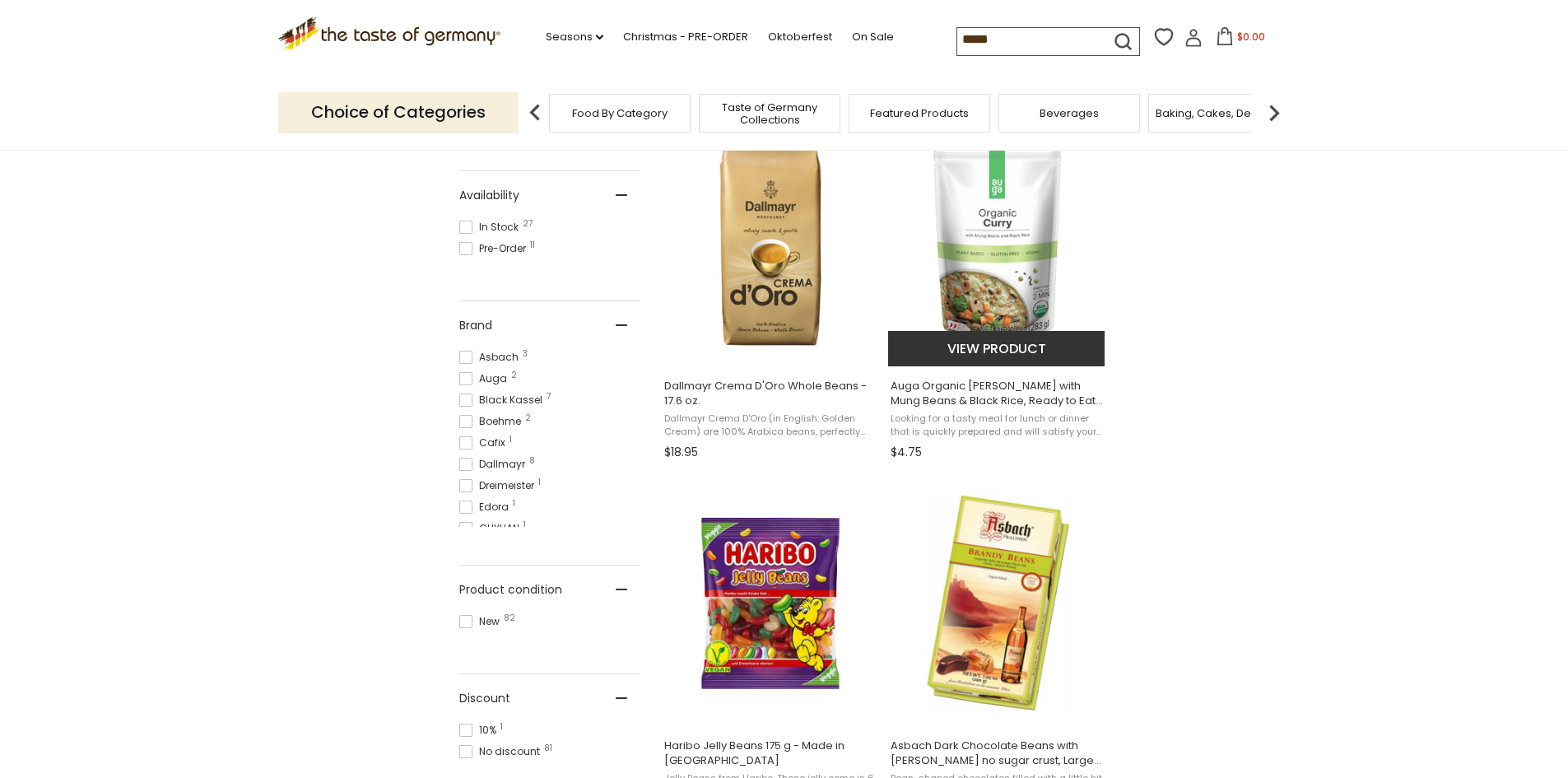
scroll to position [576, 0]
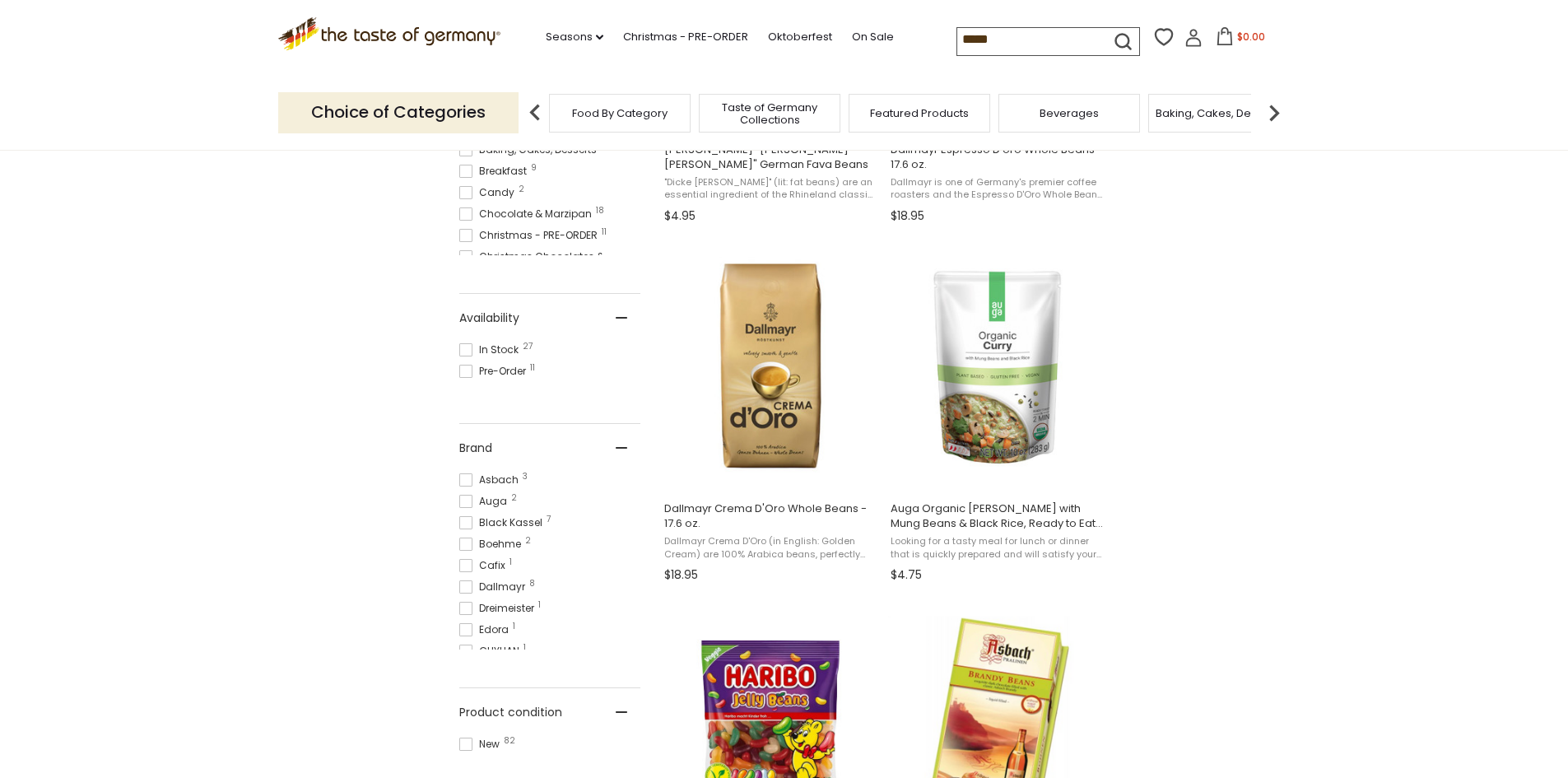
click at [1017, 45] on input "*****" at bounding box center [1026, 39] width 139 height 23
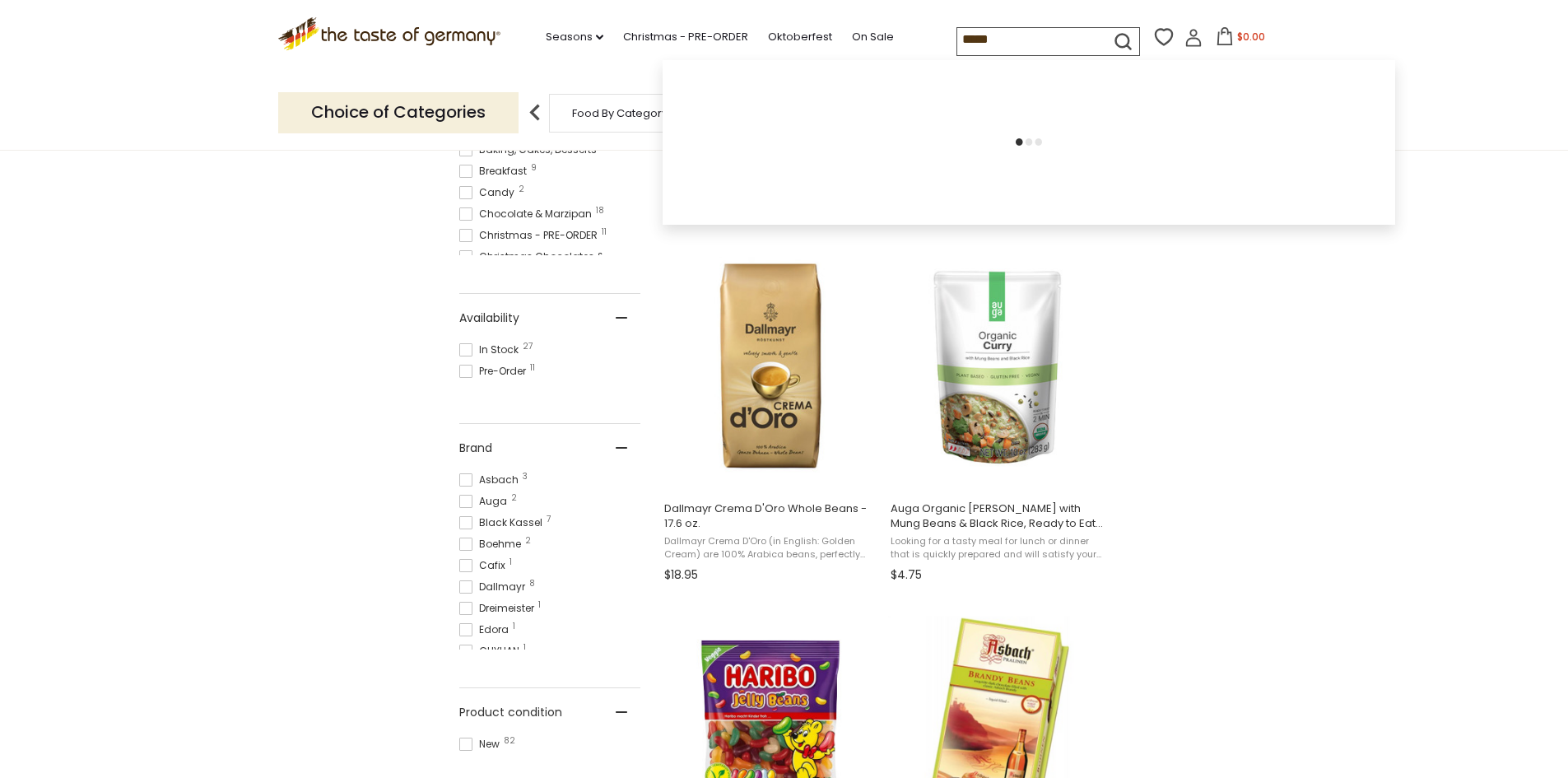
click at [1017, 45] on input "*****" at bounding box center [1026, 39] width 139 height 23
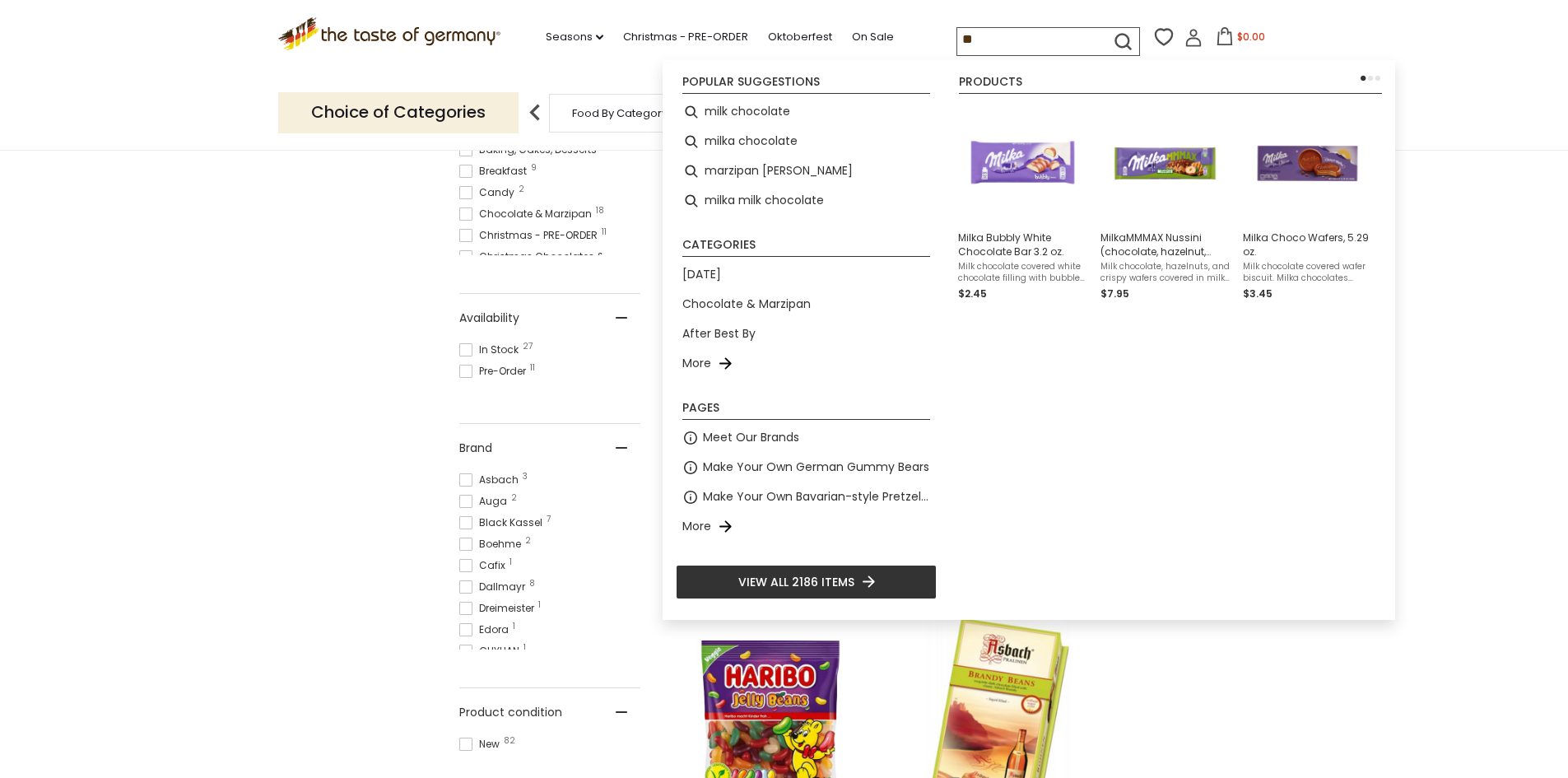
type input "***"
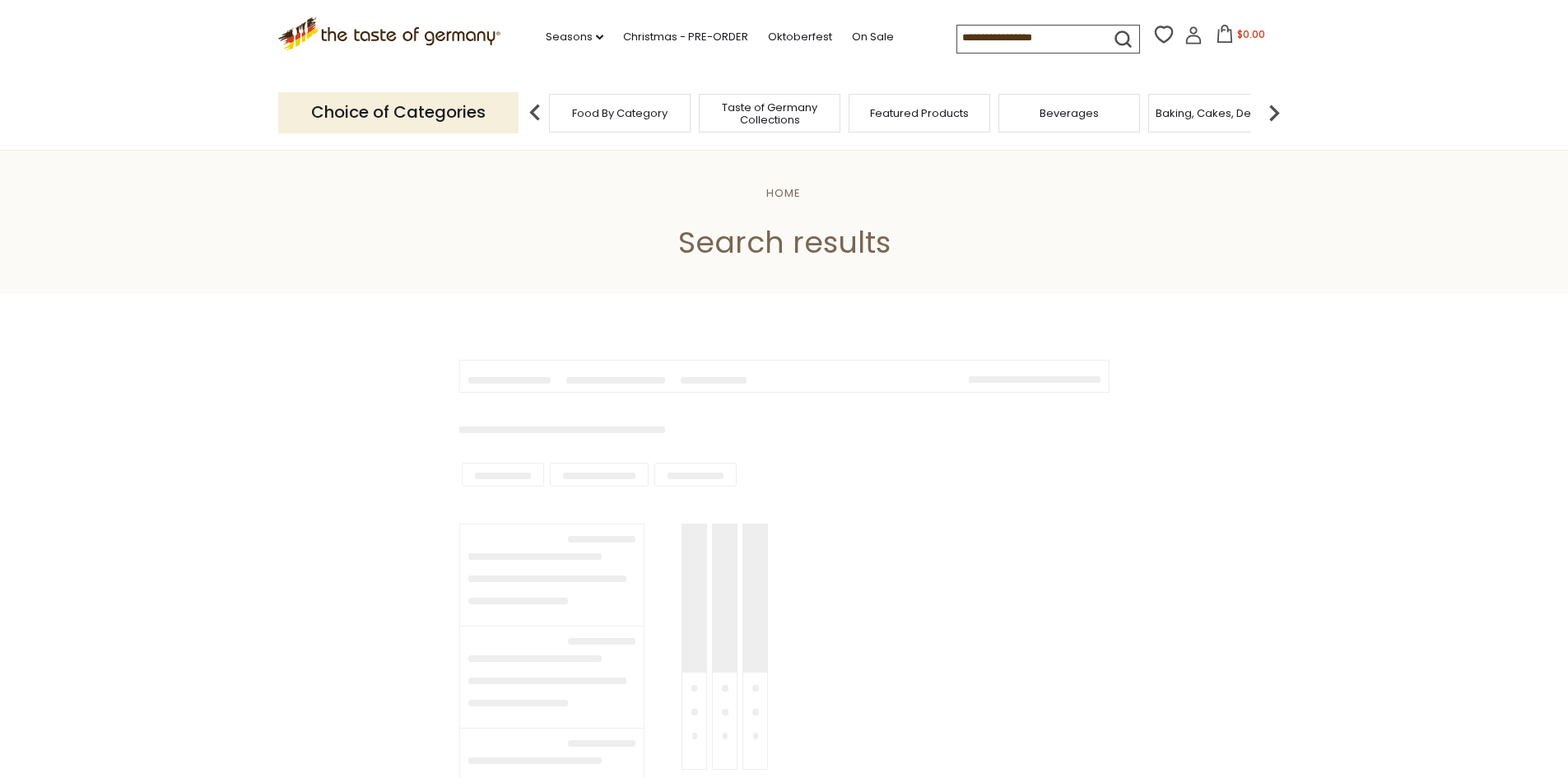
type input "***"
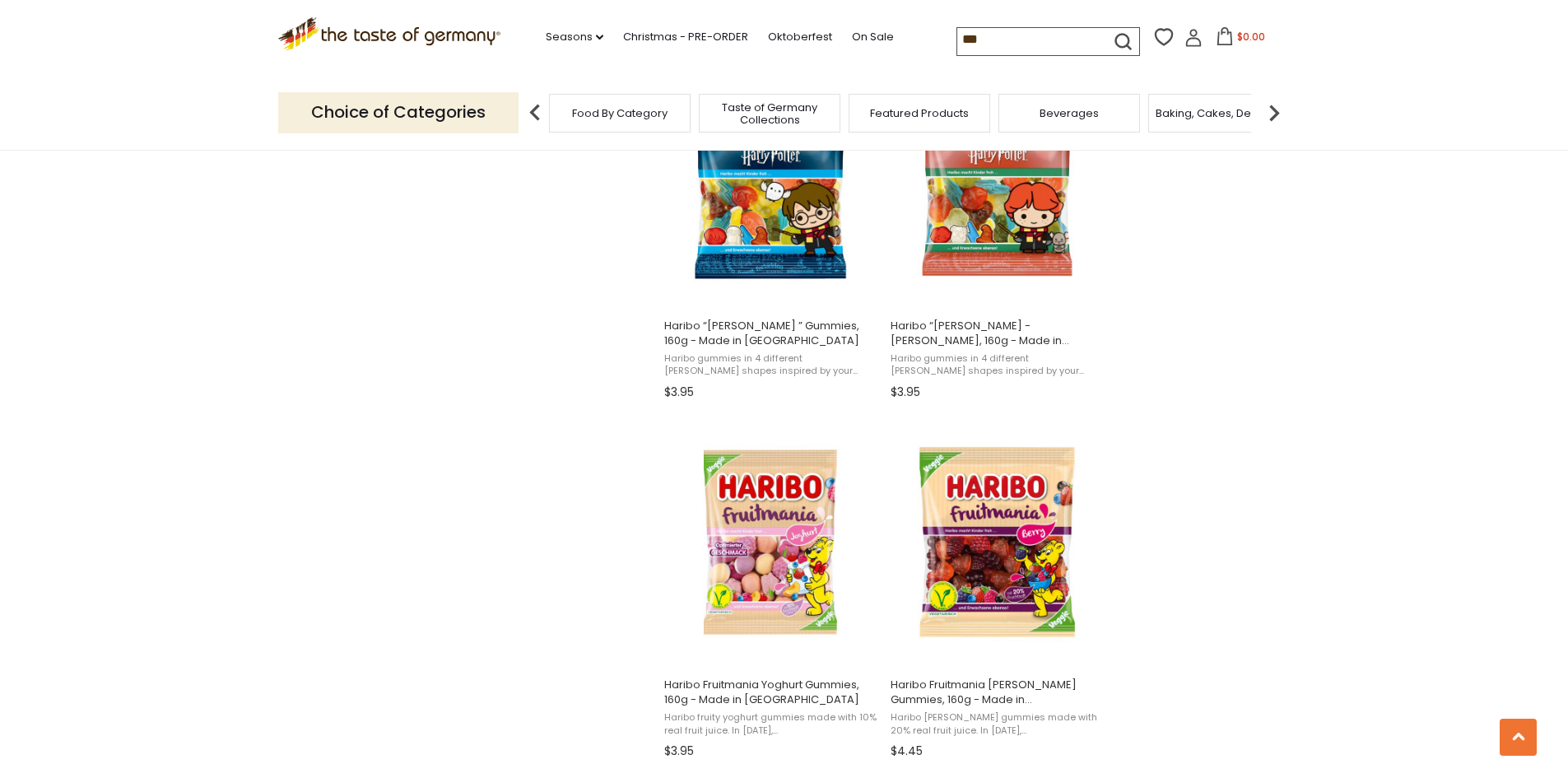
scroll to position [1564, 0]
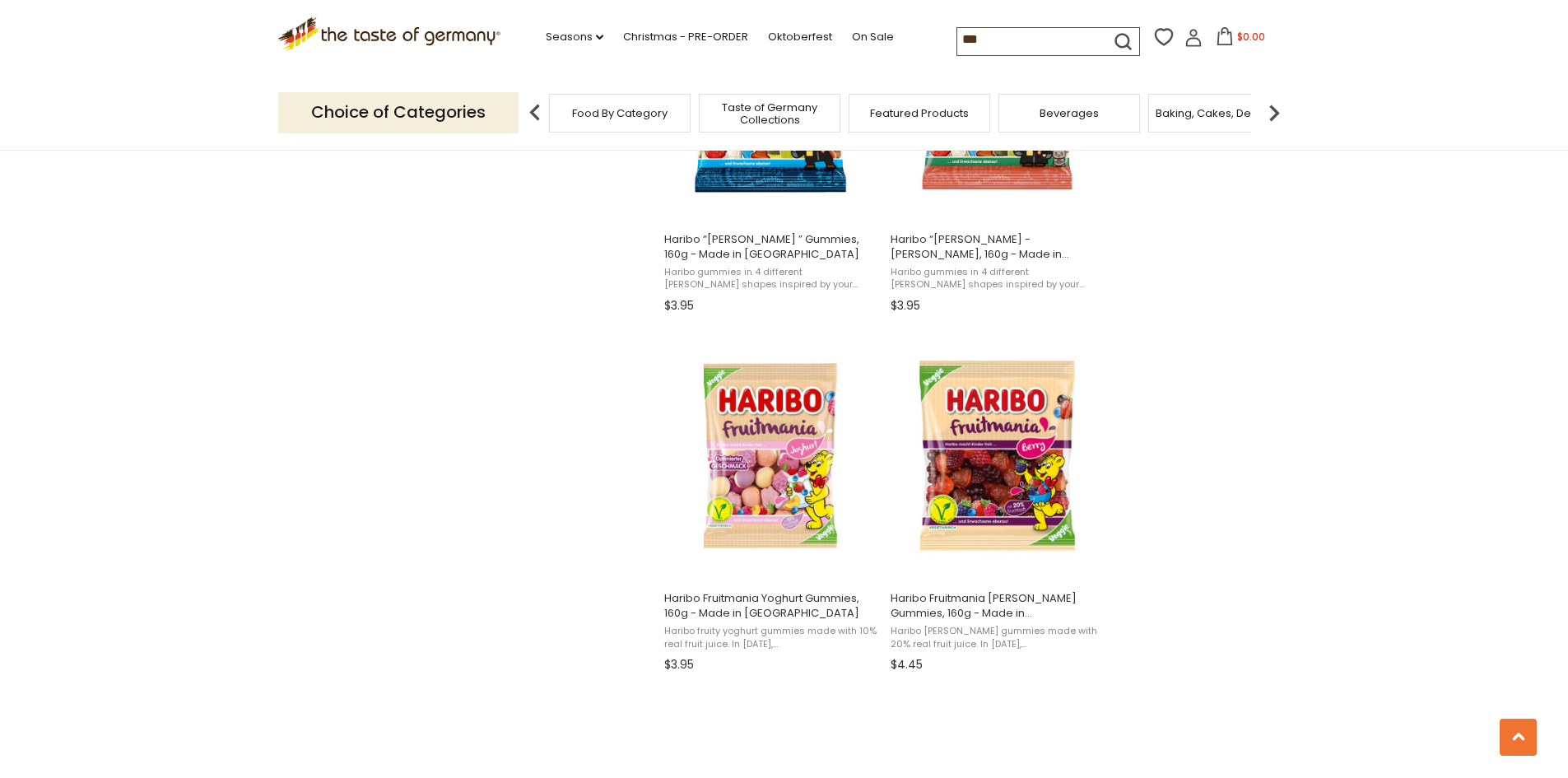
click at [1281, 115] on img at bounding box center [1274, 113] width 33 height 33
click at [1285, 104] on img at bounding box center [1274, 113] width 33 height 33
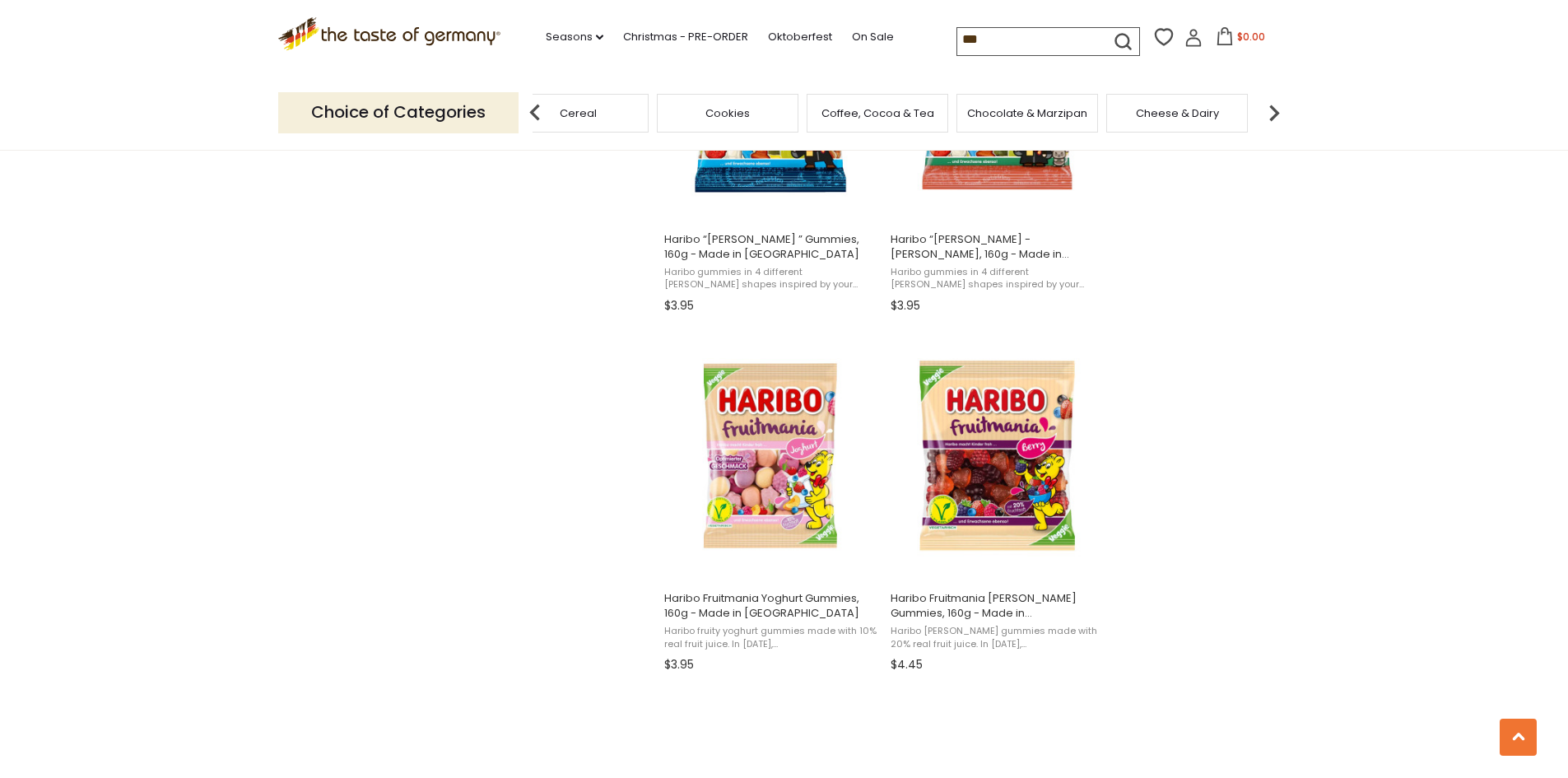
click at [1054, 113] on span "Chocolate & Marzipan" at bounding box center [1027, 112] width 121 height 12
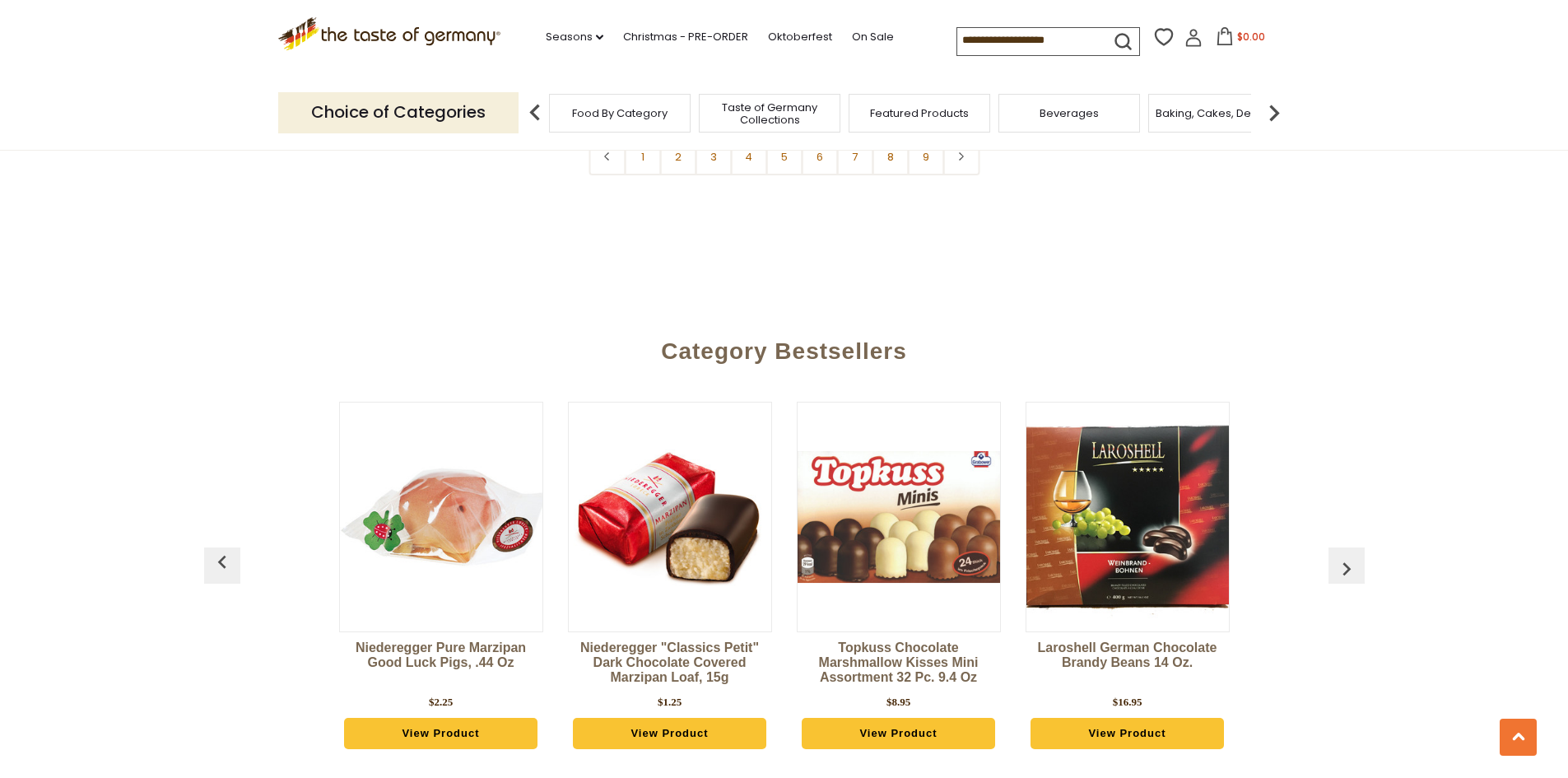
scroll to position [4147, 0]
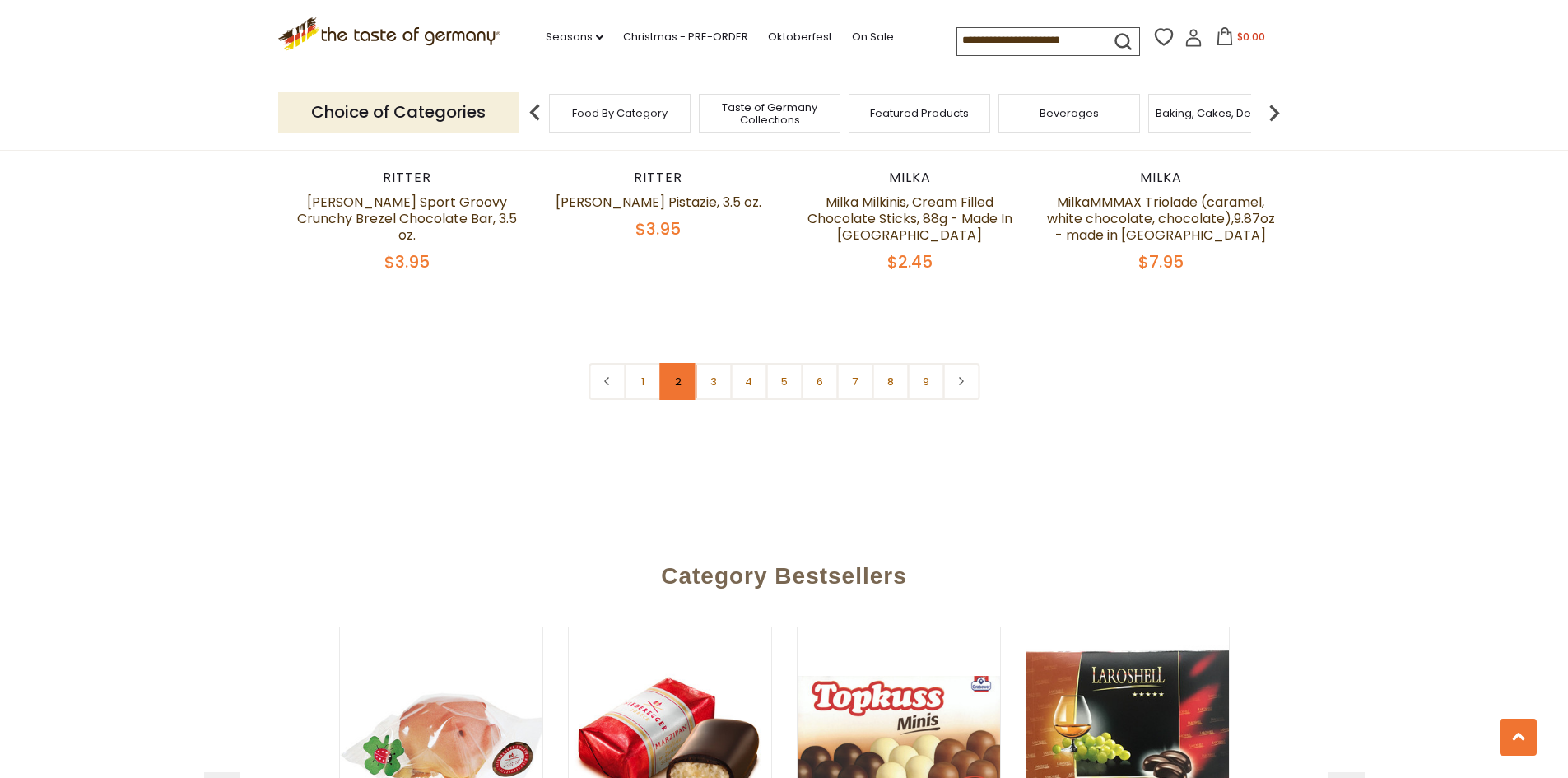
click at [663, 363] on link "2" at bounding box center [678, 381] width 37 height 37
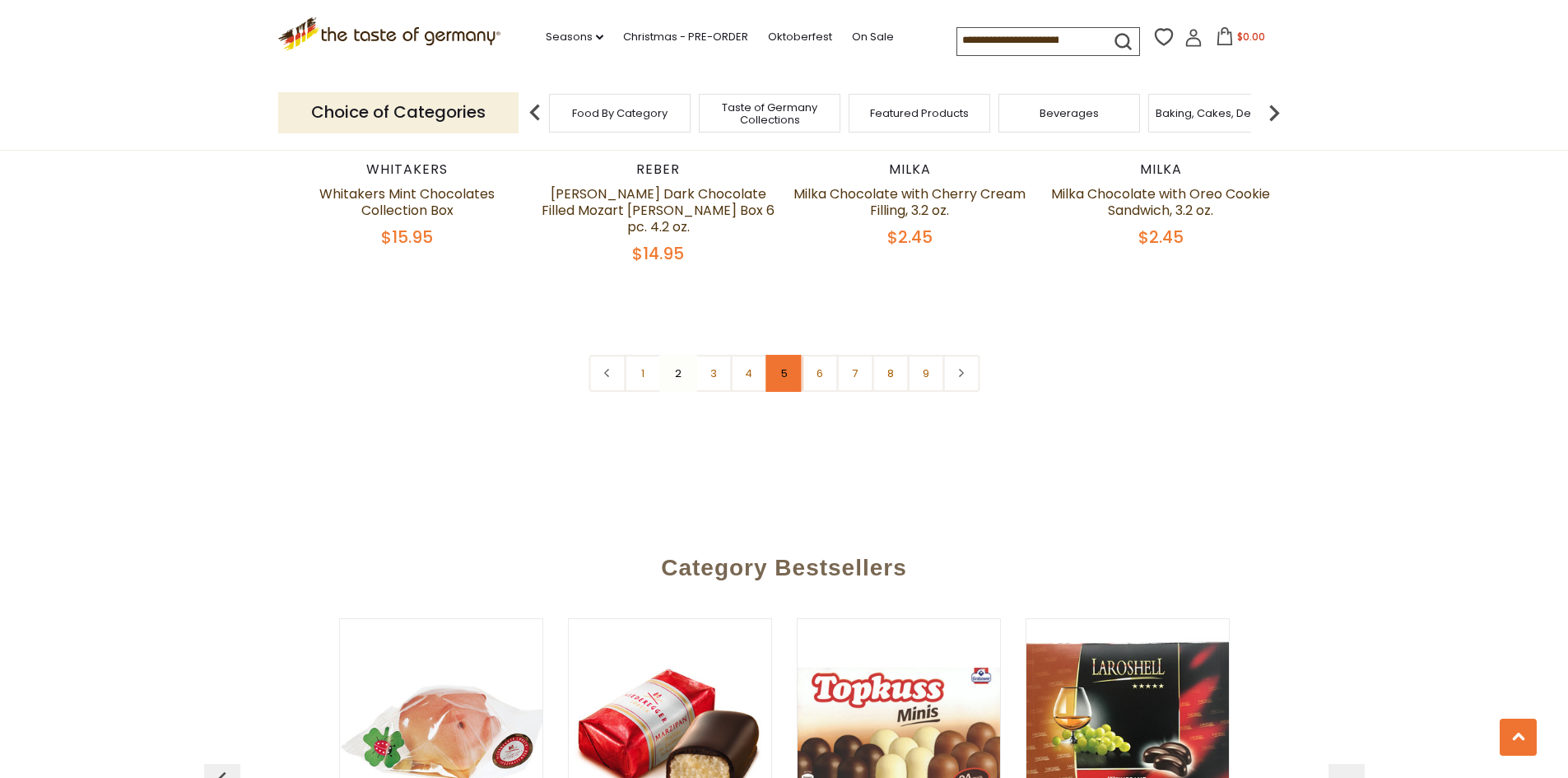
click at [766, 366] on link "5" at bounding box center [784, 374] width 37 height 37
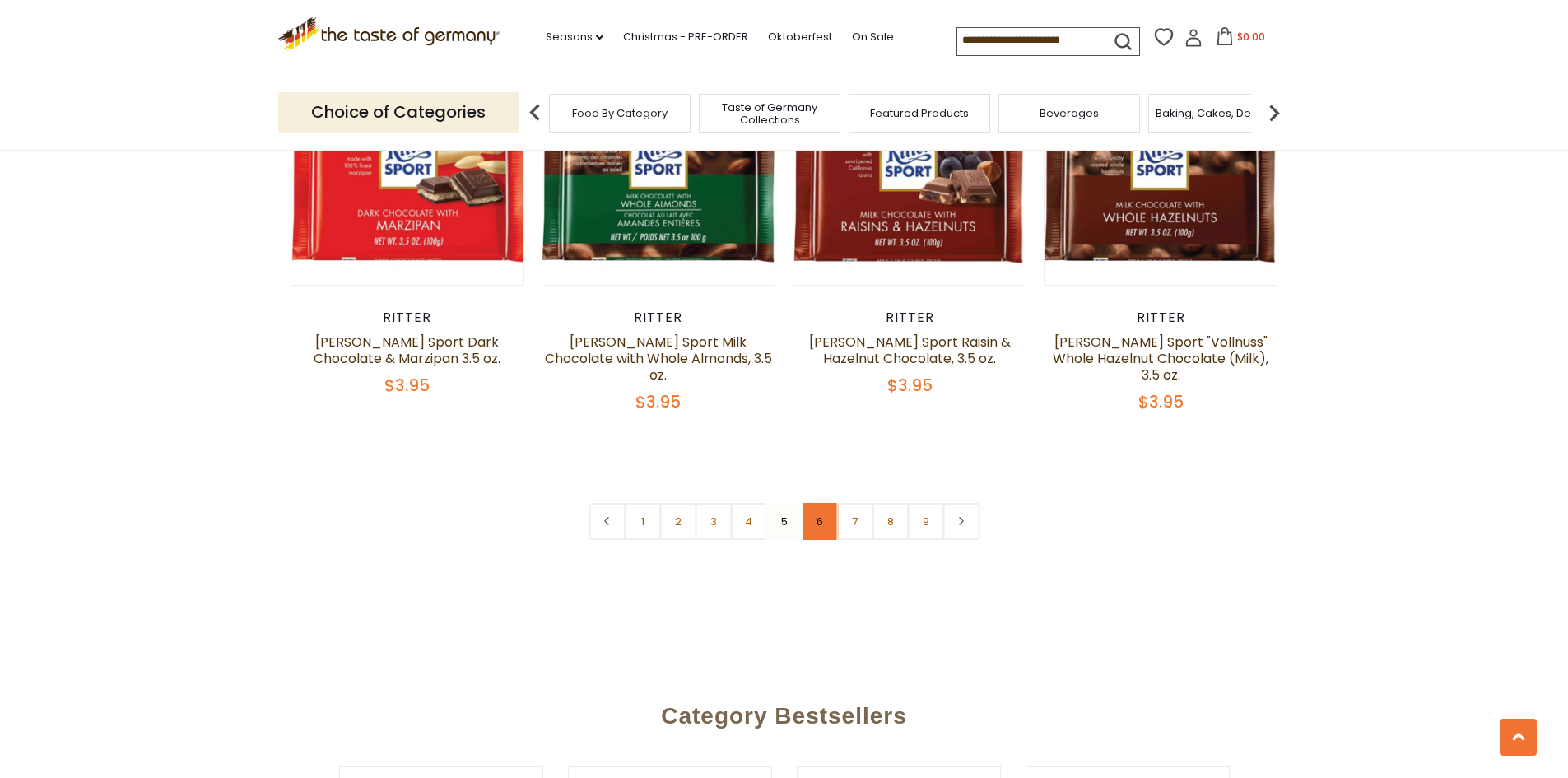
click at [808, 503] on link "6" at bounding box center [820, 521] width 37 height 37
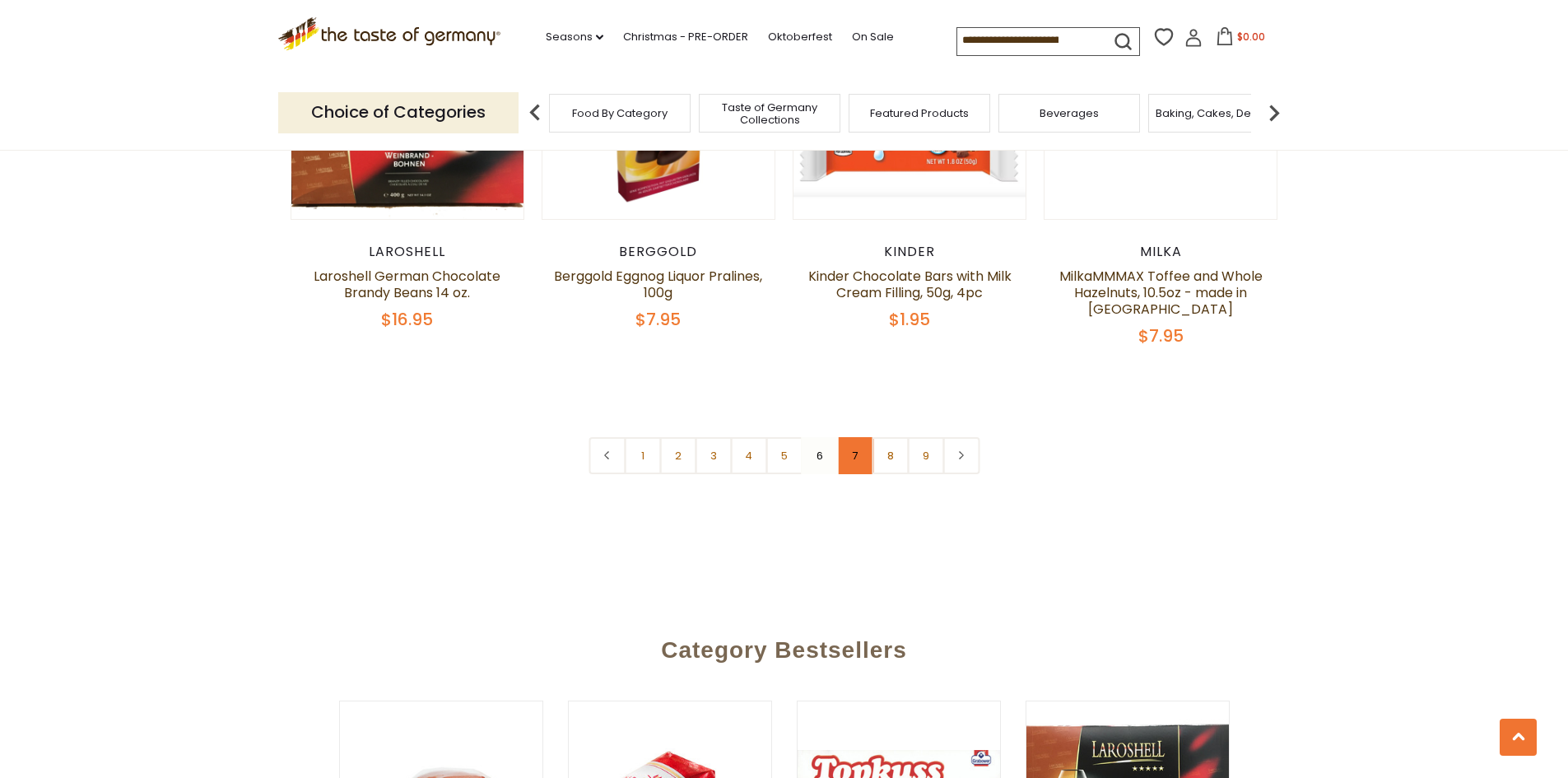
click at [863, 438] on link "7" at bounding box center [855, 455] width 37 height 37
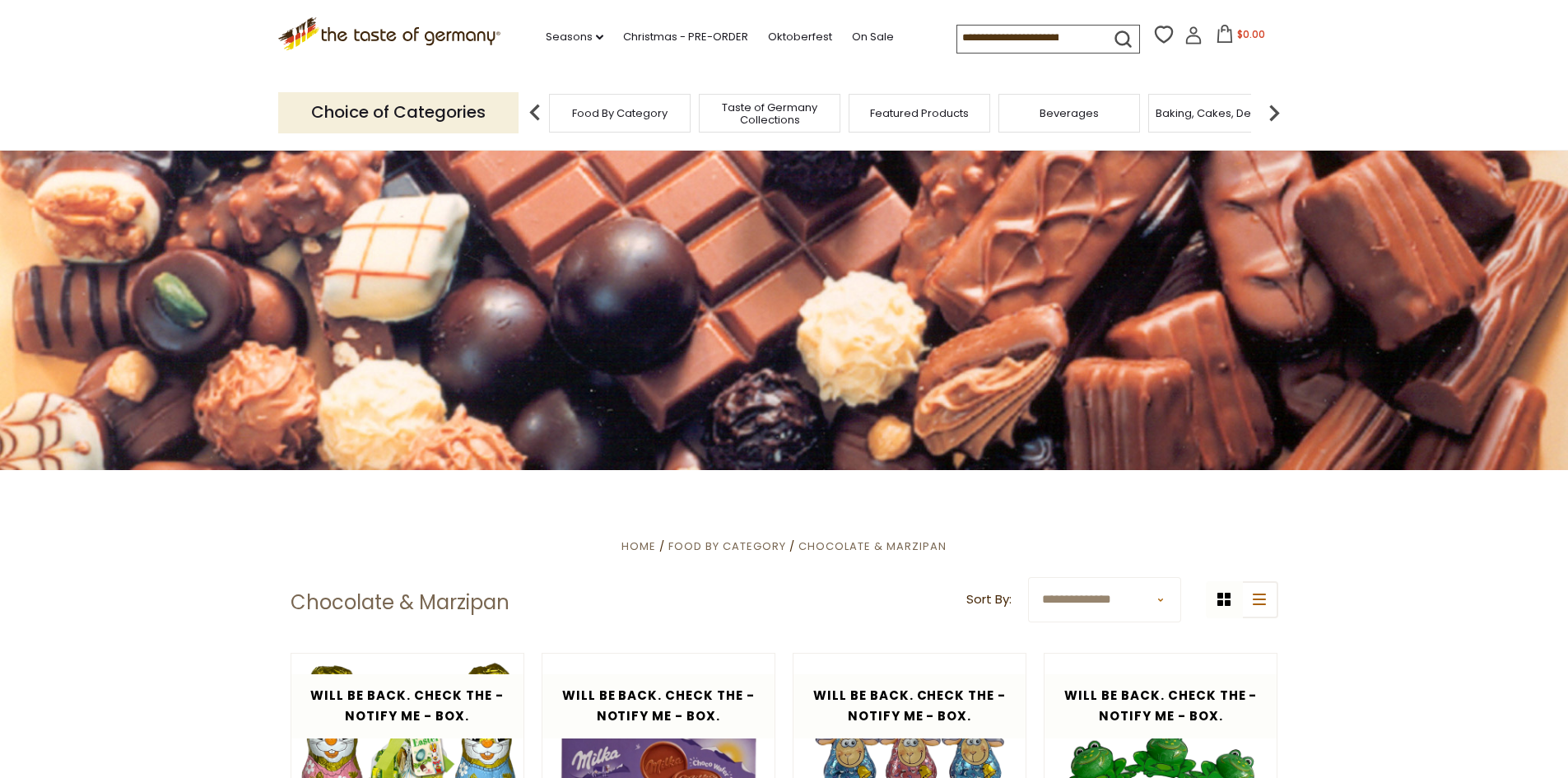
scroll to position [0, 0]
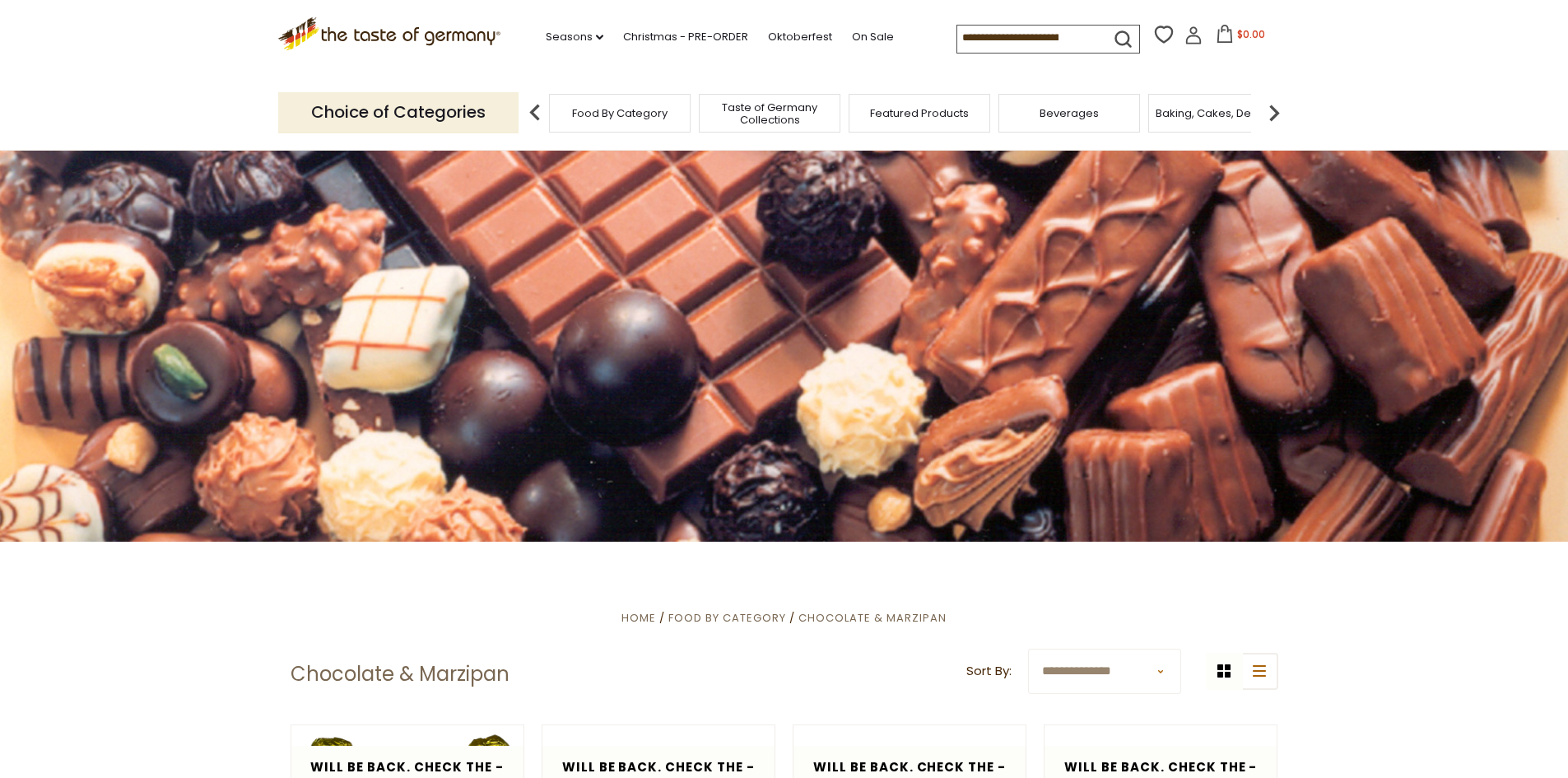
click at [1279, 127] on img at bounding box center [1274, 113] width 33 height 33
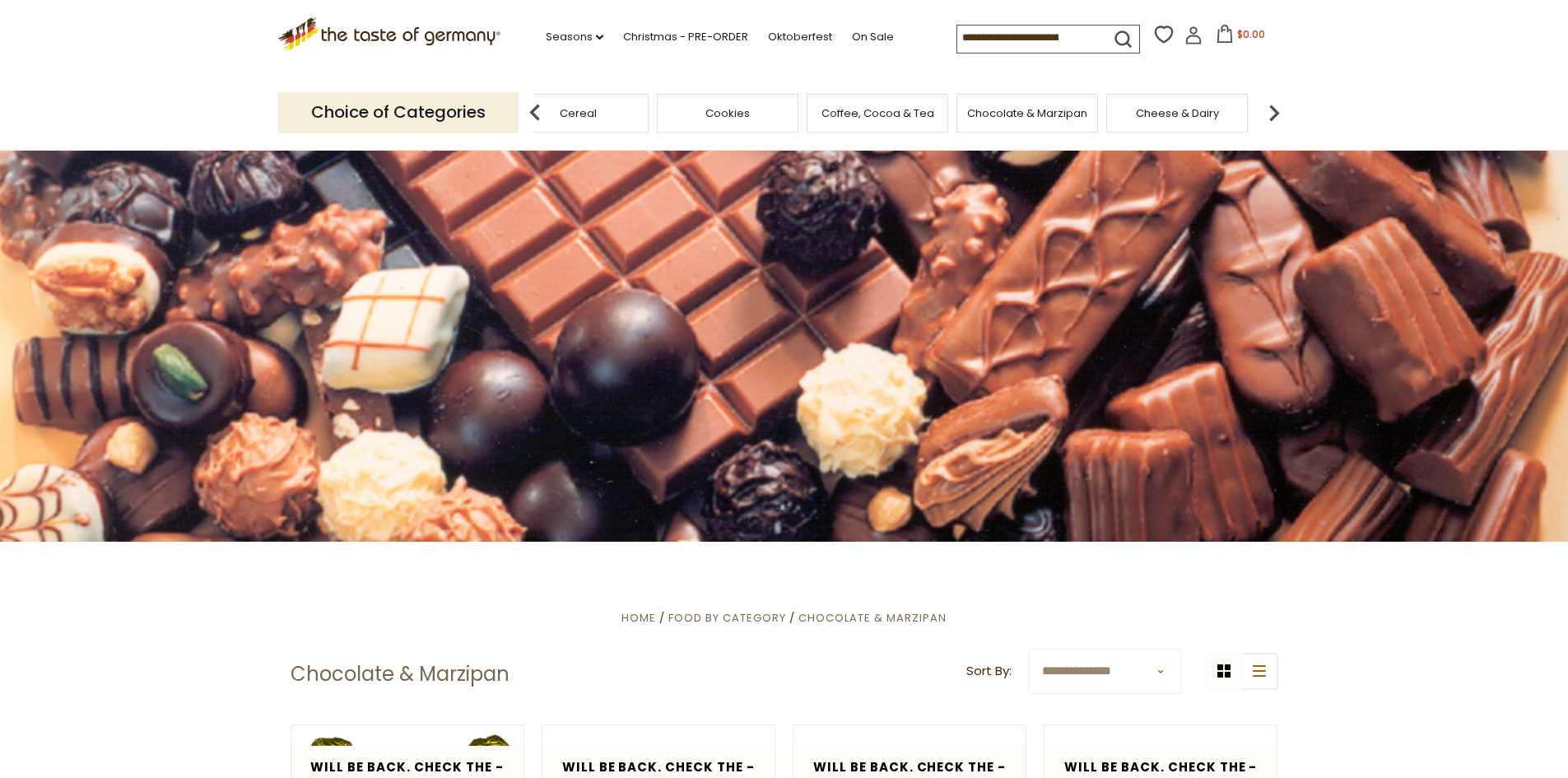
click at [1052, 119] on span "Chocolate & Marzipan" at bounding box center [1027, 112] width 121 height 12
click at [1327, 49] on section ".st0{fill:#EDD300;} .st1{fill:#D33E21;} .st0{fill:#EDD300;} .st1{fill:#D33E21;}…" at bounding box center [784, 38] width 1568 height 76
